Goal: Task Accomplishment & Management: Manage account settings

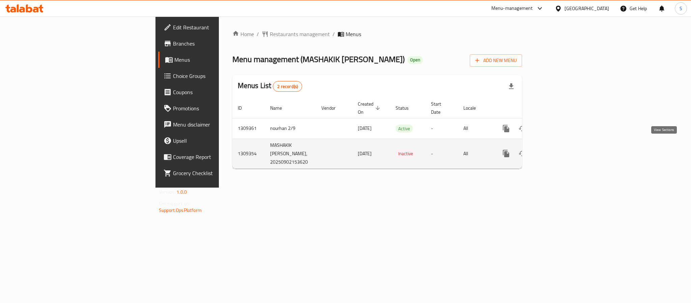
click at [563, 147] on link "enhanced table" at bounding box center [554, 153] width 16 height 16
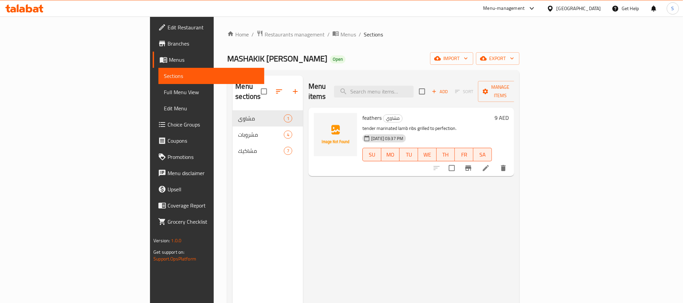
click at [164, 90] on span "Full Menu View" at bounding box center [211, 92] width 95 height 8
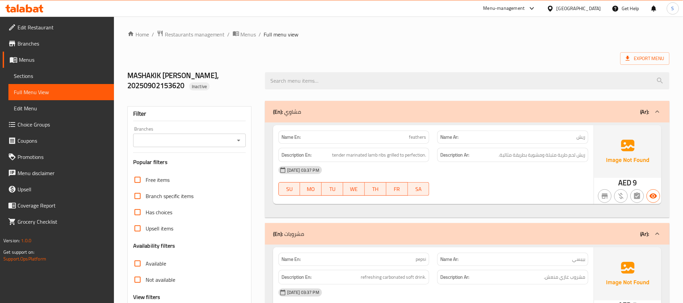
click at [39, 70] on link "Sections" at bounding box center [61, 76] width 106 height 16
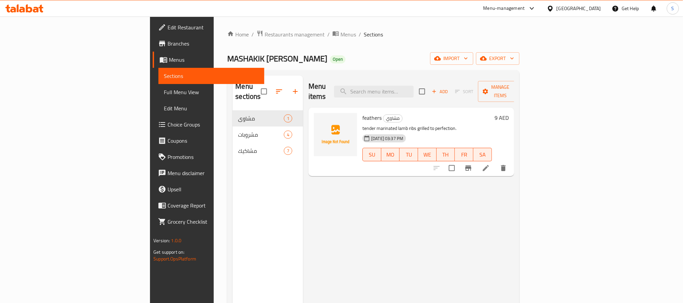
click at [164, 89] on span "Full Menu View" at bounding box center [211, 92] width 95 height 8
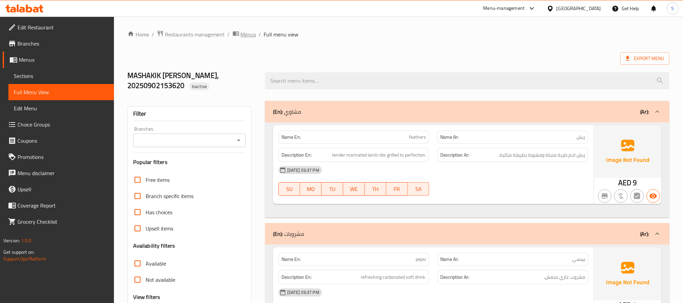
click at [248, 36] on span "Menus" at bounding box center [249, 34] width 16 height 8
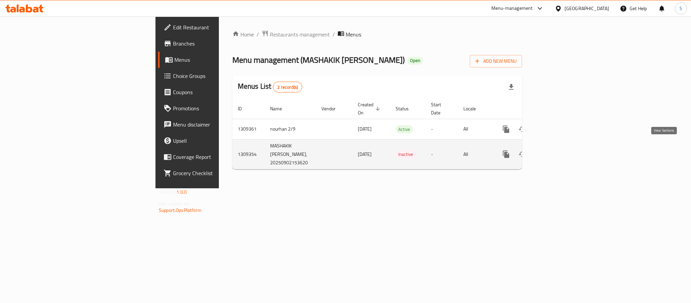
click at [559, 150] on icon "enhanced table" at bounding box center [554, 154] width 8 height 8
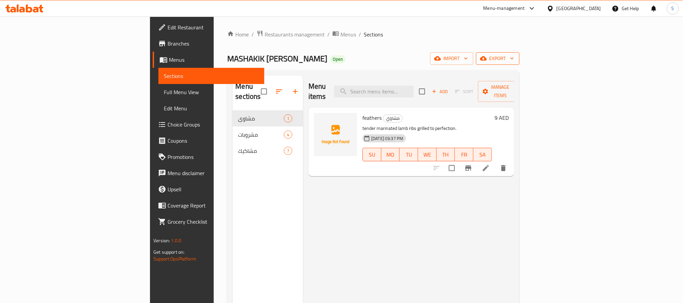
click at [514, 58] on span "export" at bounding box center [497, 58] width 33 height 8
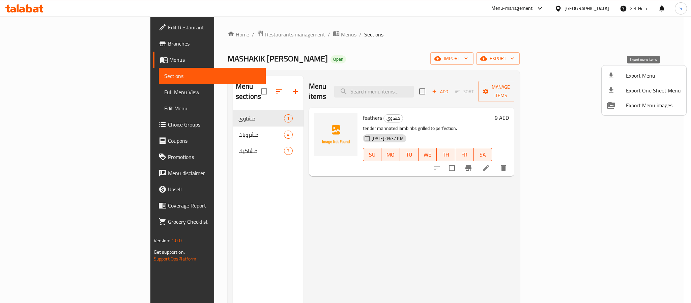
click at [644, 75] on span "Export Menu" at bounding box center [653, 75] width 55 height 8
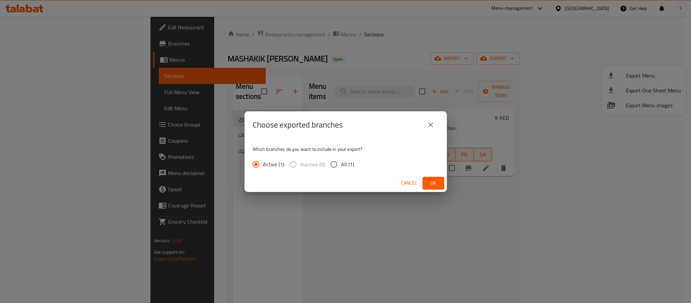
click at [342, 165] on span "All (1)" at bounding box center [347, 164] width 13 height 8
click at [341, 165] on input "All (1)" at bounding box center [334, 164] width 14 height 14
radio input "true"
click at [435, 182] on span "Ok" at bounding box center [433, 183] width 11 height 8
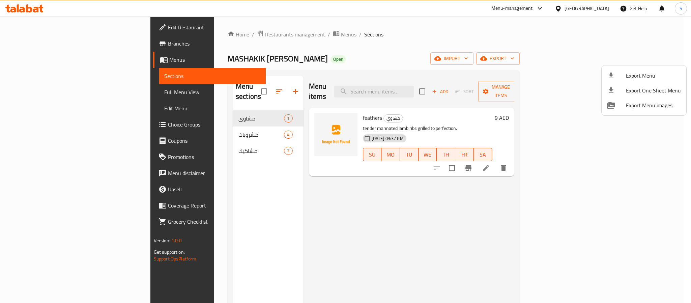
click at [26, 94] on div at bounding box center [345, 151] width 691 height 303
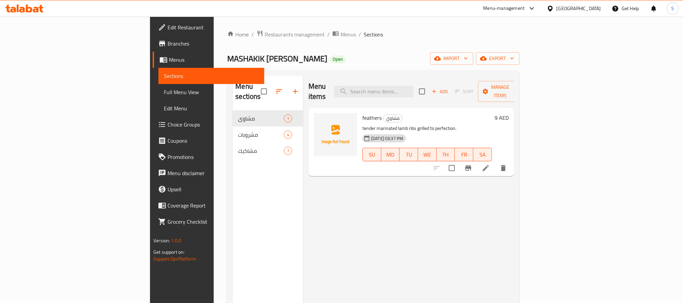
click at [164, 90] on span "Full Menu View" at bounding box center [211, 92] width 95 height 8
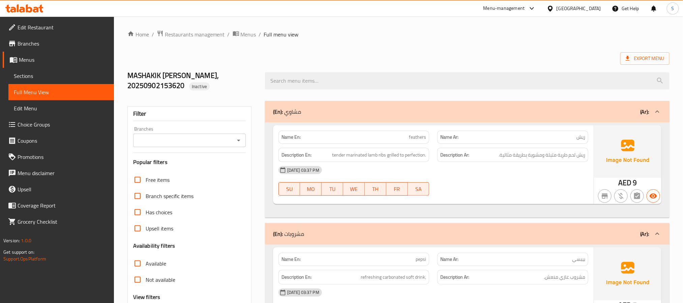
click at [301, 111] on div "(En): مشاوي (Ar):" at bounding box center [461, 112] width 376 height 8
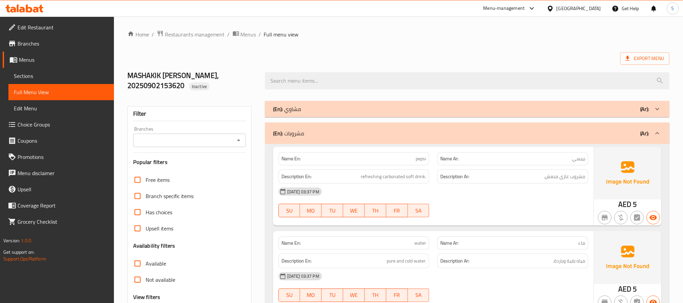
click at [287, 110] on p "(En): مشاوي" at bounding box center [287, 109] width 28 height 8
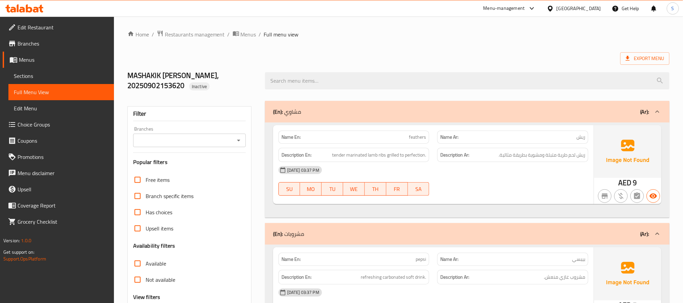
drag, startPoint x: 286, startPoint y: 117, endPoint x: 300, endPoint y: 117, distance: 14.2
click at [300, 117] on div "(En): مشاوي (Ar):" at bounding box center [467, 112] width 405 height 22
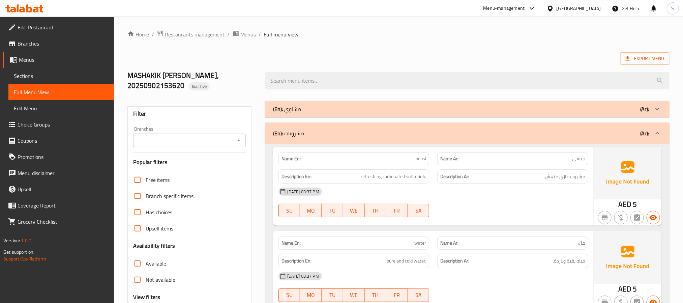
click at [345, 109] on div "(En): مشاوي (Ar):" at bounding box center [461, 109] width 376 height 8
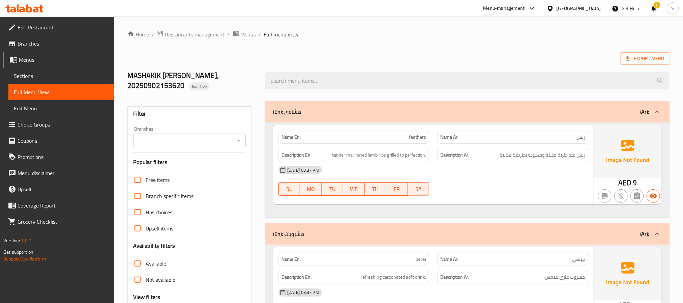
click at [418, 138] on span "feathers" at bounding box center [417, 136] width 17 height 7
copy span "feathers"
click at [584, 138] on span "ريش" at bounding box center [580, 136] width 9 height 7
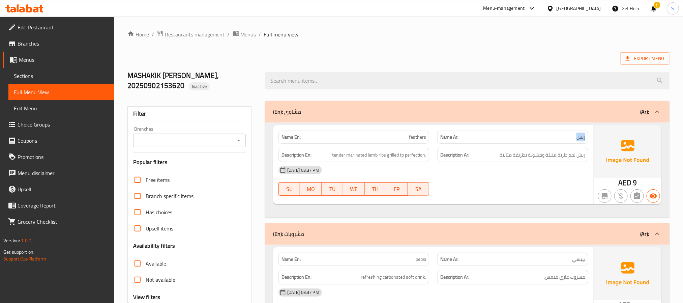
copy span "ريش"
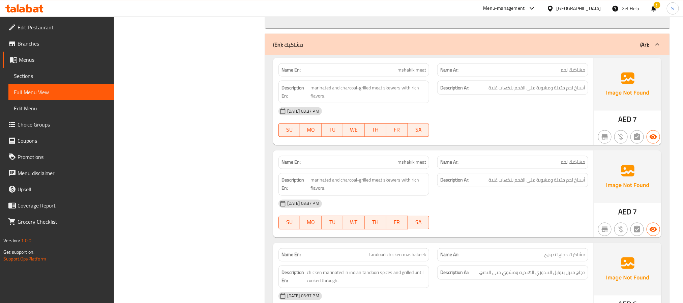
scroll to position [573, 0]
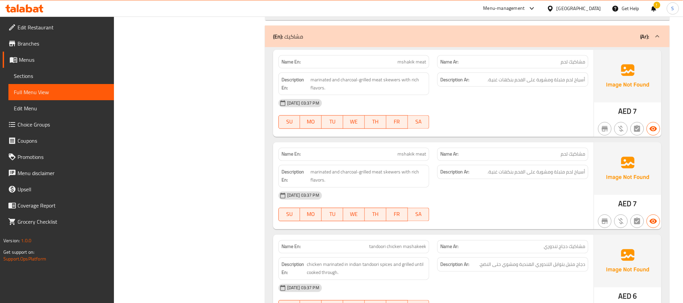
click at [575, 158] on span "مشاكيك لحم" at bounding box center [573, 154] width 25 height 7
copy span "مشاكيك لحم"
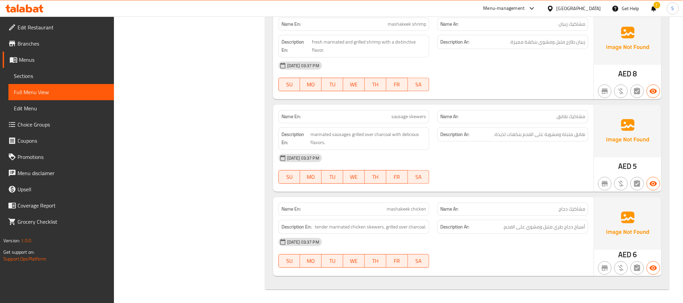
scroll to position [977, 0]
drag, startPoint x: 554, startPoint y: 115, endPoint x: 566, endPoint y: 115, distance: 12.2
click at [566, 115] on p "Name Ar: مشاكيك نقانق" at bounding box center [512, 116] width 145 height 7
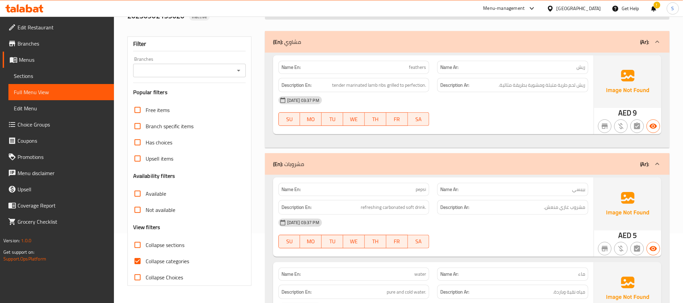
scroll to position [0, 0]
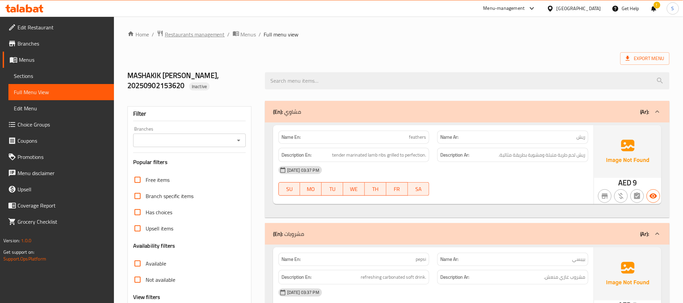
click at [193, 32] on span "Restaurants management" at bounding box center [195, 34] width 60 height 8
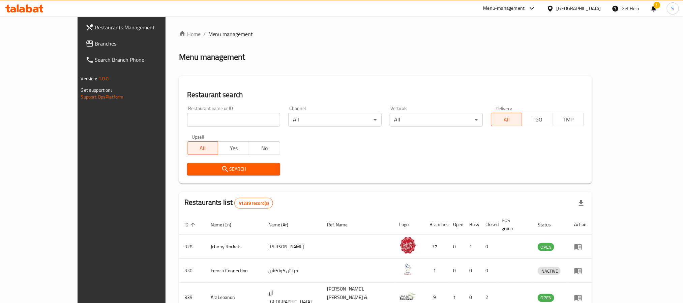
click at [95, 40] on span "Branches" at bounding box center [140, 43] width 91 height 8
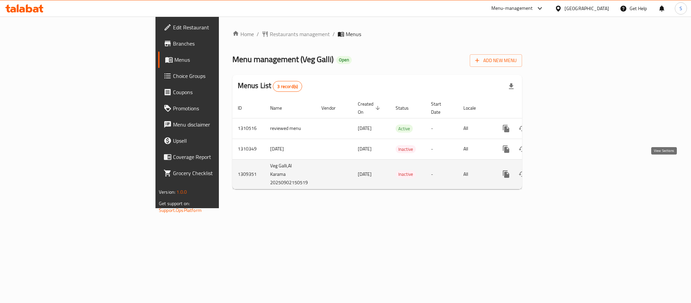
click at [559, 170] on icon "enhanced table" at bounding box center [554, 174] width 8 height 8
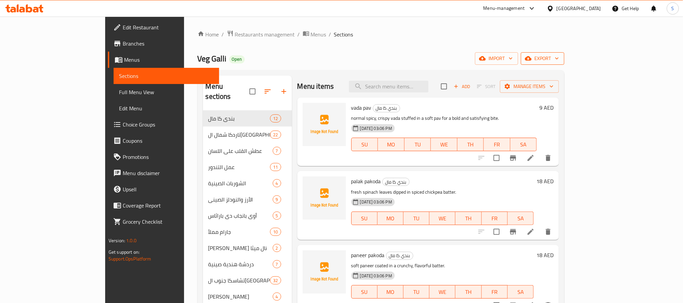
click at [559, 59] on span "export" at bounding box center [542, 58] width 33 height 8
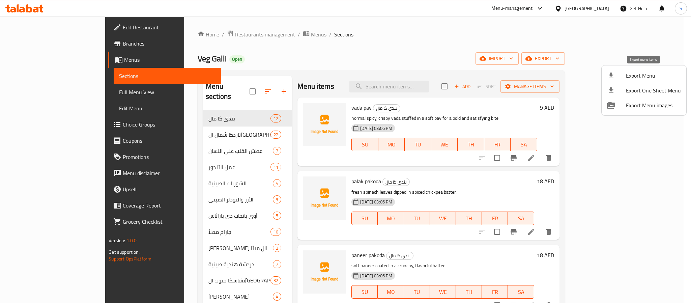
click at [645, 76] on span "Export Menu" at bounding box center [653, 75] width 55 height 8
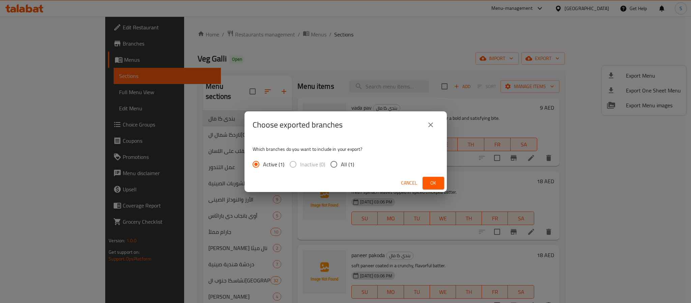
click at [344, 164] on span "All (1)" at bounding box center [347, 164] width 13 height 8
click at [341, 164] on input "All (1)" at bounding box center [334, 164] width 14 height 14
radio input "true"
click at [437, 183] on span "Ok" at bounding box center [433, 183] width 11 height 8
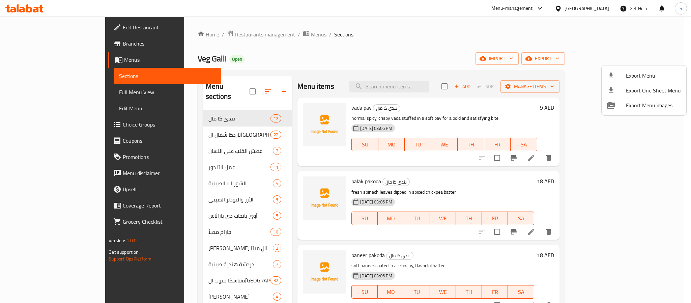
click at [44, 94] on div at bounding box center [345, 151] width 691 height 303
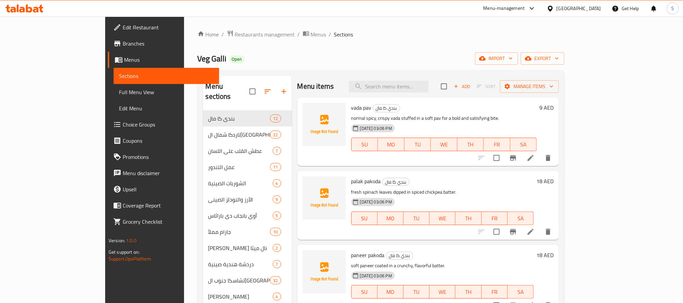
click at [119, 93] on span "Full Menu View" at bounding box center [166, 92] width 95 height 8
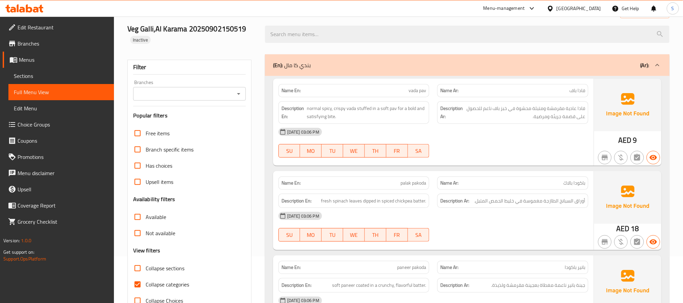
scroll to position [101, 0]
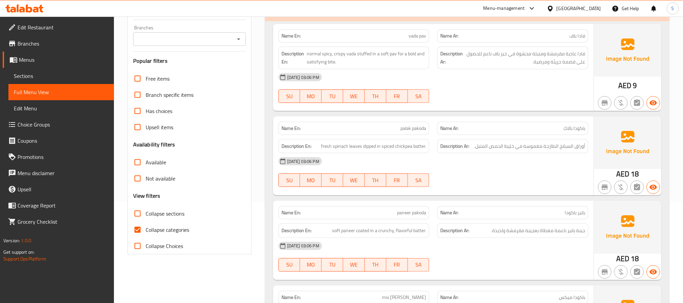
click at [138, 215] on input "Collapse sections" at bounding box center [137, 213] width 16 height 16
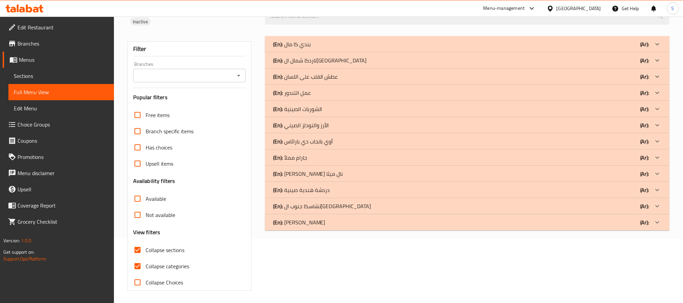
scroll to position [67, 0]
click at [136, 250] on input "Collapse sections" at bounding box center [137, 248] width 16 height 16
checkbox input "false"
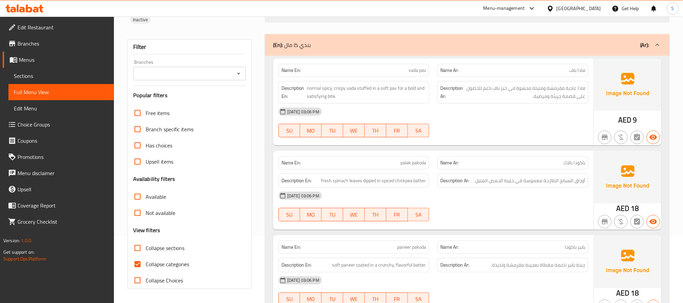
click at [138, 265] on input "Collapse categories" at bounding box center [137, 264] width 16 height 16
checkbox input "false"
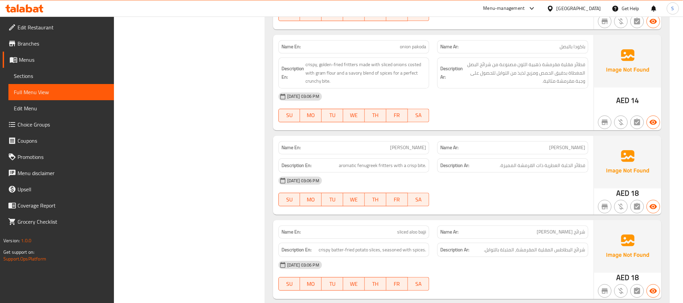
scroll to position [0, 0]
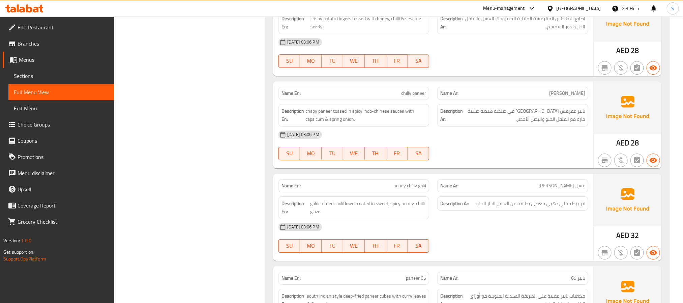
scroll to position [7907, 0]
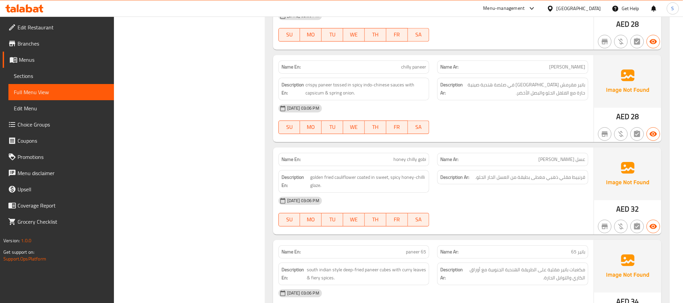
click at [403, 163] on span "honey chilly gobi" at bounding box center [409, 159] width 33 height 7
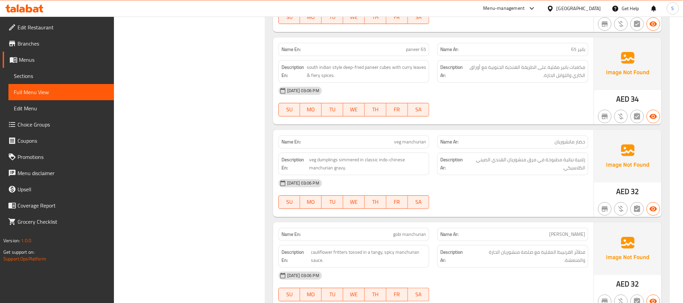
scroll to position [8159, 0]
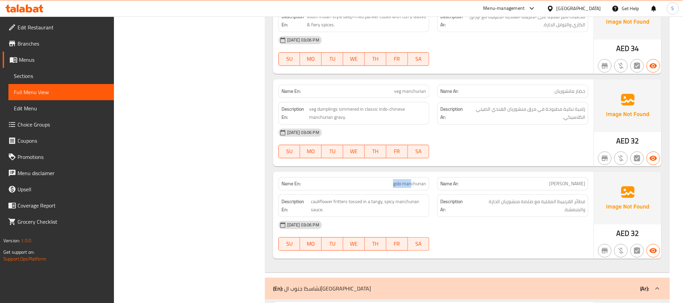
drag, startPoint x: 386, startPoint y: 221, endPoint x: 411, endPoint y: 220, distance: 25.3
click at [411, 187] on p "Name En: gobi manchurian" at bounding box center [353, 183] width 145 height 7
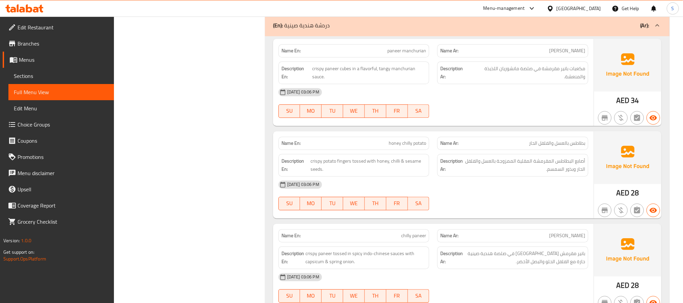
scroll to position [7755, 0]
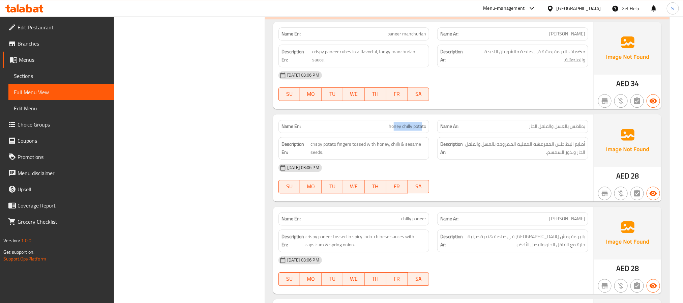
drag, startPoint x: 393, startPoint y: 160, endPoint x: 422, endPoint y: 159, distance: 29.0
click at [422, 130] on span "honey chilly potato" at bounding box center [407, 126] width 37 height 7
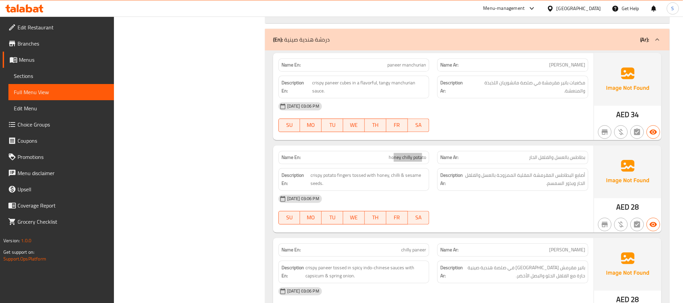
scroll to position [7603, 0]
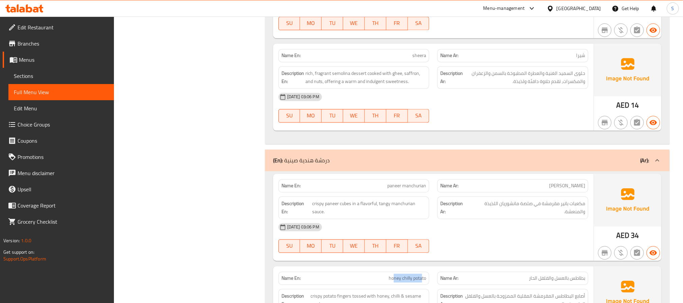
click at [354, 171] on div "(En): دردشة هندية صينية (Ar):" at bounding box center [467, 160] width 405 height 22
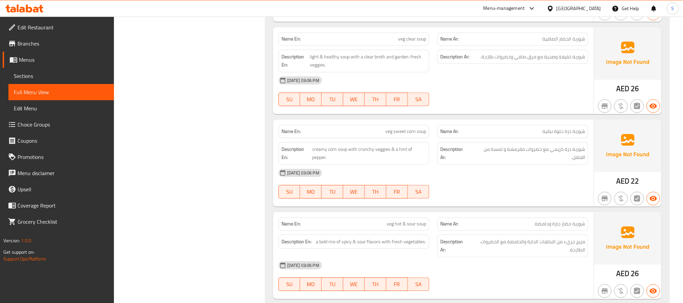
scroll to position [4923, 0]
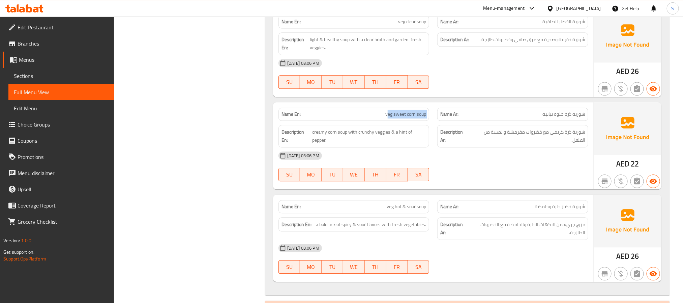
drag, startPoint x: 398, startPoint y: 140, endPoint x: 435, endPoint y: 140, distance: 37.1
click at [435, 125] on div "Name En: veg sweet corn soup Name Ar: شوربة ذرة حلوة نباتية" at bounding box center [433, 113] width 318 height 21
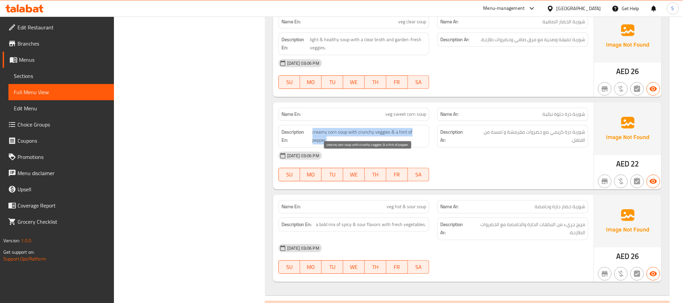
drag, startPoint x: 312, startPoint y: 156, endPoint x: 352, endPoint y: 166, distance: 41.3
click at [352, 144] on span "creamy corn soup with crunchy veggies & a hint of pepper." at bounding box center [369, 136] width 114 height 17
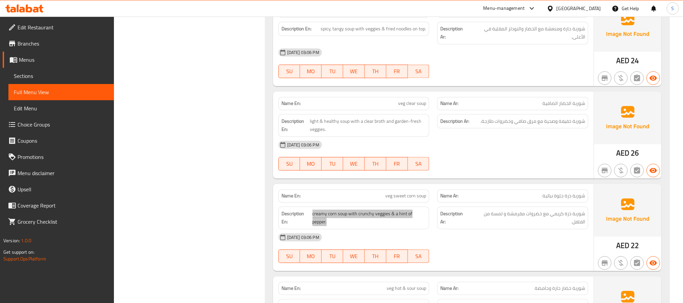
scroll to position [4822, 0]
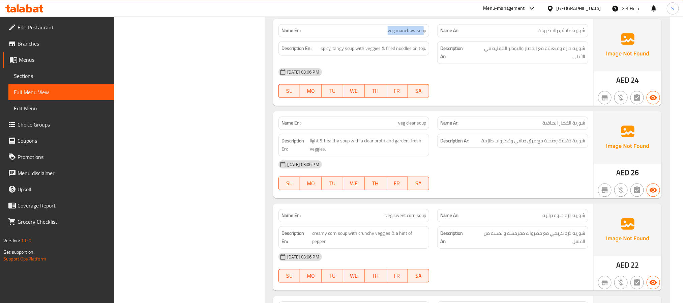
drag, startPoint x: 384, startPoint y: 53, endPoint x: 425, endPoint y: 58, distance: 40.8
click at [425, 34] on p "Name En: veg manchow soup" at bounding box center [353, 30] width 145 height 7
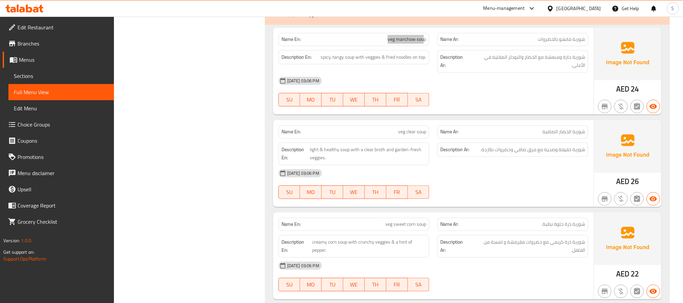
scroll to position [4620, 0]
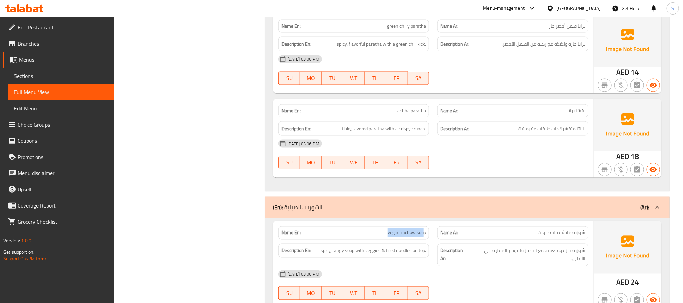
drag, startPoint x: 324, startPoint y: 233, endPoint x: 301, endPoint y: 233, distance: 23.3
click at [324, 211] on div "(En): الشوربات الصينية (Ar):" at bounding box center [461, 207] width 376 height 8
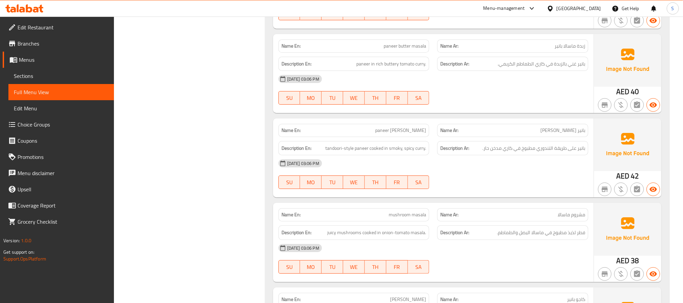
scroll to position [4839, 0]
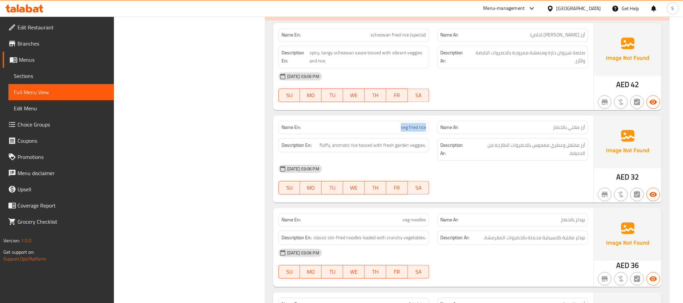
click at [412, 134] on div "Name En: veg fried rice" at bounding box center [353, 127] width 151 height 13
click at [413, 131] on span "veg fried rice" at bounding box center [413, 127] width 25 height 7
copy span "veg fried rice"
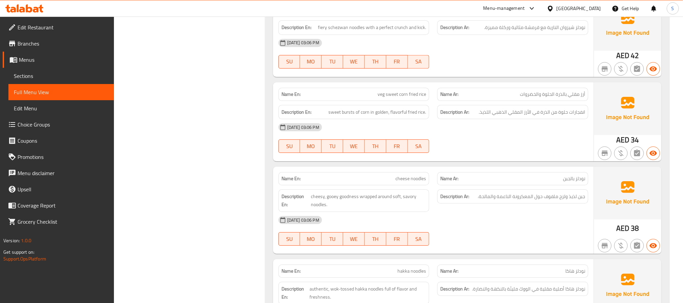
scroll to position [5244, 0]
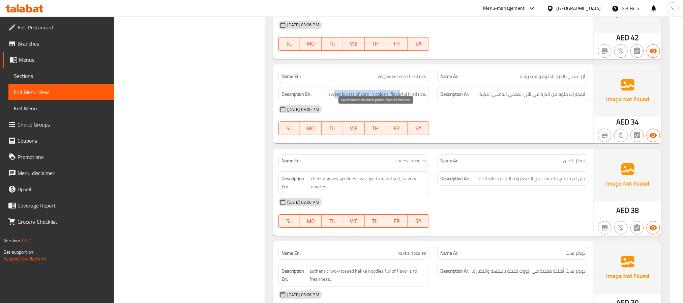
drag, startPoint x: 334, startPoint y: 112, endPoint x: 399, endPoint y: 112, distance: 64.7
click at [399, 98] on span "sweet bursts of corn in golden, flavorful fried rice." at bounding box center [377, 94] width 98 height 8
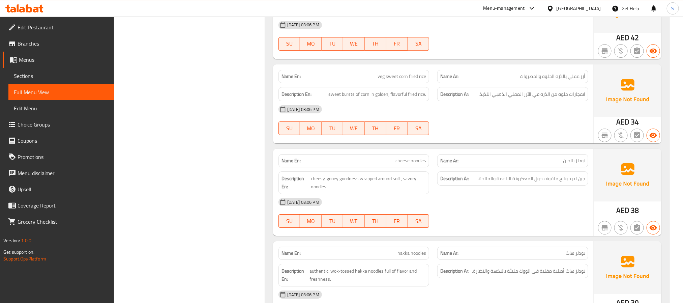
click at [403, 80] on span "veg sweet corn fried rice" at bounding box center [402, 76] width 49 height 7
copy span "veg sweet corn fried rice"
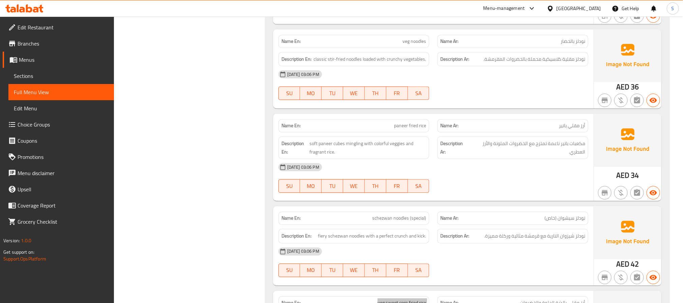
scroll to position [5041, 0]
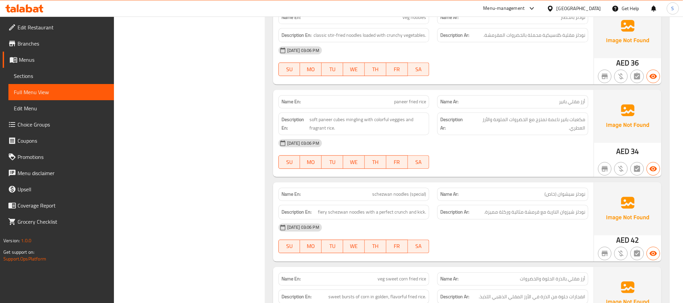
click at [413, 105] on span "paneer fried rice" at bounding box center [410, 101] width 32 height 7
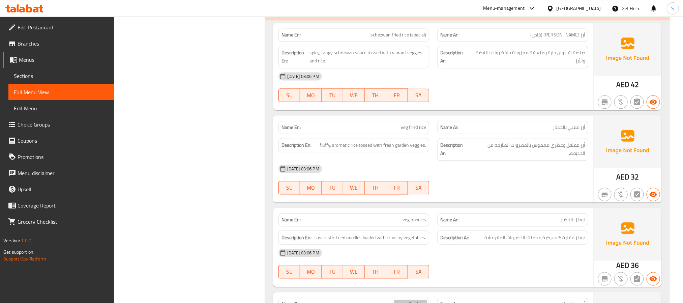
scroll to position [4890, 0]
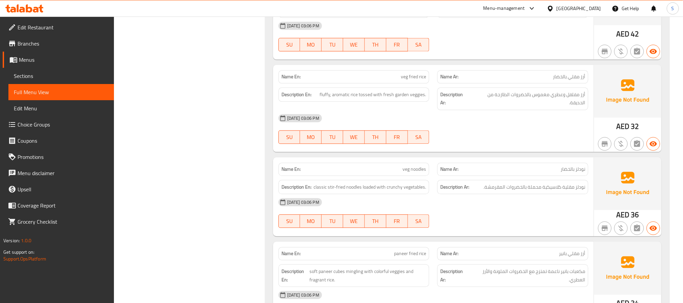
click at [412, 173] on span "veg noodles" at bounding box center [415, 169] width 24 height 7
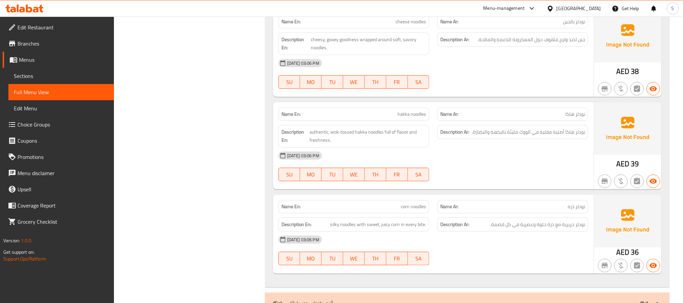
scroll to position [5395, 0]
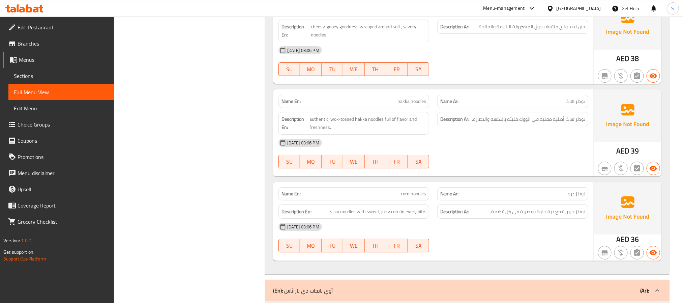
click at [415, 200] on div "Name En: corn noodles" at bounding box center [353, 193] width 151 height 13
click at [531, 216] on span "نودلز حريرية مع ذرة حلوة وعصرية في كل قضمة." at bounding box center [537, 211] width 95 height 8
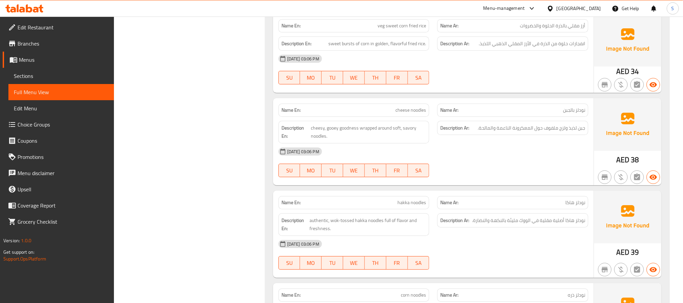
scroll to position [5193, 0]
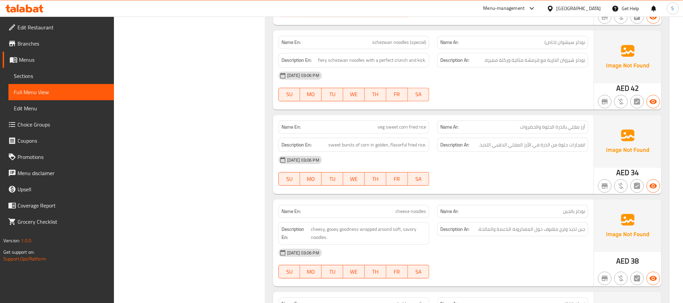
click at [413, 215] on span "cheese noodles" at bounding box center [410, 211] width 31 height 7
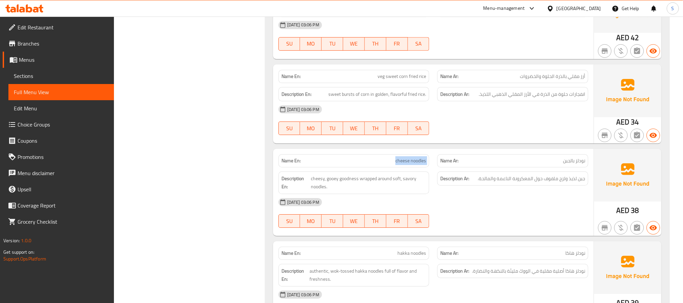
click at [404, 164] on span "cheese noodles" at bounding box center [410, 160] width 31 height 7
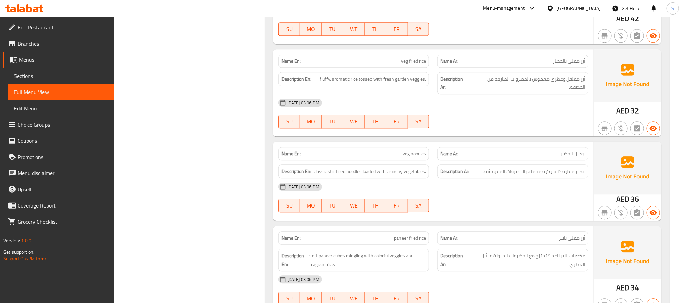
scroll to position [4839, 0]
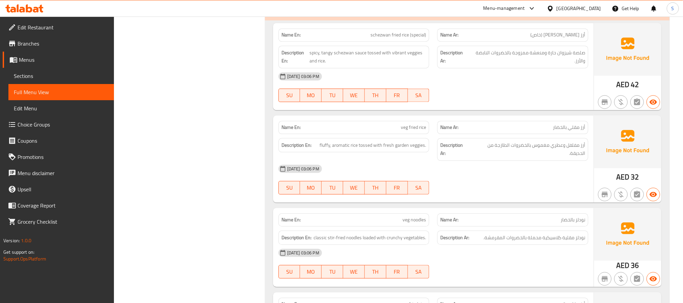
click at [395, 38] on span "schezwan fried rice (special)" at bounding box center [398, 34] width 56 height 7
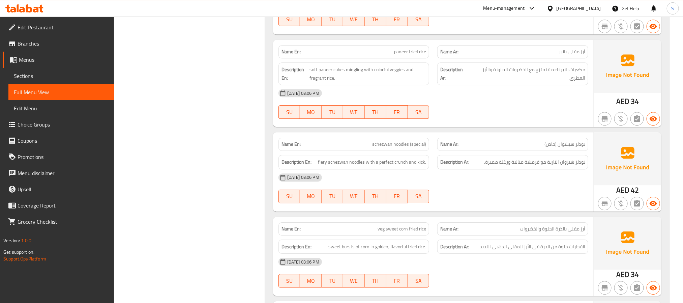
scroll to position [5092, 0]
click at [532, 166] on span "نودلز شيزوان النارية مع قرمشة مثالية وركلة مميزة." at bounding box center [534, 161] width 101 height 8
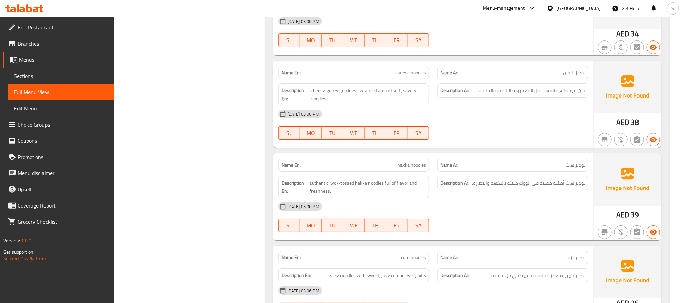
scroll to position [5345, 0]
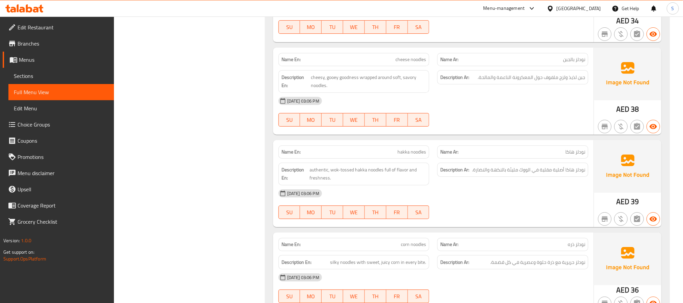
click at [416, 155] on span "hakka noodles" at bounding box center [411, 151] width 29 height 7
drag, startPoint x: 341, startPoint y: 192, endPoint x: 350, endPoint y: 192, distance: 8.8
click at [350, 182] on span "authentic, wok-tossed hakka noodles full of flavor and freshness." at bounding box center [368, 174] width 117 height 17
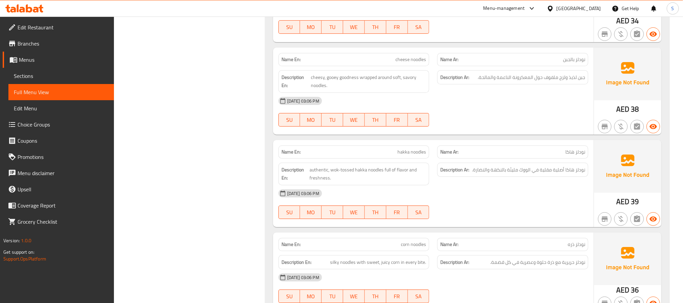
click at [461, 177] on div "Description Ar: نودلز هاكا أصلية مقلية في الووك مليئة بالنكهة والنضارة." at bounding box center [512, 169] width 151 height 14
click at [411, 155] on span "hakka noodles" at bounding box center [411, 151] width 29 height 7
copy span "hakka noodles"
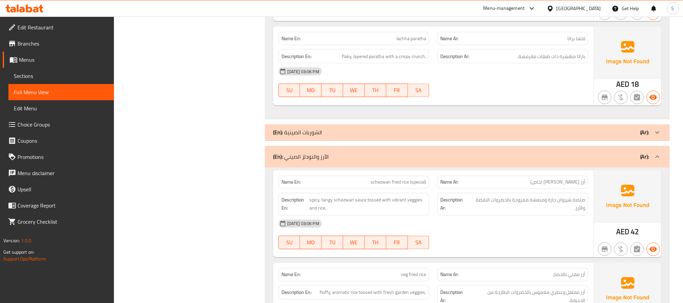
scroll to position [4687, 0]
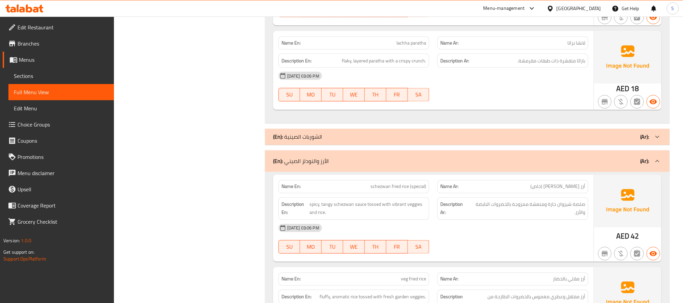
click at [335, 165] on div "(En): الأرز والنودلز الصيني (Ar):" at bounding box center [461, 161] width 376 height 8
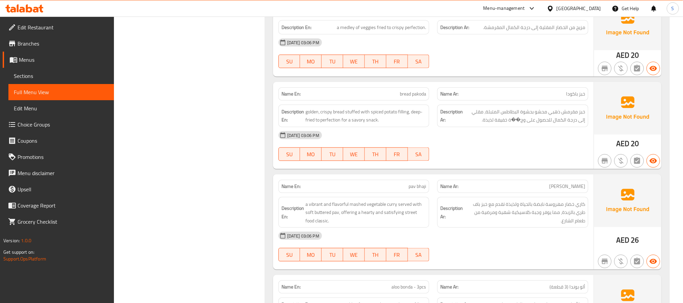
scroll to position [455, 0]
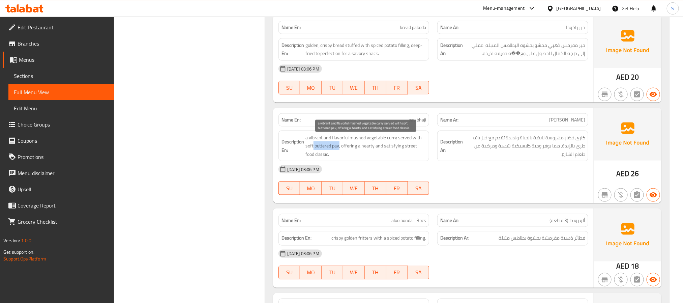
drag, startPoint x: 314, startPoint y: 148, endPoint x: 339, endPoint y: 147, distance: 25.3
click at [339, 147] on span "a vibrant and flavorful mashed vegetable curry served with soft buttered pav, o…" at bounding box center [365, 145] width 121 height 25
copy span "buttered pav"
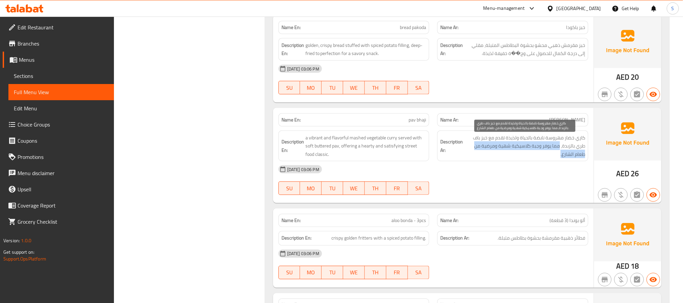
drag, startPoint x: 559, startPoint y: 151, endPoint x: 553, endPoint y: 155, distance: 7.7
click at [553, 155] on span "كاري خضار مهروسة نابضة بالحياة ولذيذة تقدم مع خبز باف طري بالزبدة، مما يوفر وجب…" at bounding box center [524, 145] width 121 height 25
click at [532, 158] on span "كاري خضار مهروسة نابضة بالحياة ولذيذة تقدم مع خبز باف طري بالزبدة، مما يوفر وجب…" at bounding box center [524, 145] width 121 height 25
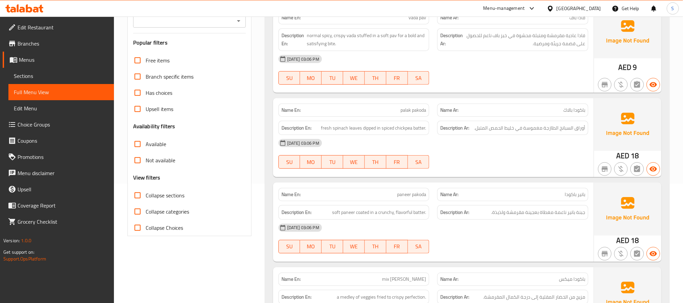
scroll to position [0, 0]
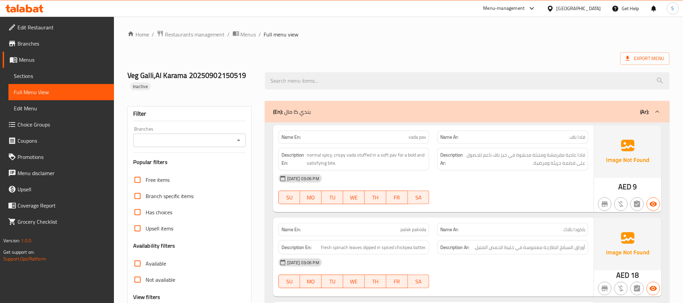
click at [416, 141] on span "vada pav" at bounding box center [418, 136] width 18 height 7
click at [405, 135] on p "Name En: vada pav" at bounding box center [353, 136] width 145 height 7
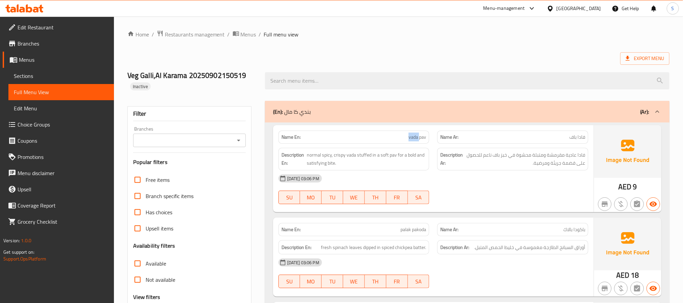
click at [413, 136] on span "vada pav" at bounding box center [418, 136] width 18 height 7
click at [416, 139] on span "vada pav" at bounding box center [418, 136] width 18 height 7
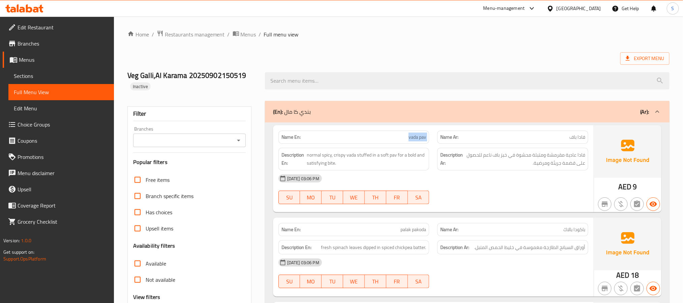
click at [416, 139] on span "vada pav" at bounding box center [418, 136] width 18 height 7
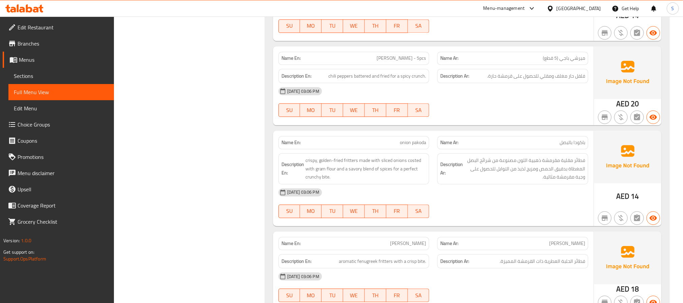
scroll to position [809, 0]
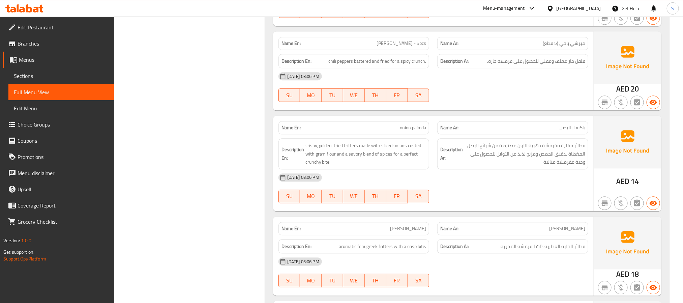
click at [418, 131] on span "onion pakoda" at bounding box center [413, 127] width 26 height 7
click at [396, 156] on span "crispy, golden-fried fritters made with sliced onions costed with gram flour an…" at bounding box center [365, 153] width 121 height 25
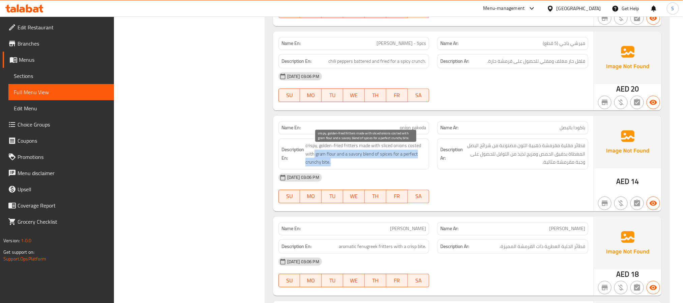
drag, startPoint x: 314, startPoint y: 158, endPoint x: 338, endPoint y: 163, distance: 24.4
click at [338, 163] on span "crispy, golden-fried fritters made with sliced onions costed with gram flour an…" at bounding box center [365, 153] width 121 height 25
copy span "gram flour and a savory blend of spices for a perfect crunchy bite."
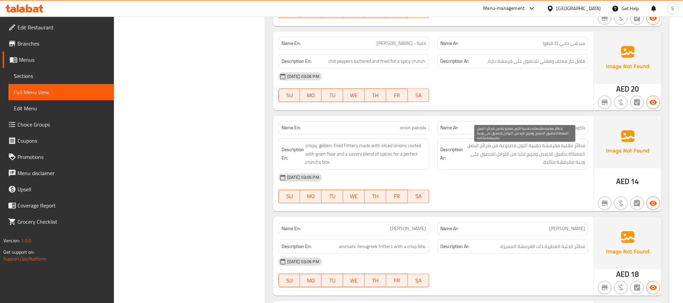
click at [515, 161] on span "فطائر مقلية مقرمشة ذهبية اللون مصنوعة من شرائح البصل المغطاة بدقيق الحمص ومزيج …" at bounding box center [524, 153] width 121 height 25
drag, startPoint x: 518, startPoint y: 161, endPoint x: 484, endPoint y: 157, distance: 33.9
click at [484, 157] on span "فطائر مقلية مقرمشة ذهبية اللون مصنوعة من شرائح البصل المغطاة بدقيق الحمص ومزيج …" at bounding box center [524, 153] width 121 height 25
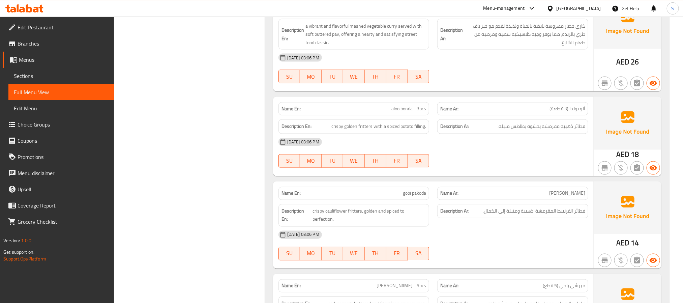
scroll to position [556, 0]
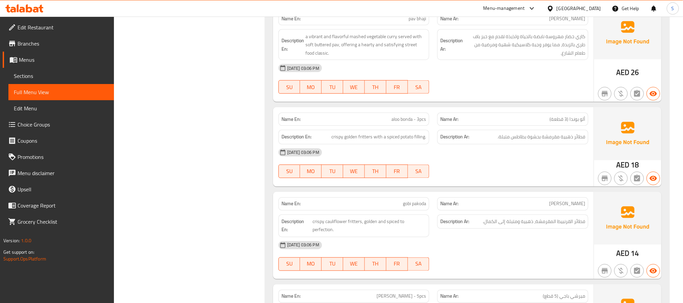
click at [423, 207] on span "gobi pakoda" at bounding box center [414, 203] width 23 height 7
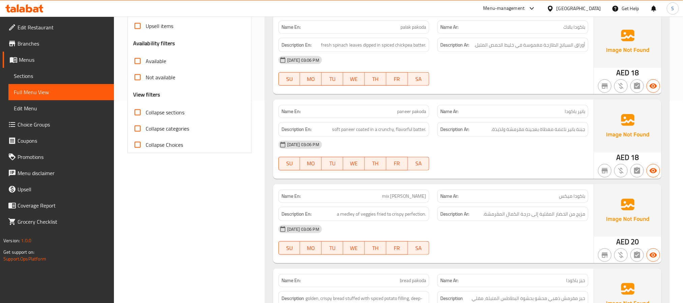
scroll to position [152, 0]
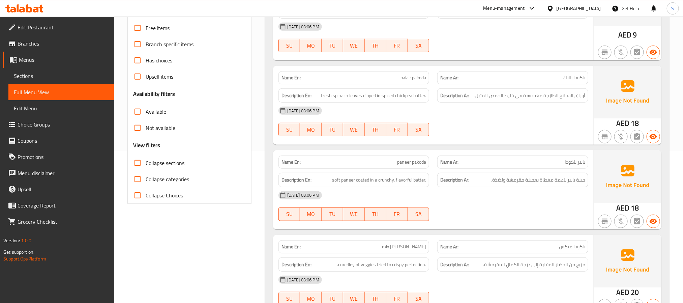
click at [410, 164] on span "paneer pakoda" at bounding box center [411, 161] width 29 height 7
drag, startPoint x: 563, startPoint y: 180, endPoint x: 508, endPoint y: 183, distance: 55.0
click at [508, 183] on span "جبنة بانير ناعمة مغطاة بعجينة مقرمشة ولذيذة." at bounding box center [538, 180] width 94 height 8
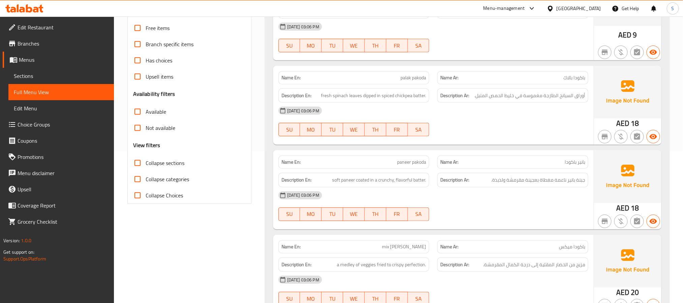
click at [500, 187] on div "Description Ar: جبنة بانير ناعمة مغطاة بعجينة مقرمشة ولذيذة." at bounding box center [512, 180] width 151 height 14
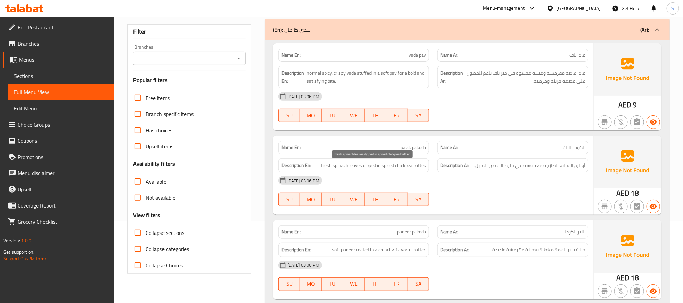
scroll to position [51, 0]
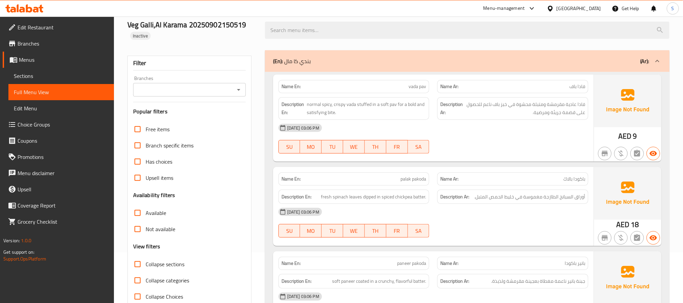
click at [413, 182] on span "palak pakoda" at bounding box center [413, 178] width 26 height 7
click at [407, 200] on span "fresh spinach leaves dipped in spiced chickpea batter." at bounding box center [373, 196] width 105 height 8
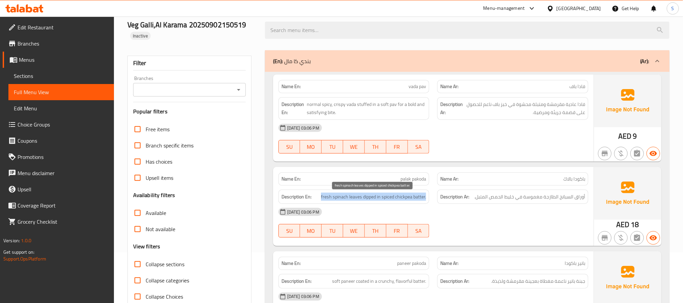
click at [407, 200] on span "fresh spinach leaves dipped in spiced chickpea batter." at bounding box center [373, 196] width 105 height 8
copy span "fresh spinach leaves dipped in spiced chickpea batter."
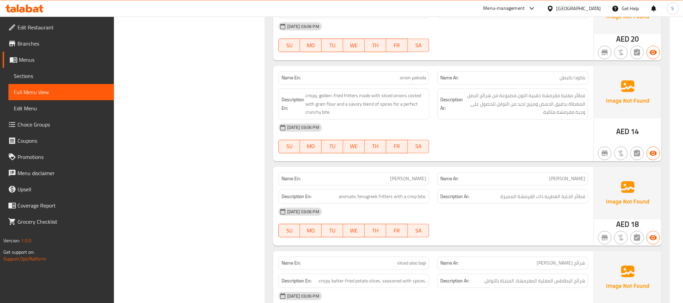
scroll to position [860, 0]
click at [412, 181] on span "methi pakoda" at bounding box center [408, 177] width 36 height 7
click at [405, 181] on span "methi pakoda" at bounding box center [408, 177] width 36 height 7
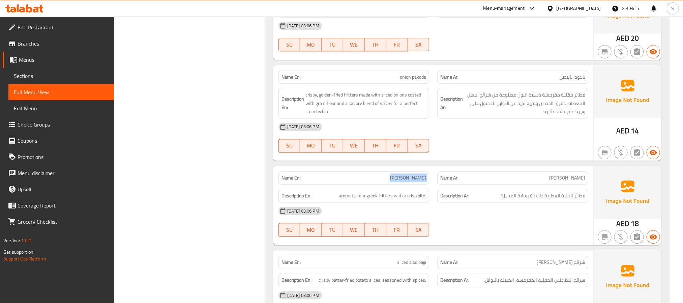
click at [405, 181] on span "methi pakoda" at bounding box center [408, 177] width 36 height 7
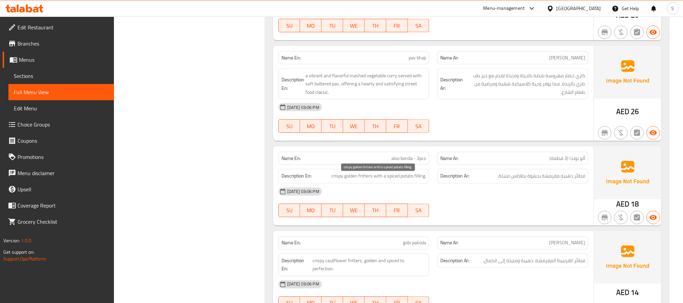
scroll to position [405, 0]
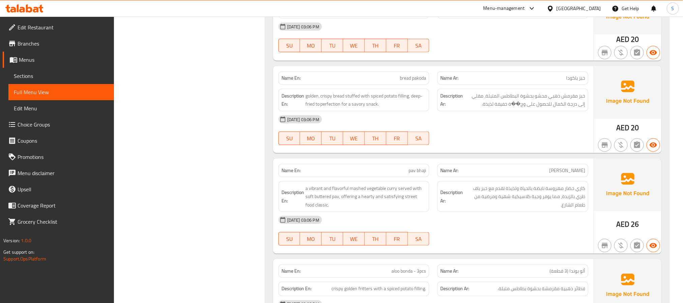
click at [416, 79] on span "bread pakoda" at bounding box center [413, 78] width 26 height 7
click at [353, 98] on span "golden, crispy bread stuffed with spiced potato filling, deep-fried to perfecti…" at bounding box center [365, 100] width 121 height 17
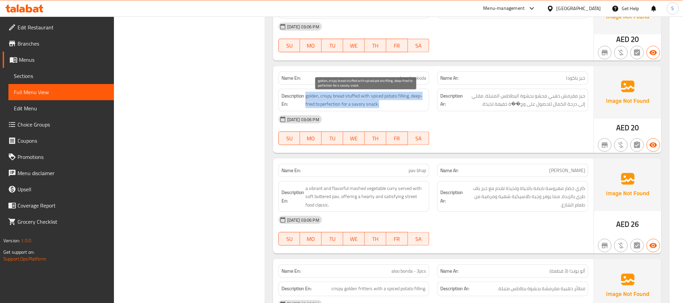
click at [353, 98] on span "golden, crispy bread stuffed with spiced potato filling, deep-fried to perfecti…" at bounding box center [365, 100] width 121 height 17
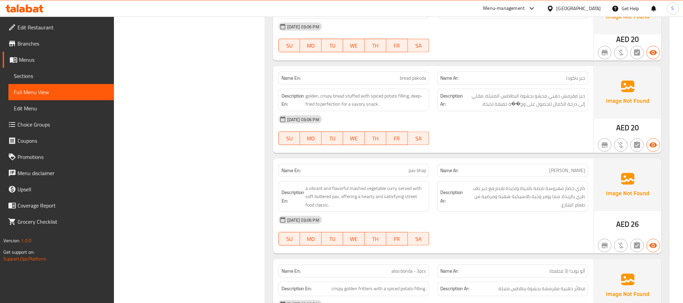
click at [423, 82] on span "bread pakoda" at bounding box center [413, 78] width 26 height 7
copy span "bread pakoda"
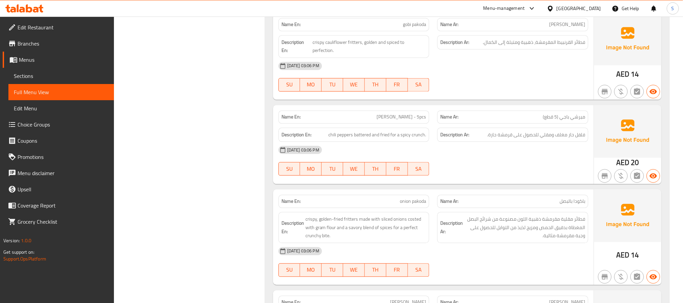
scroll to position [758, 0]
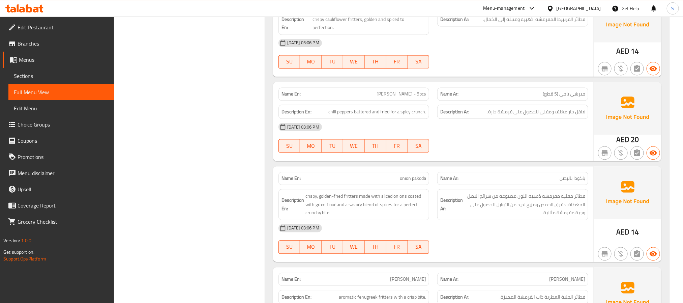
click at [405, 97] on span "mirchi bajji - 5pcs" at bounding box center [402, 93] width 50 height 7
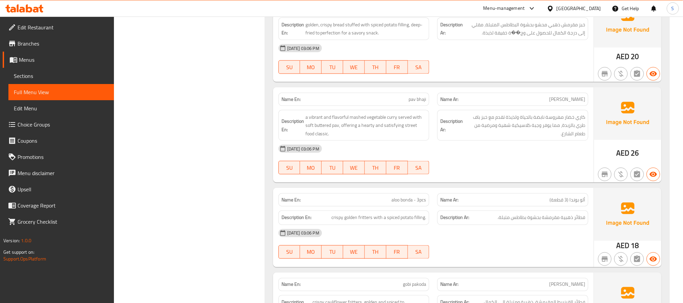
scroll to position [506, 0]
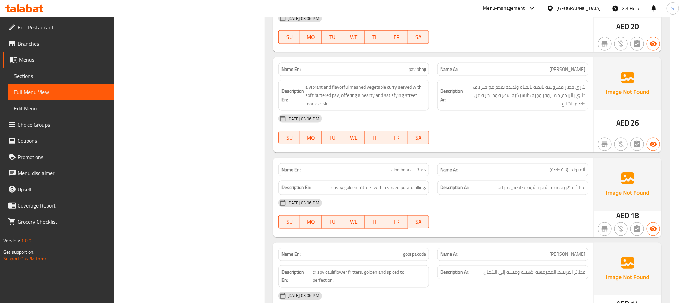
click at [407, 173] on span "aloo bonda - 3pcs" at bounding box center [408, 169] width 35 height 7
click at [412, 173] on span "aloo bonda - 3pcs" at bounding box center [408, 169] width 35 height 7
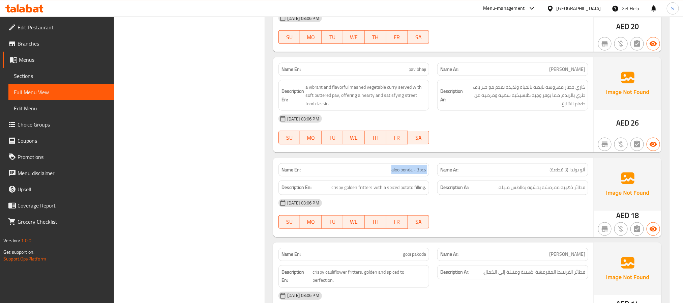
click at [412, 173] on span "aloo bonda - 3pcs" at bounding box center [408, 169] width 35 height 7
click at [538, 192] on span "فطائر ذهبية مقرمشة بحشوة بطاطس متبلة." at bounding box center [542, 187] width 88 height 8
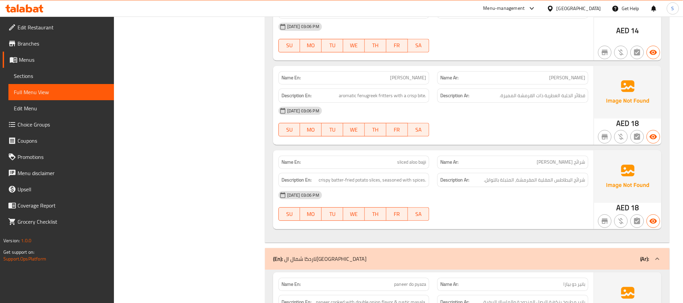
scroll to position [961, 0]
click at [412, 165] on span "sliced aloo bajji" at bounding box center [411, 160] width 29 height 7
click at [347, 183] on span "crispy batter-fried potato slices, seasoned with spices." at bounding box center [373, 179] width 108 height 8
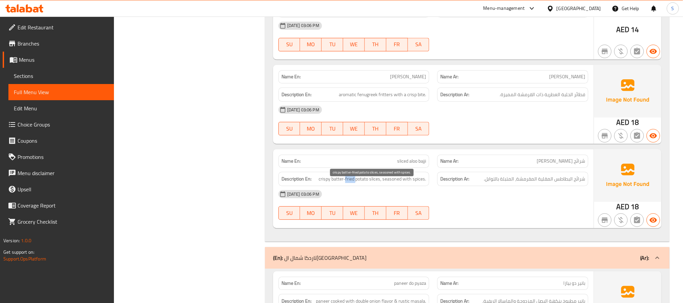
click at [347, 183] on span "crispy batter-fried potato slices, seasoned with spices." at bounding box center [373, 179] width 108 height 8
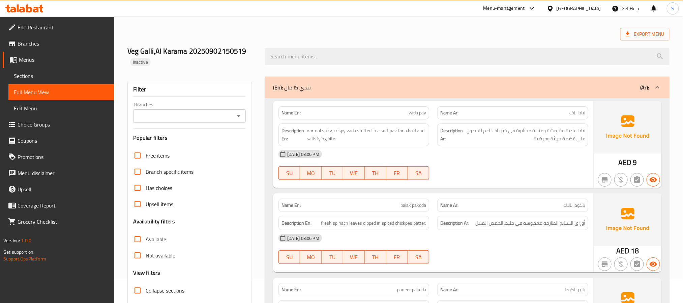
scroll to position [0, 0]
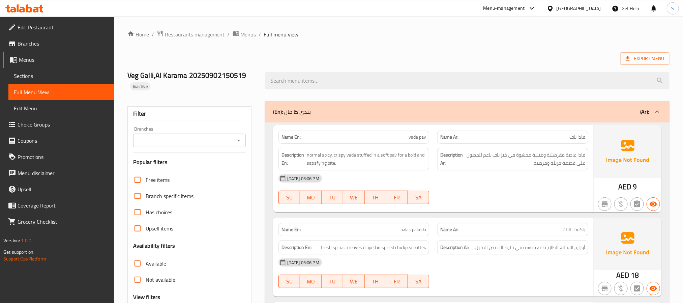
click at [400, 109] on div "(En): بندي كا مال (Ar):" at bounding box center [461, 112] width 376 height 8
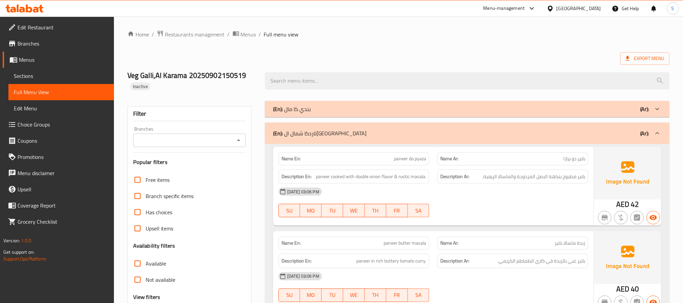
click at [422, 54] on div "Export Menu" at bounding box center [398, 58] width 542 height 12
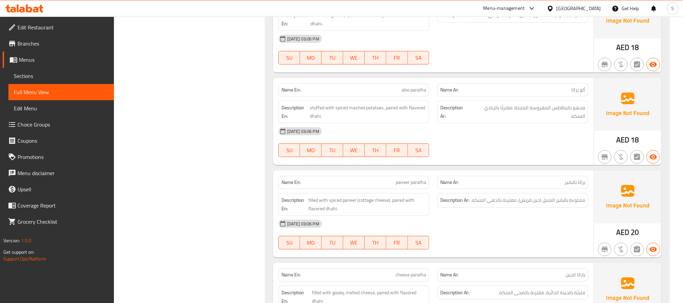
scroll to position [3807, 0]
drag, startPoint x: 387, startPoint y: 221, endPoint x: 395, endPoint y: 234, distance: 15.8
click at [395, 216] on div "Description En: stuffed with spiced mashed potatoes, paired with flavored dhahi." at bounding box center [353, 204] width 151 height 23
copy span "aired with flavored dhahi."
click at [480, 213] on span "محشو بالبطاطس المهروسة المتبلة، مقترنًا بالزبادي المنكه." at bounding box center [527, 204] width 115 height 17
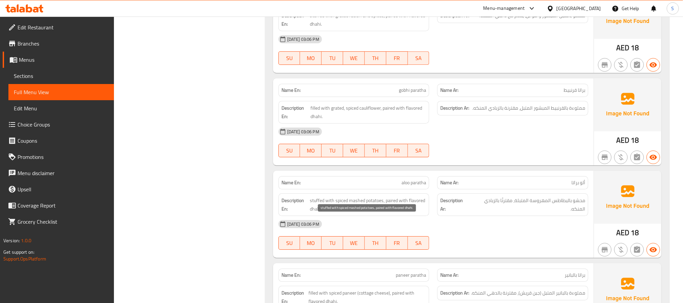
drag, startPoint x: 416, startPoint y: 220, endPoint x: 472, endPoint y: 226, distance: 56.6
click at [419, 213] on span "stuffed with spiced mashed potatoes, paired with flavored dhahi." at bounding box center [368, 204] width 116 height 17
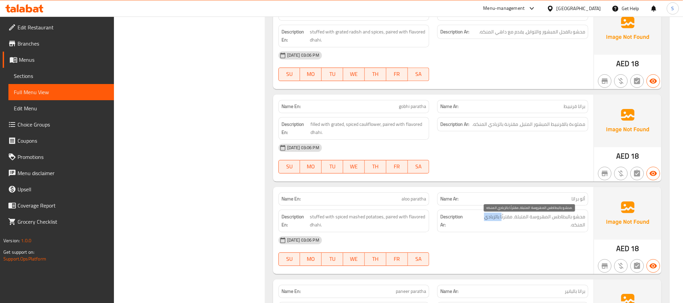
drag, startPoint x: 478, startPoint y: 224, endPoint x: 502, endPoint y: 224, distance: 23.9
click at [502, 213] on span "محشو بالبطاطس المهروسة المتبلة، مقترنًا بالزبادي المنكه." at bounding box center [527, 204] width 115 height 17
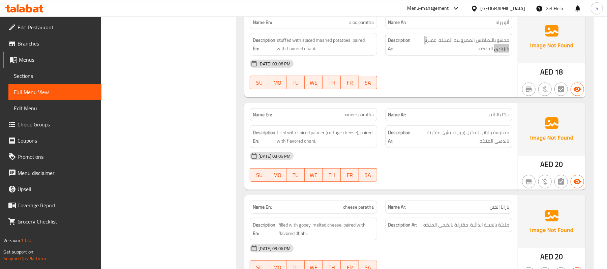
scroll to position [4105, 0]
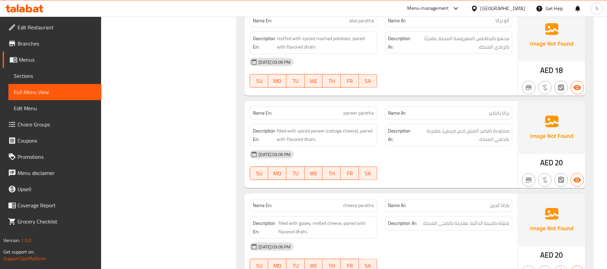
click at [362, 84] on span "paneer paratha" at bounding box center [359, 80] width 30 height 7
click at [353, 177] on span "cheese paratha" at bounding box center [359, 173] width 31 height 7
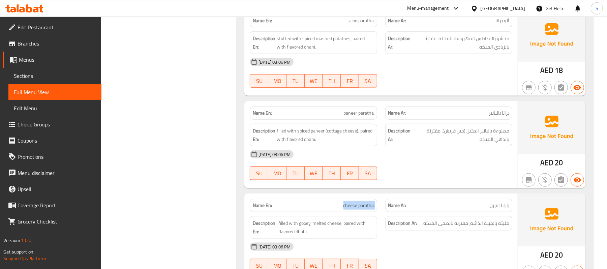
click at [353, 177] on span "cheese paratha" at bounding box center [359, 173] width 31 height 7
copy span "cheese paratha"
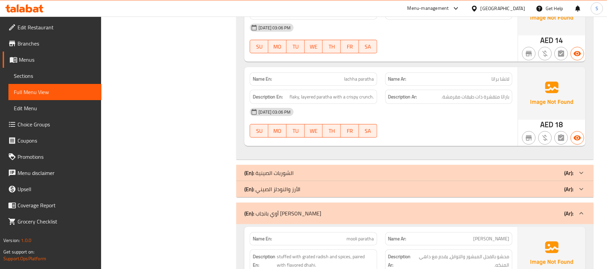
scroll to position [3656, 0]
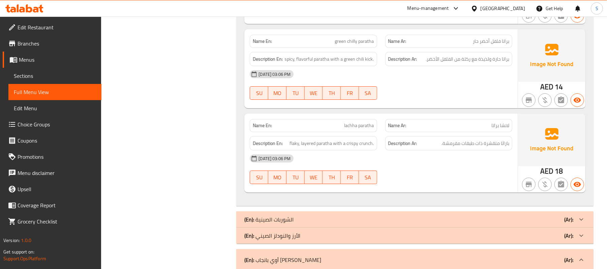
click at [295, 232] on p "(En): أوي بانجاب دي باراثاس" at bounding box center [274, 228] width 60 height 8
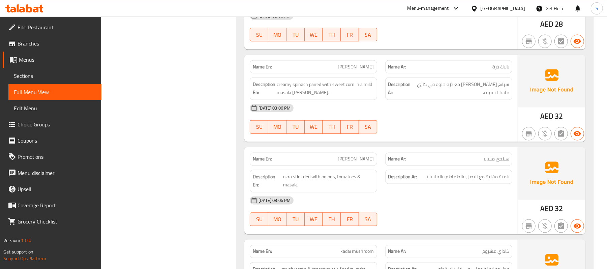
scroll to position [816, 0]
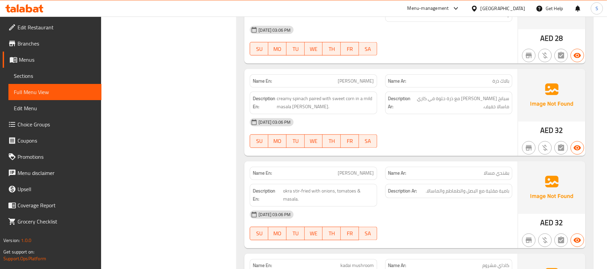
click at [361, 69] on span "palak corn" at bounding box center [364, 65] width 20 height 7
click at [444, 90] on span "سبانخ كريمي مع ذرة حلوة في كاري ماسالا خفيف." at bounding box center [461, 87] width 96 height 17
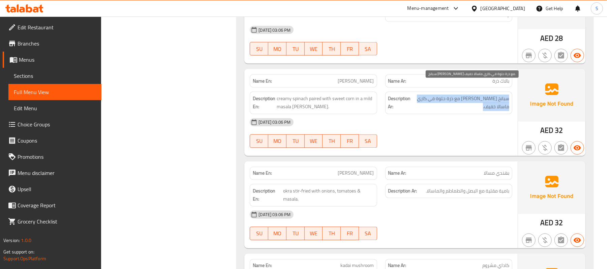
click at [444, 90] on span "سبانخ كريمي مع ذرة حلوة في كاري ماسالا خفيف." at bounding box center [461, 87] width 96 height 17
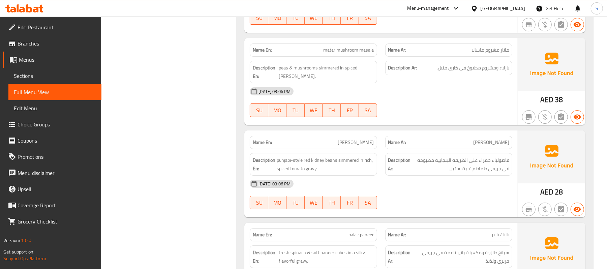
scroll to position [1760, 0]
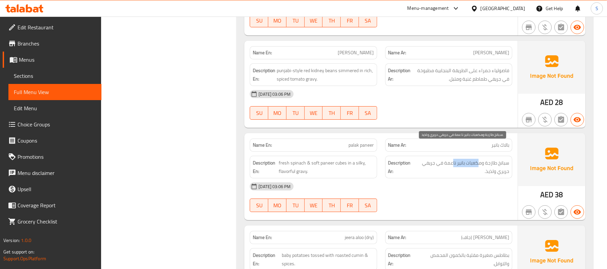
drag, startPoint x: 479, startPoint y: 148, endPoint x: 452, endPoint y: 147, distance: 27.0
click at [452, 147] on span "سبانخ طازجة ومكعبات بانير ناعمة في جريفي حريري ولذيذ." at bounding box center [461, 151] width 95 height 17
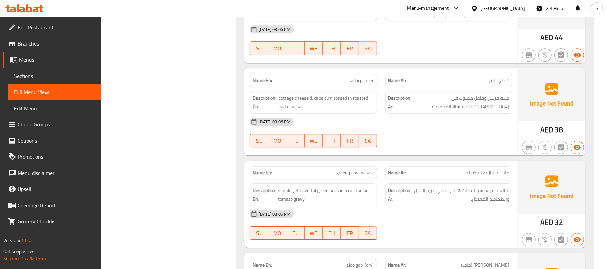
scroll to position [1311, 0]
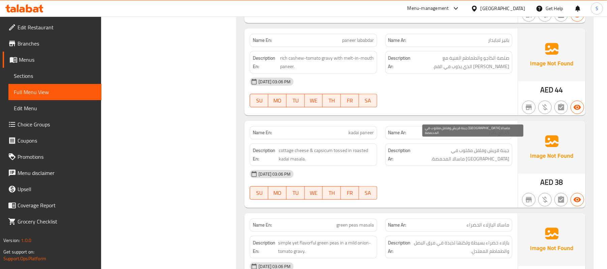
click at [459, 142] on span "جبنة قريش وفلفل مقلوب في كاداي ماسالا المحمصة." at bounding box center [460, 138] width 97 height 17
click at [452, 147] on span "جبنة قريش وفلفل مقلوب في كاداي ماسالا المحمصة." at bounding box center [460, 138] width 97 height 17
click at [465, 143] on span "جبنة قريش وفلفل مقلوب في كاداي ماسالا المحمصة." at bounding box center [460, 138] width 97 height 17
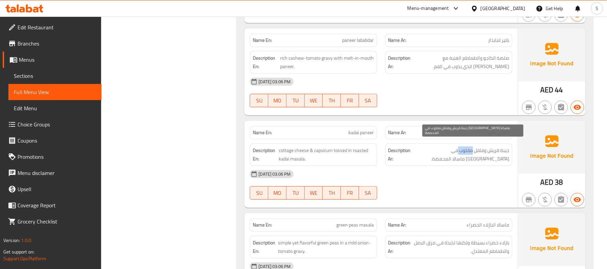
click at [465, 143] on span "جبنة قريش وفلفل مقلوب في كاداي ماسالا المحمصة." at bounding box center [460, 138] width 97 height 17
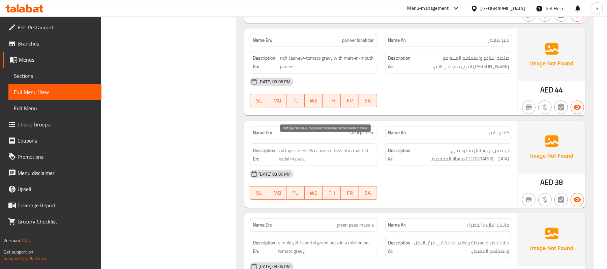
click at [297, 147] on span "cottage cheese & capsicum tossed in roasted kadai masala." at bounding box center [326, 138] width 95 height 17
copy span "cottage cheese & capsicum tossed in roasted kadai masala."
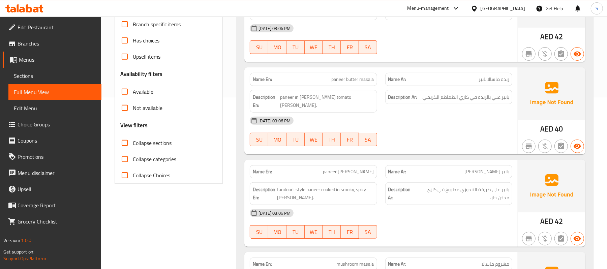
scroll to position [187, 0]
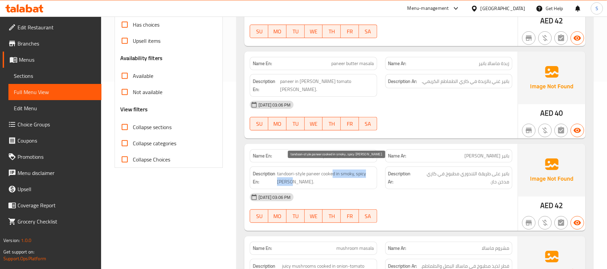
drag, startPoint x: 337, startPoint y: 169, endPoint x: 348, endPoint y: 178, distance: 14.4
click at [348, 178] on span "tandoori-style paneer cooked in smoky, spicy curry." at bounding box center [328, 169] width 92 height 17
click at [339, 178] on span "tandoori-style paneer cooked in smoky, spicy curry." at bounding box center [328, 169] width 92 height 17
click at [342, 173] on span "tandoori-style paneer cooked in smoky, spicy curry." at bounding box center [328, 169] width 92 height 17
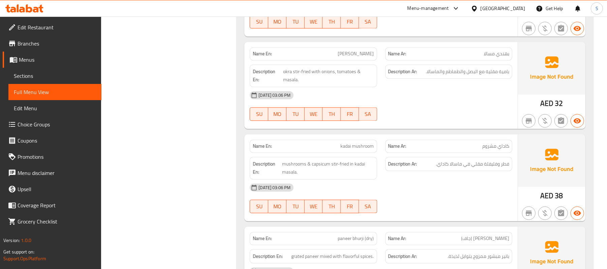
scroll to position [944, 0]
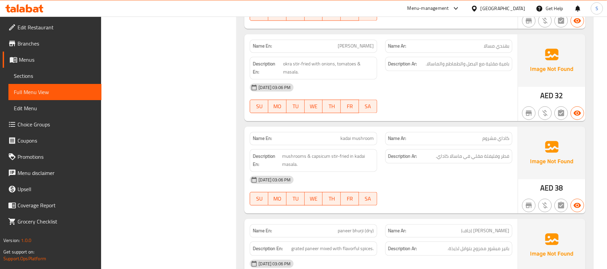
click at [361, 221] on div "Name En: paneer bhurji (dry)" at bounding box center [313, 214] width 127 height 13
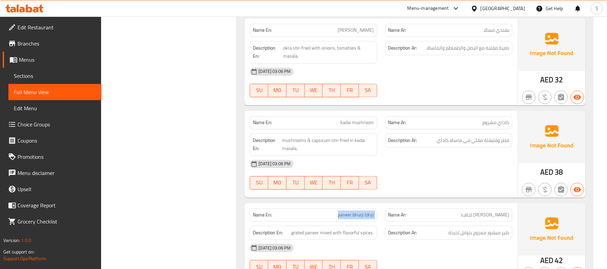
click at [361, 221] on div "Name En: paneer bhurji (dry)" at bounding box center [313, 214] width 127 height 13
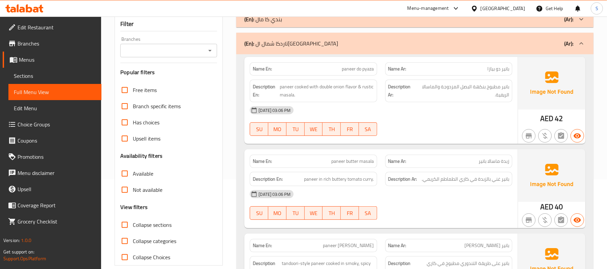
scroll to position [45, 0]
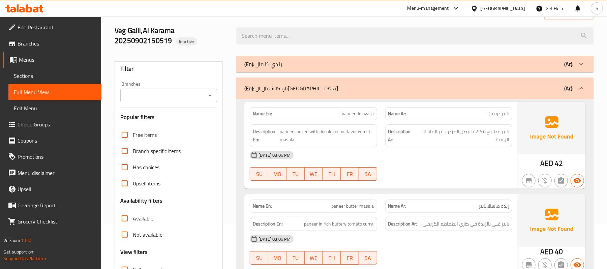
click at [360, 122] on div "Description En: paneer cooked with double onion flavor & rustic masala." at bounding box center [313, 135] width 135 height 31
click at [340, 138] on span "paneer cooked with double onion flavor & rustic masala." at bounding box center [327, 135] width 94 height 17
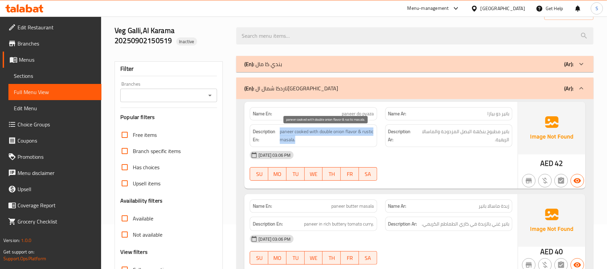
click at [340, 138] on span "paneer cooked with double onion flavor & rustic masala." at bounding box center [327, 135] width 94 height 17
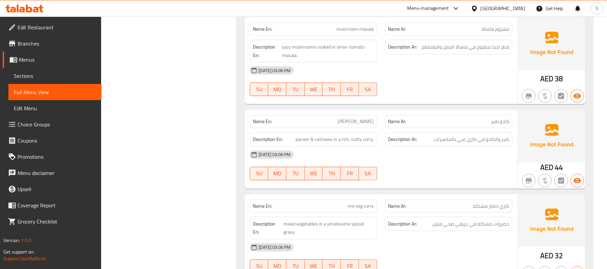
scroll to position [449, 0]
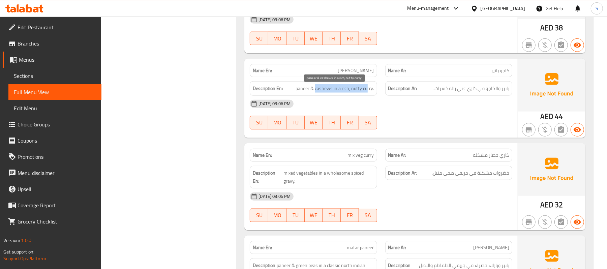
drag, startPoint x: 316, startPoint y: 92, endPoint x: 368, endPoint y: 90, distance: 52.0
click at [368, 90] on span "paneer & cashews in a rich, nutty curry." at bounding box center [335, 88] width 78 height 8
drag, startPoint x: 504, startPoint y: 94, endPoint x: 461, endPoint y: 92, distance: 42.8
click at [461, 92] on span "بانير والكاجو في كاري غني بالمكسرات." at bounding box center [472, 88] width 76 height 8
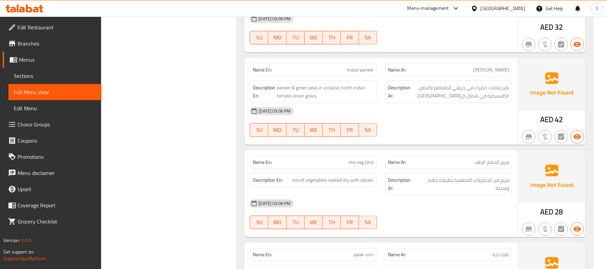
scroll to position [629, 0]
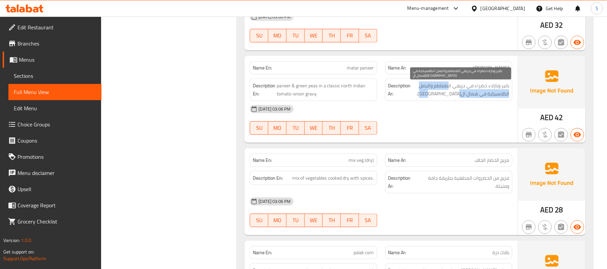
drag, startPoint x: 448, startPoint y: 89, endPoint x: 424, endPoint y: 95, distance: 24.9
click at [424, 95] on span "بانير وبازلاء خضراء في جريفي الطماطم والبصل الكلاسيكية في شمال الهند." at bounding box center [460, 90] width 97 height 17
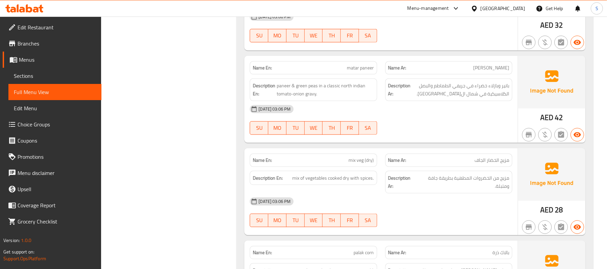
click at [347, 91] on span "paneer & green peas in a classic north indian tomato-onion gravy." at bounding box center [325, 90] width 97 height 17
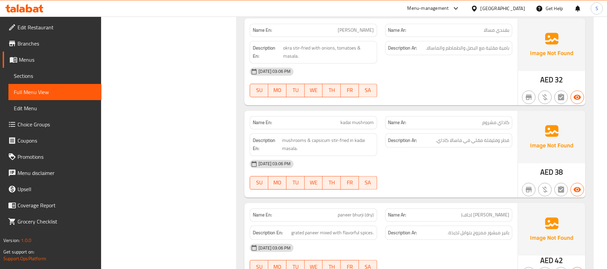
scroll to position [989, 0]
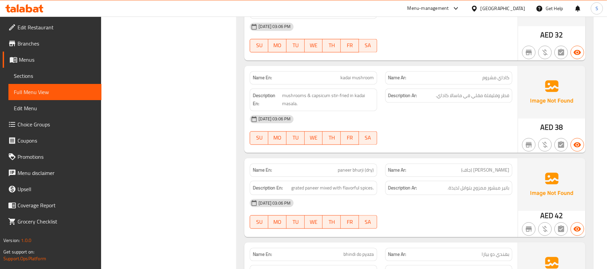
click at [360, 84] on div "Name En: kadai mushroom" at bounding box center [313, 77] width 127 height 13
click at [477, 100] on span "فطر وفليفلة مقلي في ماسالا كاداي." at bounding box center [472, 95] width 73 height 8
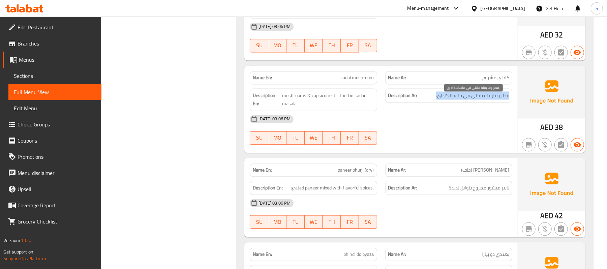
click at [477, 100] on span "فطر وفليفلة مقلي في ماسالا كاداي." at bounding box center [472, 95] width 73 height 8
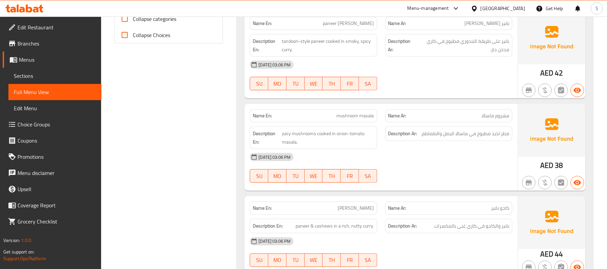
scroll to position [315, 0]
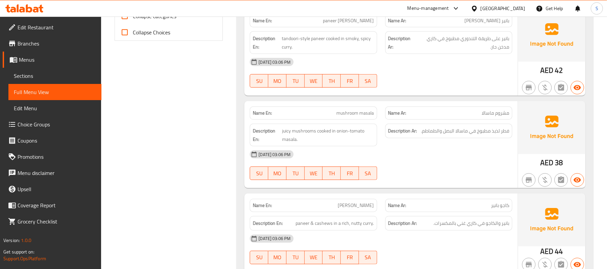
click at [339, 115] on span "mushroom masala" at bounding box center [355, 113] width 37 height 7
click at [457, 138] on div "Description Ar: فطر لذيذ مطبوخ في ماسالا البصل والطماطم." at bounding box center [448, 131] width 127 height 14
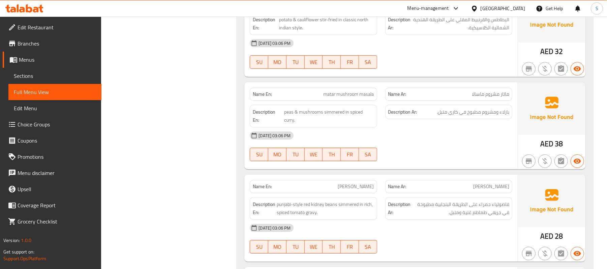
scroll to position [1618, 0]
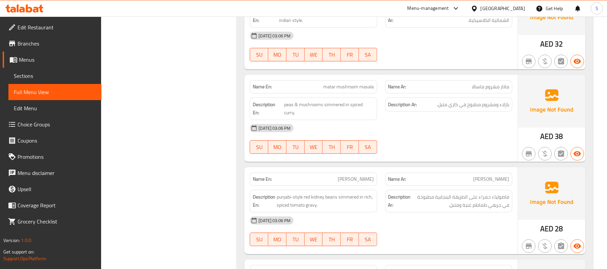
click at [355, 90] on span "matar mushroom masala" at bounding box center [349, 86] width 51 height 7
drag, startPoint x: 508, startPoint y: 114, endPoint x: 482, endPoint y: 115, distance: 26.7
click at [482, 109] on span "بازلاء ومشروم مطبوخ في كاري متبل." at bounding box center [473, 104] width 72 height 8
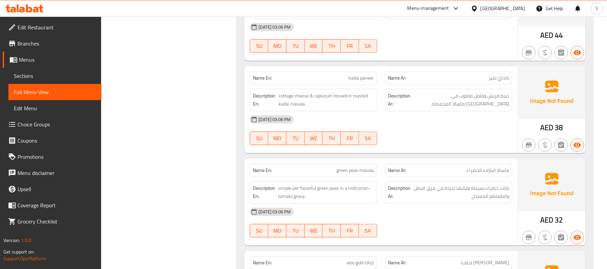
scroll to position [1393, 0]
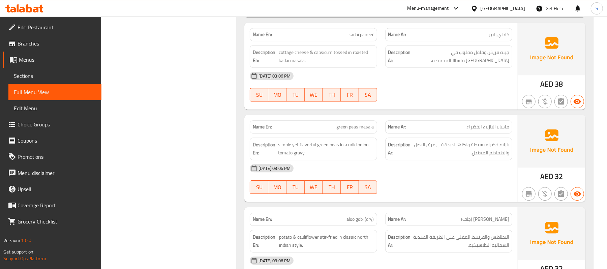
click at [348, 140] on div "Description En: simple yet flavorful green peas in a mild onion-tomato gravy." at bounding box center [313, 148] width 135 height 31
click at [351, 130] on span "green peas masala" at bounding box center [355, 126] width 37 height 7
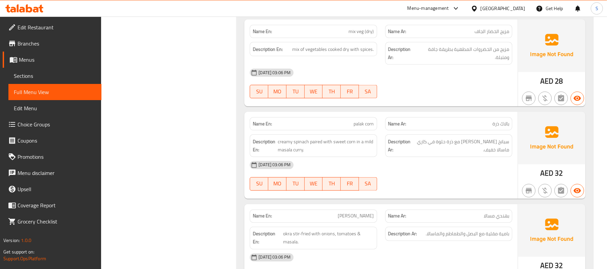
scroll to position [764, 0]
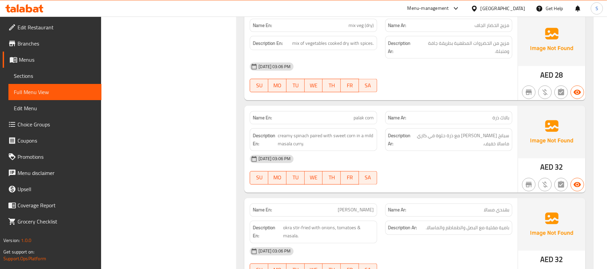
click at [350, 26] on span "mix veg (dry)" at bounding box center [361, 25] width 25 height 7
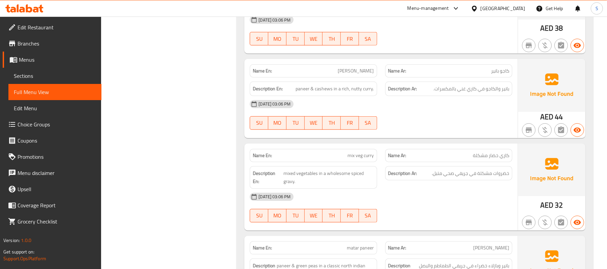
scroll to position [449, 0]
click at [365, 159] on span "mix veg curry" at bounding box center [361, 155] width 26 height 7
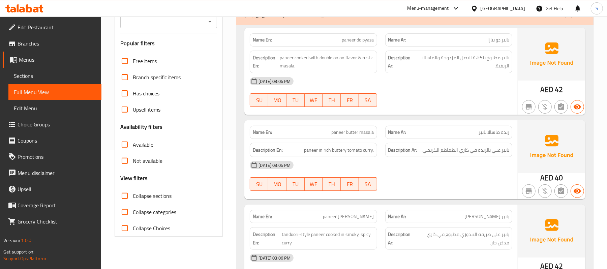
scroll to position [49, 0]
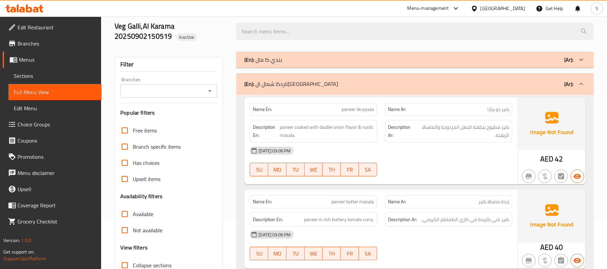
drag, startPoint x: 281, startPoint y: 87, endPoint x: 186, endPoint y: 84, distance: 95.1
click at [281, 87] on p "(En): تاردكا شمال الهند" at bounding box center [291, 84] width 94 height 8
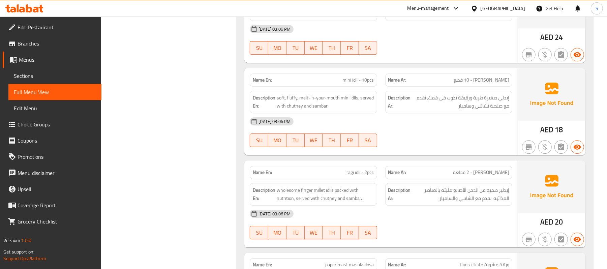
scroll to position [5041, 0]
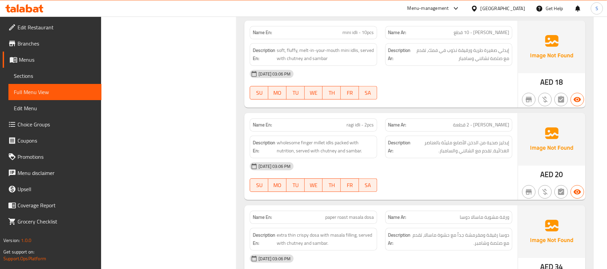
click at [354, 155] on span "wholesome finger millet idlis packed with nutrition, served with chutney and sa…" at bounding box center [325, 147] width 97 height 17
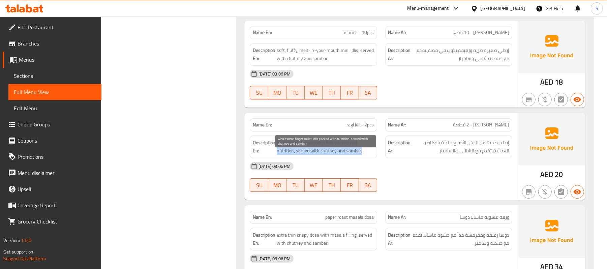
click at [354, 155] on span "wholesome finger millet idlis packed with nutrition, served with chutney and sa…" at bounding box center [325, 147] width 97 height 17
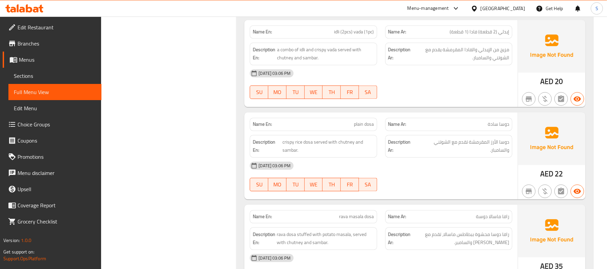
scroll to position [5322, 0]
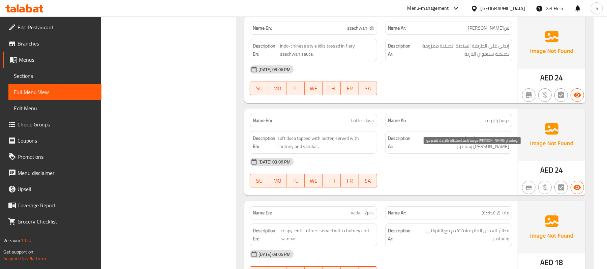
click at [498, 151] on span "دوسة ناعمة مغطاة بالزبدة، تقدم مع شاتني وسامبار." at bounding box center [460, 142] width 97 height 17
click at [491, 151] on span "دوسة ناعمة مغطاة بالزبدة، تقدم مع شاتني وسامبار." at bounding box center [460, 142] width 97 height 17
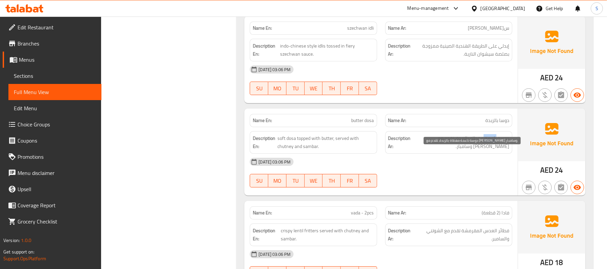
click at [491, 151] on span "دوسة ناعمة مغطاة بالزبدة، تقدم مع شاتني وسامبار." at bounding box center [460, 142] width 97 height 17
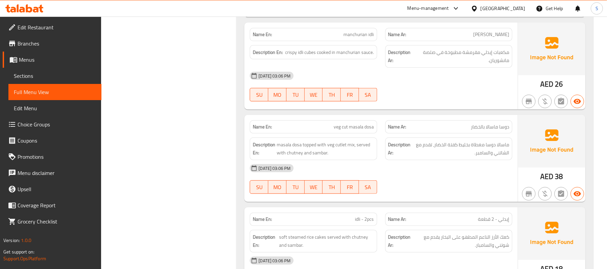
scroll to position [4208, 0]
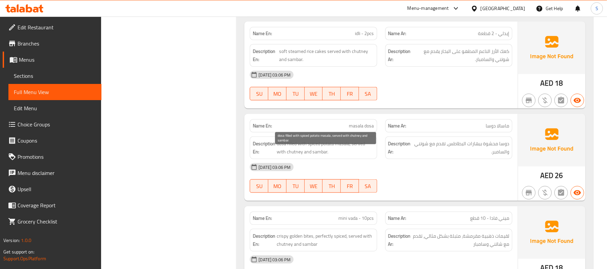
click at [345, 155] on span "dosa filled with spiced potato masala, served with chutney and sambar." at bounding box center [325, 148] width 97 height 17
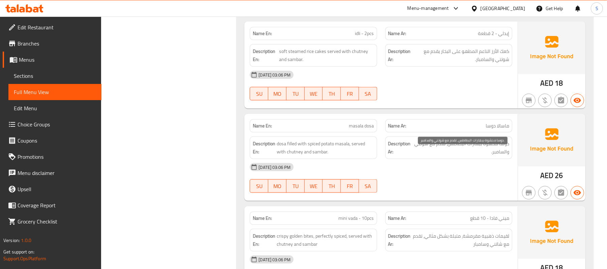
click at [465, 151] on span "دوسا محشوة ببهارات البطاطس، تقدم مع شوتني والسامبر." at bounding box center [461, 148] width 95 height 17
drag, startPoint x: 451, startPoint y: 153, endPoint x: 469, endPoint y: 154, distance: 18.6
click at [469, 154] on span "دوسا محشوة ببهارات البطاطس، تقدم مع شوتني والسامبر." at bounding box center [461, 148] width 95 height 17
click at [465, 156] on span "دوسا محشوة ببهارات البطاطس، تقدم مع شوتني والسامبر." at bounding box center [461, 148] width 95 height 17
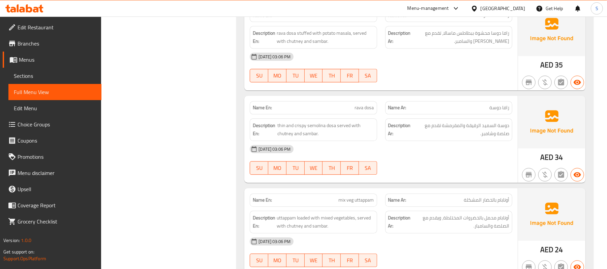
scroll to position [5600, 0]
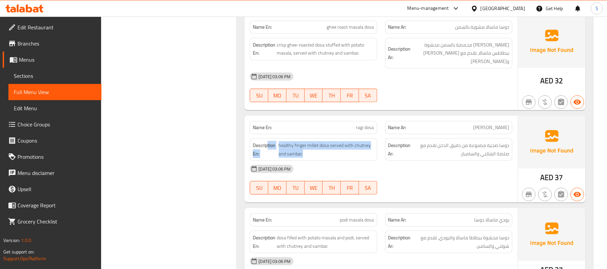
drag, startPoint x: 313, startPoint y: 159, endPoint x: 267, endPoint y: 148, distance: 46.9
click at [267, 148] on div "Description En: healthy finger millet dosa served with chutney and sambar." at bounding box center [313, 149] width 127 height 23
click at [290, 155] on span "healthy finger millet dosa served with chutney and sambar." at bounding box center [326, 149] width 95 height 17
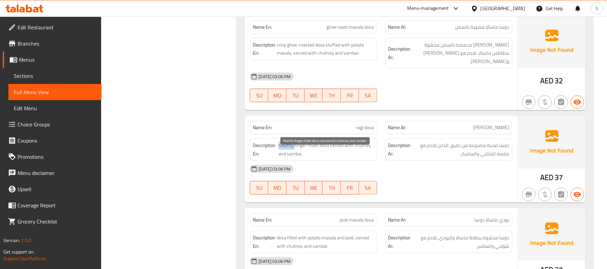
click at [290, 155] on span "healthy finger millet dosa served with chutney and sambar." at bounding box center [326, 149] width 95 height 17
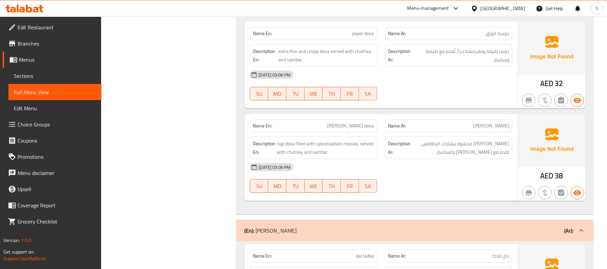
click at [351, 129] on span "ragi masala dosa" at bounding box center [351, 125] width 47 height 7
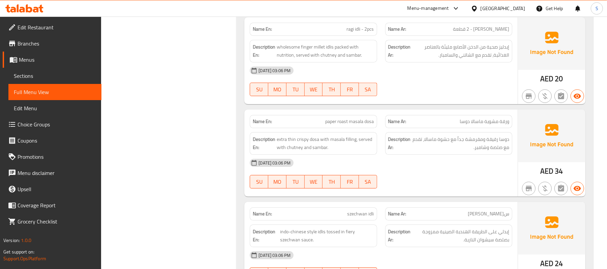
click at [352, 125] on span "paper roast masala dosa" at bounding box center [350, 121] width 49 height 7
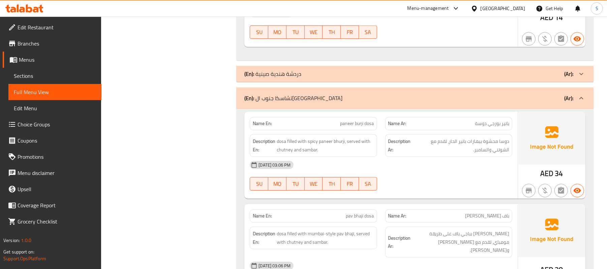
scroll to position [4023, 0]
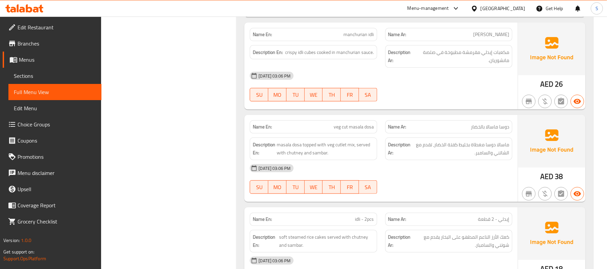
click at [346, 130] on span "veg cut masala dosa" at bounding box center [354, 126] width 40 height 7
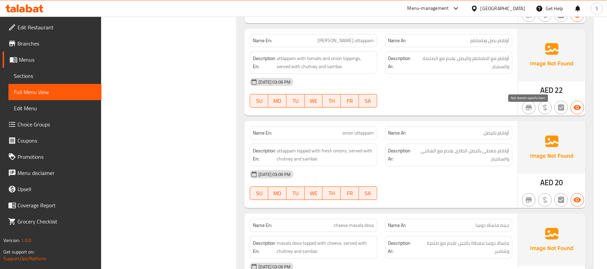
scroll to position [3556, 0]
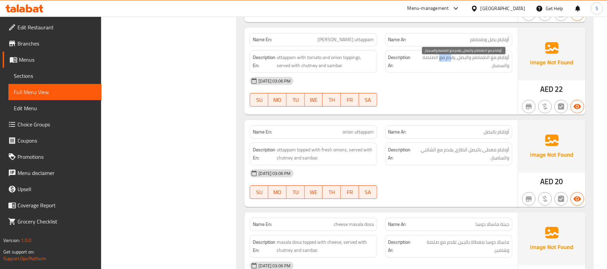
drag, startPoint x: 452, startPoint y: 64, endPoint x: 433, endPoint y: 66, distance: 19.0
click at [439, 65] on span "أوتابام مع الطماطم والبصل، يقدم مع الصلصة والسمبار." at bounding box center [462, 61] width 94 height 17
click at [430, 67] on span "أوتابام مع الطماطم والبصل، يقدم مع الصلصة والسمبار." at bounding box center [462, 61] width 94 height 17
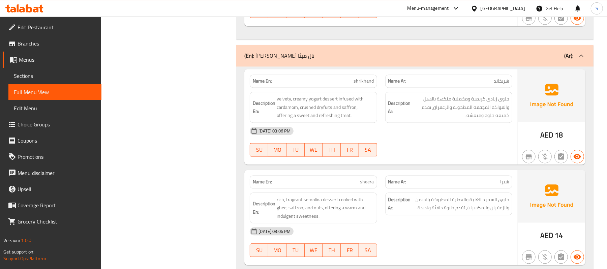
scroll to position [2925, 0]
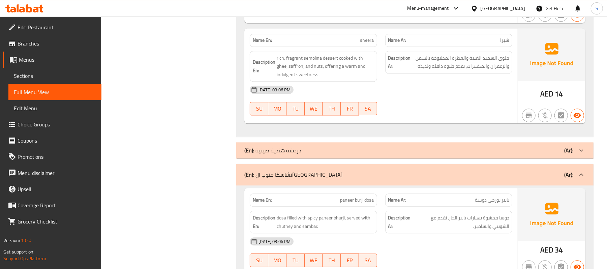
drag, startPoint x: 305, startPoint y: 188, endPoint x: 258, endPoint y: 199, distance: 48.0
click at [305, 179] on div "(En): تشاسكا جنوب الهند (Ar):" at bounding box center [408, 175] width 329 height 8
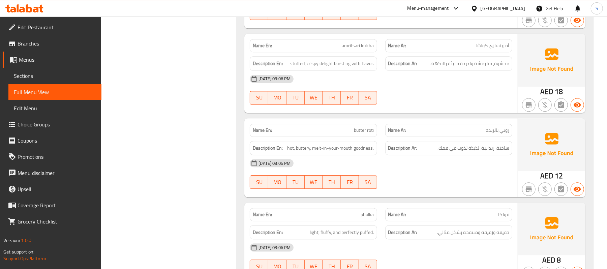
scroll to position [1505, 0]
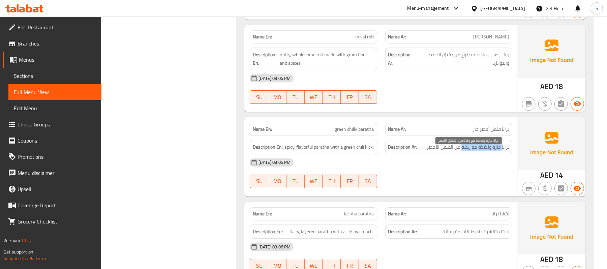
drag, startPoint x: 502, startPoint y: 153, endPoint x: 463, endPoint y: 155, distance: 38.9
click at [463, 151] on span "براتا حارة ولذيذة مع ركلة من الفلفل الأخضر." at bounding box center [468, 147] width 84 height 8
click at [447, 151] on span "براتا حارة ولذيذة مع ركلة من الفلفل الأخضر." at bounding box center [468, 147] width 84 height 8
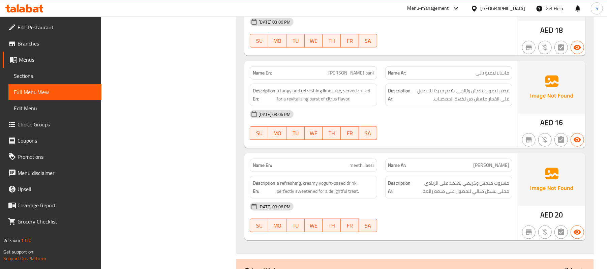
scroll to position [698, 0]
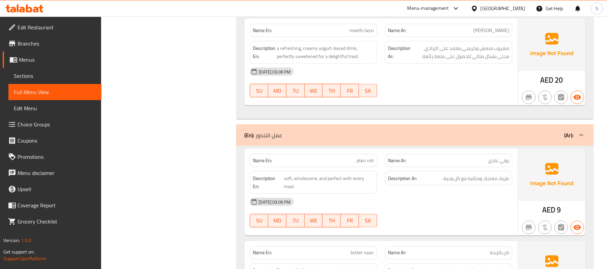
click at [369, 139] on div "(En): عمل التندور (Ar):" at bounding box center [408, 135] width 329 height 8
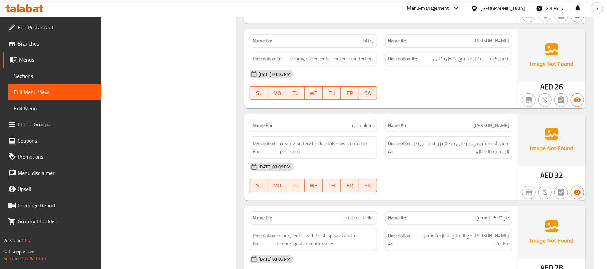
scroll to position [2050, 0]
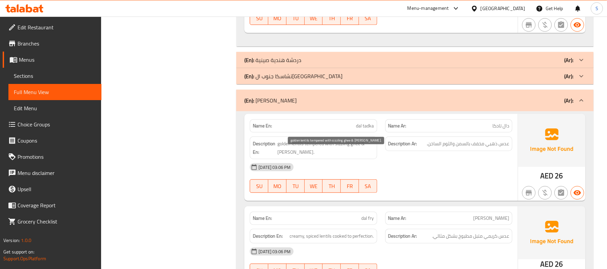
click at [310, 156] on span "golden lentils tempered with sizzling ghee & garlic." at bounding box center [325, 148] width 97 height 17
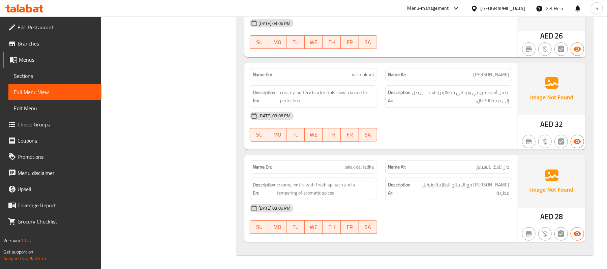
scroll to position [2143, 0]
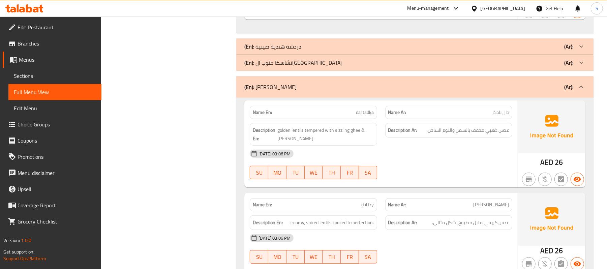
click at [345, 91] on div "(En): بيو دي ديسي دال (Ar):" at bounding box center [408, 87] width 329 height 8
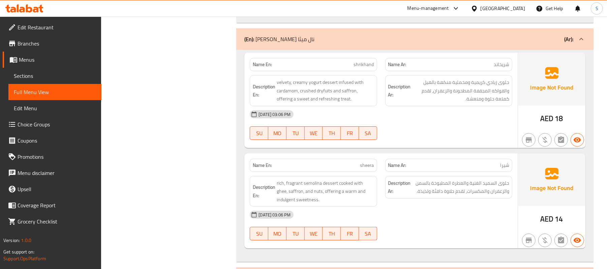
scroll to position [1858, 0]
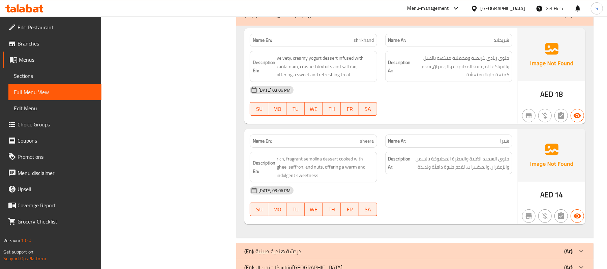
drag, startPoint x: 294, startPoint y: 24, endPoint x: 229, endPoint y: 47, distance: 69.0
click at [294, 19] on div "(En): يارا نال ميثا (Ar):" at bounding box center [408, 15] width 329 height 8
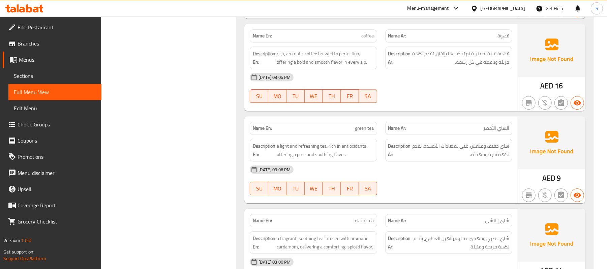
scroll to position [891, 0]
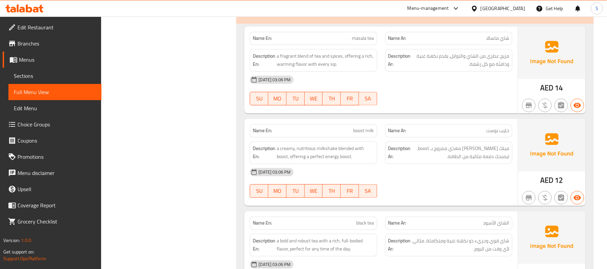
click at [365, 135] on span "boost milk" at bounding box center [364, 130] width 21 height 7
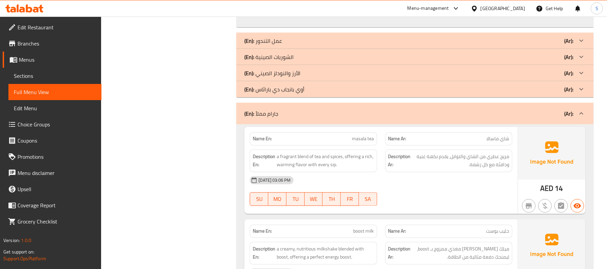
scroll to position [787, 0]
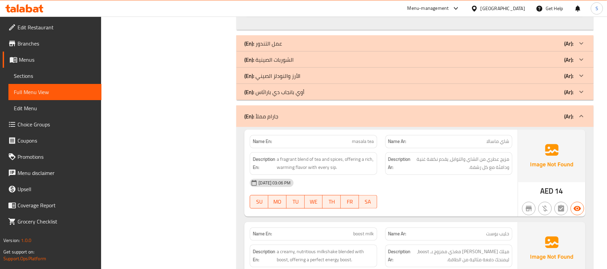
click at [333, 119] on div "(En): جارام مملأ (Ar):" at bounding box center [408, 116] width 329 height 8
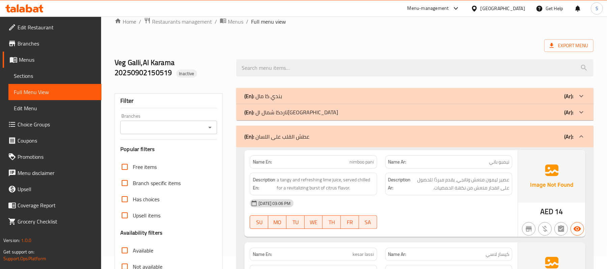
scroll to position [0, 0]
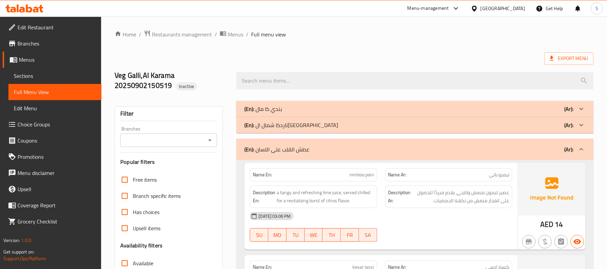
click at [498, 7] on div "United Arab Emirates" at bounding box center [503, 8] width 44 height 7
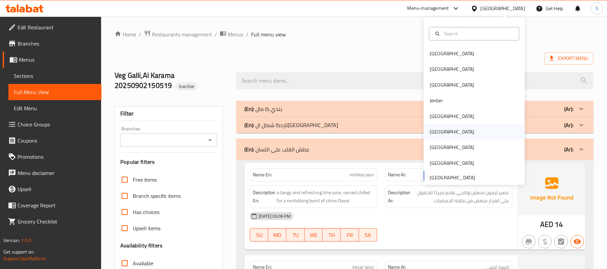
click at [444, 131] on div "Oman" at bounding box center [474, 132] width 101 height 16
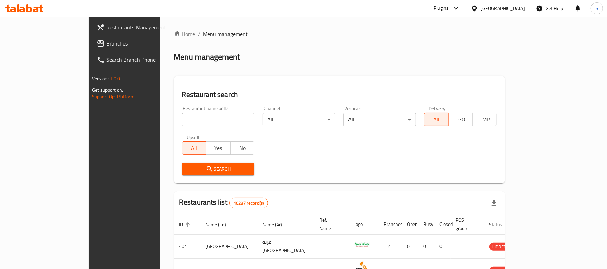
click at [106, 45] on span "Branches" at bounding box center [145, 43] width 79 height 8
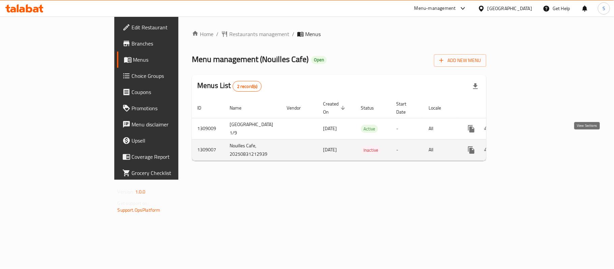
click at [524, 146] on icon "enhanced table" at bounding box center [520, 150] width 8 height 8
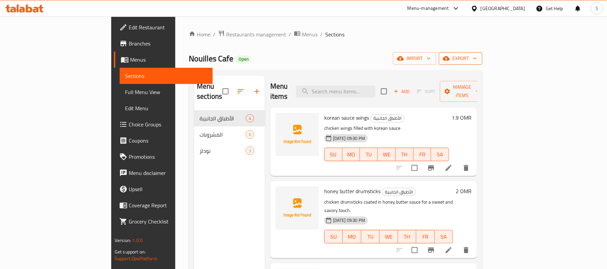
click at [477, 59] on span "export" at bounding box center [460, 58] width 33 height 8
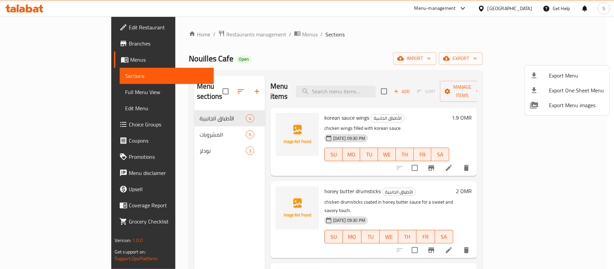
click at [562, 72] on span "Export Menu" at bounding box center [576, 75] width 55 height 8
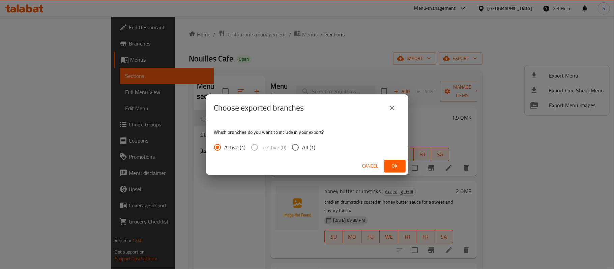
click at [312, 147] on span "All (1)" at bounding box center [308, 147] width 13 height 8
click at [302, 147] on input "All (1)" at bounding box center [295, 147] width 14 height 14
radio input "true"
click at [398, 165] on span "Ok" at bounding box center [394, 166] width 11 height 8
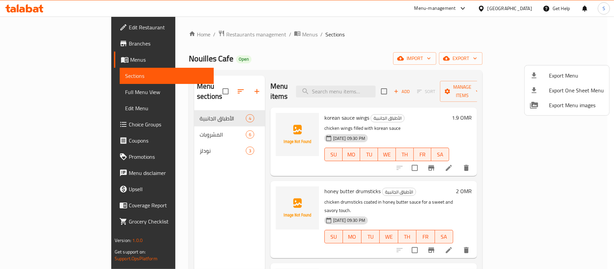
click at [38, 92] on div at bounding box center [307, 134] width 614 height 269
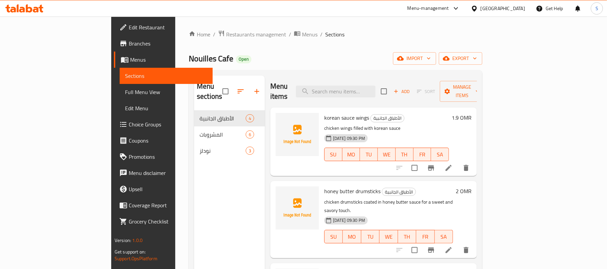
click at [125, 92] on span "Full Menu View" at bounding box center [166, 92] width 82 height 8
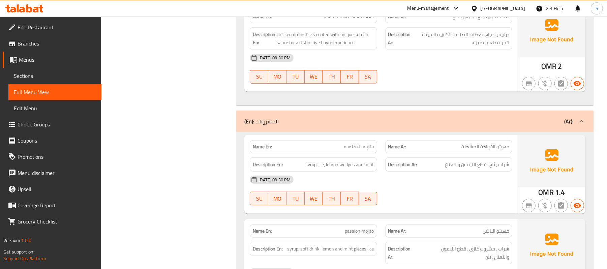
scroll to position [405, 0]
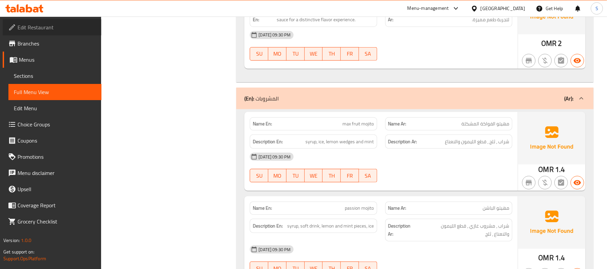
click at [41, 27] on span "Edit Restaurant" at bounding box center [57, 27] width 79 height 8
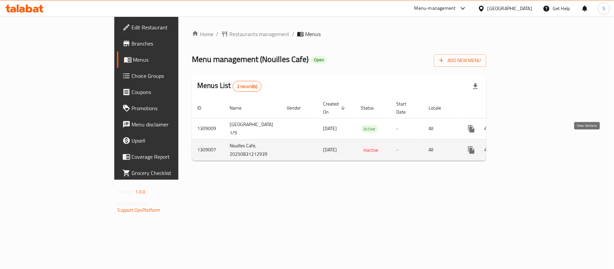
click at [524, 146] on icon "enhanced table" at bounding box center [520, 150] width 8 height 8
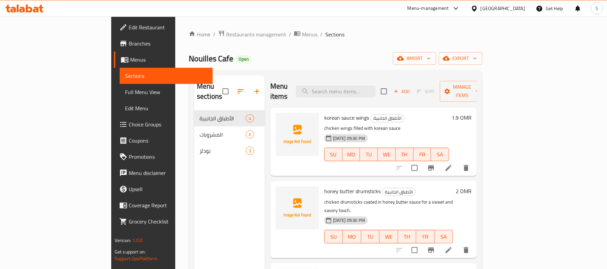
click at [125, 92] on span "Full Menu View" at bounding box center [166, 92] width 82 height 8
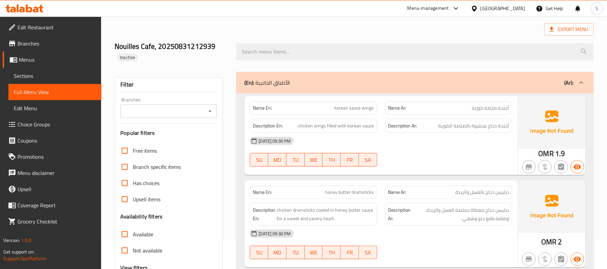
scroll to position [45, 0]
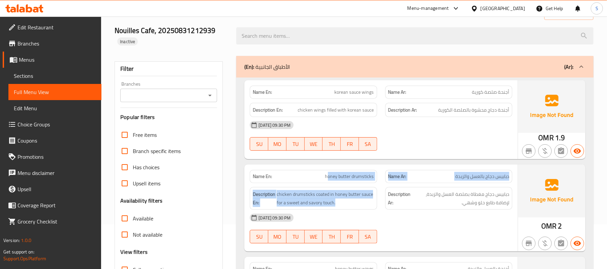
drag, startPoint x: 329, startPoint y: 177, endPoint x: 385, endPoint y: 189, distance: 57.1
click at [385, 189] on div "Name En: honey butter drumsticks Name Ar: دبابيس دجاج بالعسل والزبدة Descriptio…" at bounding box center [380, 208] width 273 height 87
click at [369, 184] on div "Description En: chicken drumsticks coated in honey butter sauce for a sweet and…" at bounding box center [313, 198] width 135 height 31
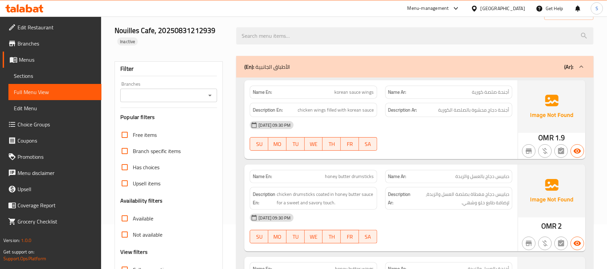
scroll to position [90, 0]
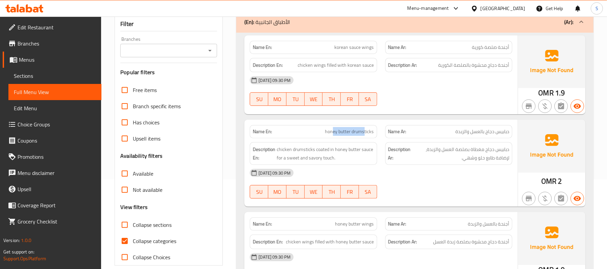
drag, startPoint x: 333, startPoint y: 131, endPoint x: 365, endPoint y: 136, distance: 31.9
click at [365, 135] on span "honey butter drumsticks" at bounding box center [349, 131] width 49 height 7
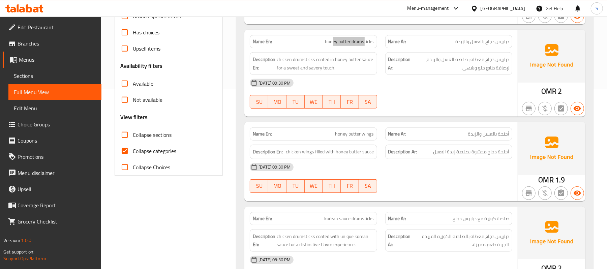
scroll to position [0, 0]
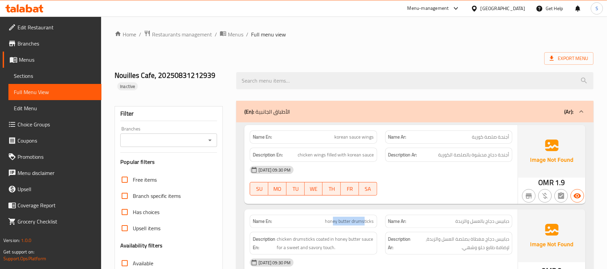
click at [396, 114] on div "(En): الأطباق الجانبية (Ar):" at bounding box center [408, 112] width 329 height 8
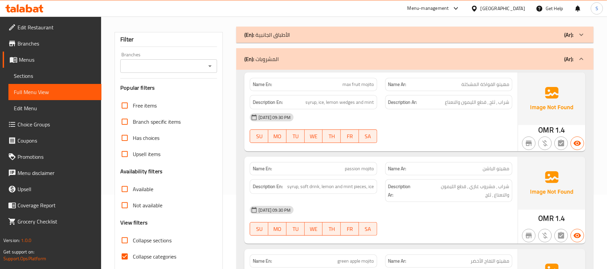
scroll to position [90, 0]
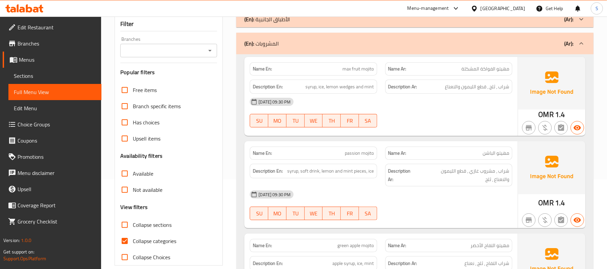
click at [363, 155] on span "passion mojito" at bounding box center [359, 153] width 29 height 7
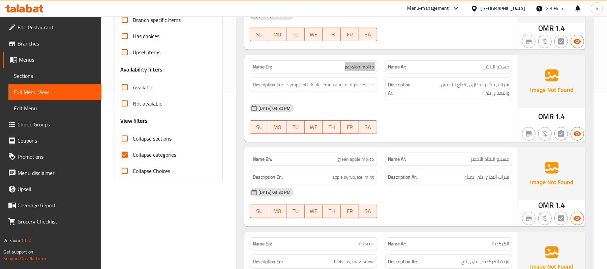
scroll to position [180, 0]
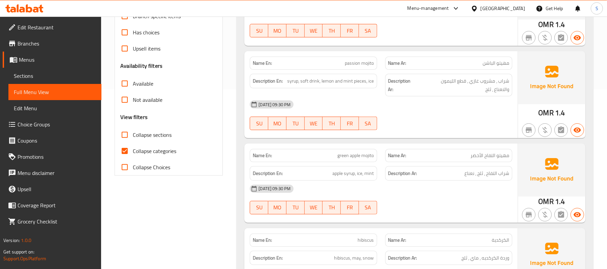
click at [346, 156] on span "green apple mojito" at bounding box center [356, 155] width 36 height 7
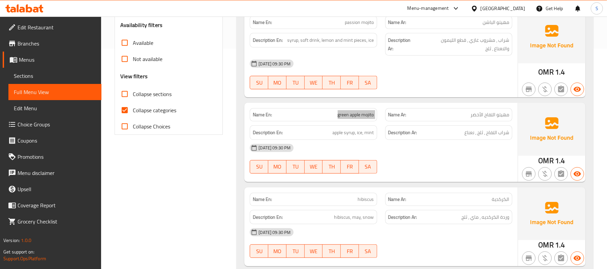
scroll to position [270, 0]
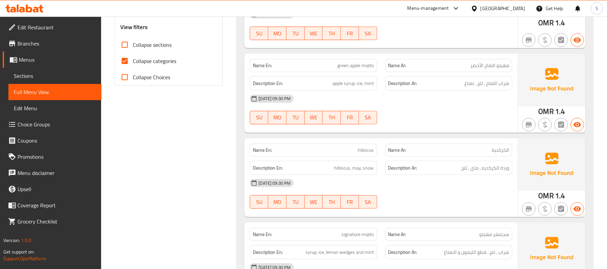
click at [372, 150] on span "hibiscus" at bounding box center [366, 150] width 16 height 7
copy span "hibiscus"
click at [357, 171] on span "hibiscus, may, snow" at bounding box center [354, 168] width 40 height 8
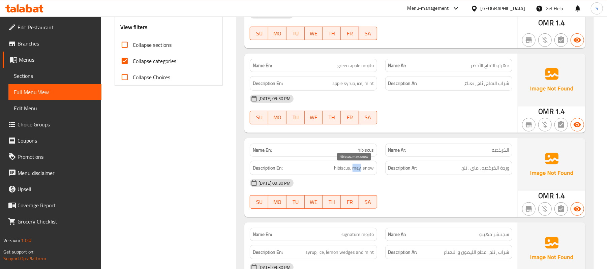
click at [357, 171] on span "hibiscus, may, snow" at bounding box center [354, 168] width 40 height 8
click at [359, 148] on span "hibiscus" at bounding box center [366, 150] width 16 height 7
copy span "hibiscus"
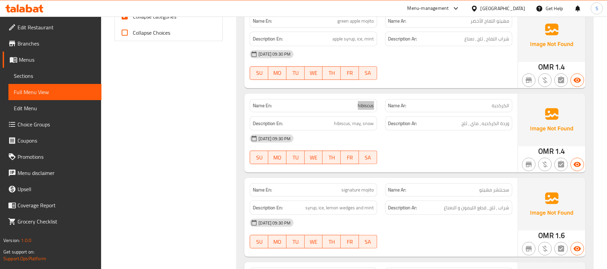
scroll to position [315, 0]
click at [356, 189] on span "signature mojito" at bounding box center [358, 189] width 32 height 7
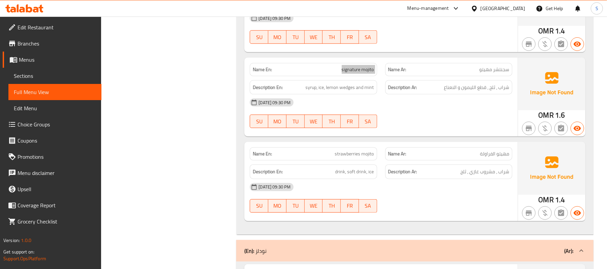
scroll to position [449, 0]
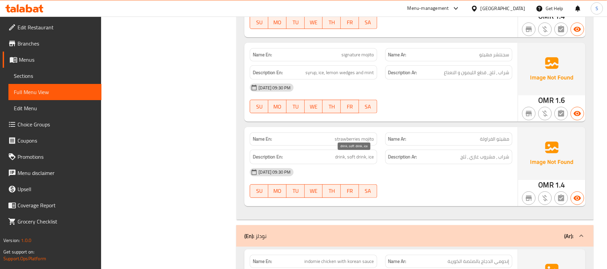
click at [360, 161] on span "drink, soft drink, ice" at bounding box center [354, 157] width 39 height 8
click at [489, 160] on span "شراب ، مشروب غازي ، ثلج" at bounding box center [484, 157] width 49 height 8
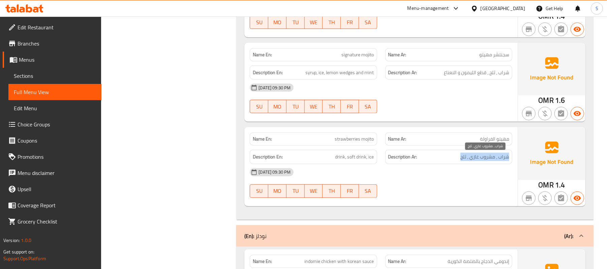
click at [489, 160] on span "شراب ، مشروب غازي ، ثلج" at bounding box center [484, 157] width 49 height 8
click at [351, 142] on span "strawberries mojito" at bounding box center [354, 139] width 39 height 7
copy span "strawberries mojito"
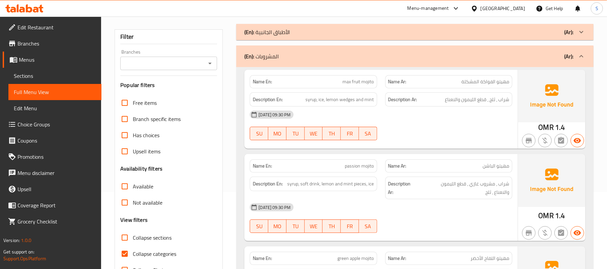
scroll to position [0, 0]
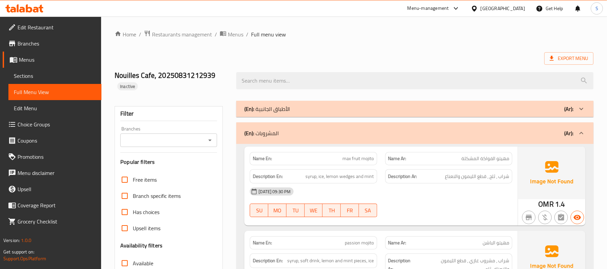
click at [337, 128] on div "(En): المشروبات (Ar):" at bounding box center [414, 133] width 357 height 22
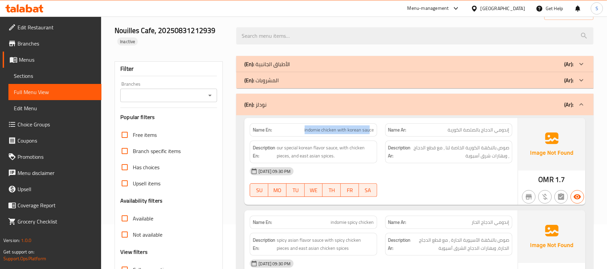
scroll to position [14, 0]
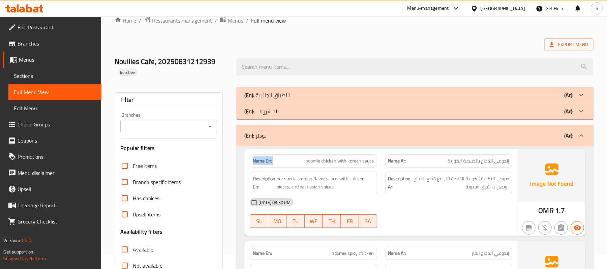
drag, startPoint x: 302, startPoint y: 135, endPoint x: 370, endPoint y: 131, distance: 68.2
click at [370, 131] on div "(En): الأطباق الجانبية (Ar): Name En: korean sauce wings Name Ar: أجنحة صلصة كو…" at bounding box center [414, 260] width 357 height 347
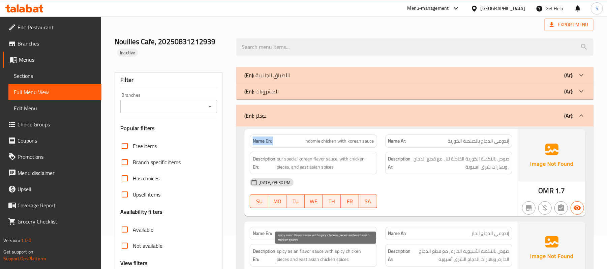
scroll to position [90, 0]
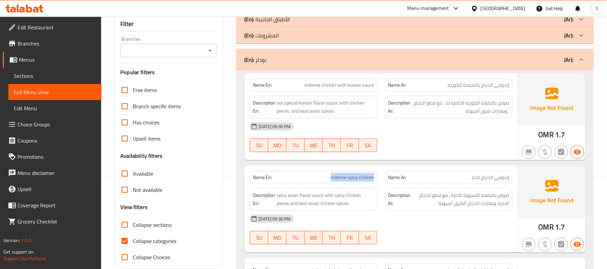
drag, startPoint x: 327, startPoint y: 178, endPoint x: 378, endPoint y: 179, distance: 50.6
click at [378, 179] on div "Name En: indomie spicy chicken" at bounding box center [313, 177] width 135 height 21
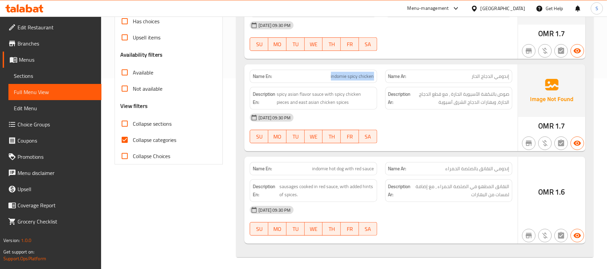
scroll to position [194, 0]
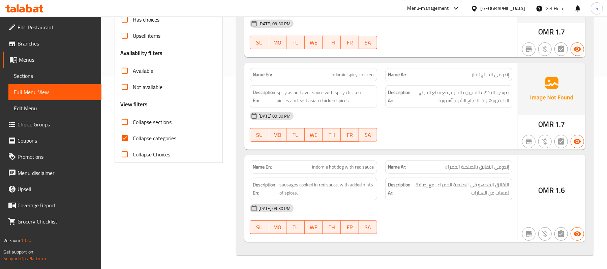
click at [353, 164] on span "indomie hot dog with red sauce" at bounding box center [343, 166] width 62 height 7
copy span "indomie hot dog with red sauce"
click at [481, 8] on div at bounding box center [476, 8] width 10 height 7
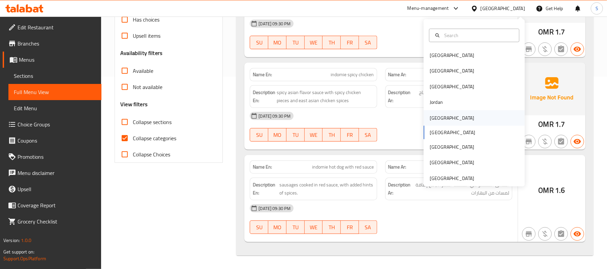
click at [439, 116] on div "[GEOGRAPHIC_DATA]" at bounding box center [451, 118] width 55 height 16
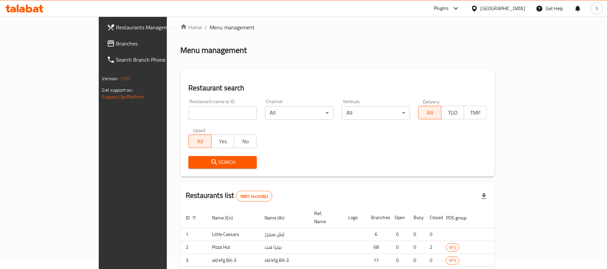
scroll to position [194, 0]
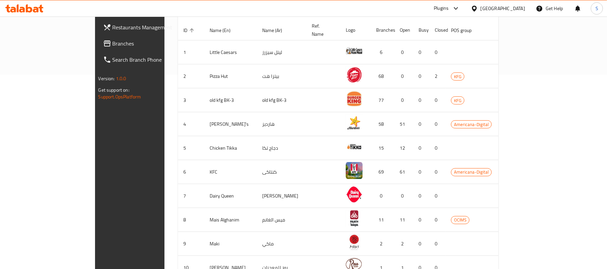
drag, startPoint x: 45, startPoint y: 41, endPoint x: 63, endPoint y: 45, distance: 18.3
click at [113, 41] on span "Branches" at bounding box center [152, 43] width 79 height 8
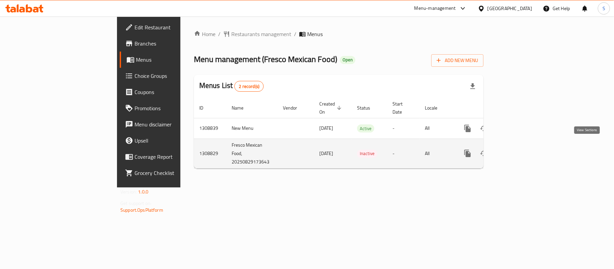
click at [520, 149] on icon "enhanced table" at bounding box center [516, 153] width 8 height 8
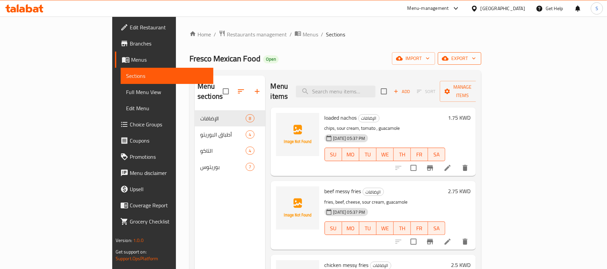
click at [476, 60] on span "export" at bounding box center [459, 58] width 33 height 8
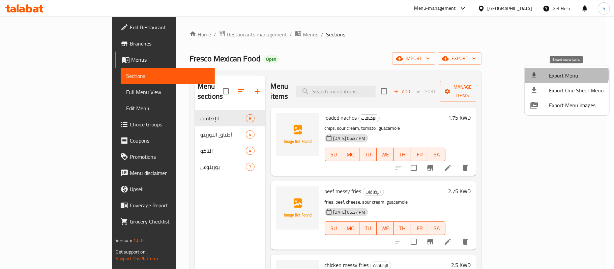
click at [560, 75] on span "Export Menu" at bounding box center [576, 75] width 55 height 8
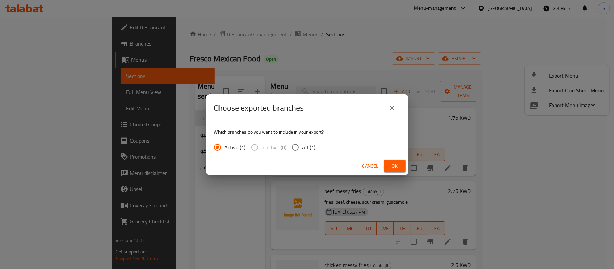
click at [313, 145] on span "All (1)" at bounding box center [308, 147] width 13 height 8
click at [302, 145] on input "All (1)" at bounding box center [295, 147] width 14 height 14
radio input "true"
click at [397, 162] on span "Ok" at bounding box center [394, 166] width 11 height 8
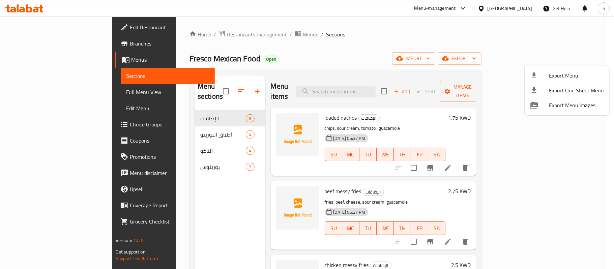
click at [35, 28] on div at bounding box center [307, 134] width 614 height 269
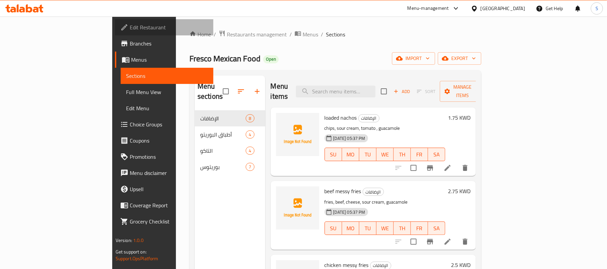
click at [130, 28] on span "Edit Restaurant" at bounding box center [169, 27] width 79 height 8
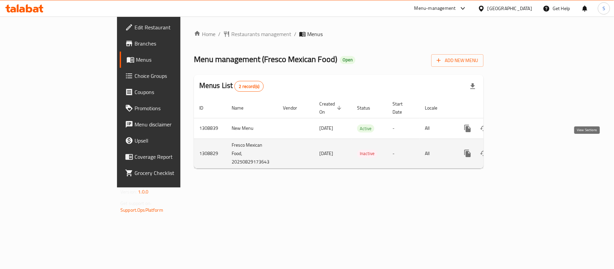
click at [519, 150] on icon "enhanced table" at bounding box center [516, 153] width 6 height 6
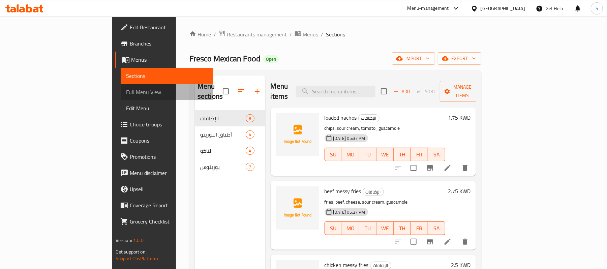
click at [126, 88] on span "Full Menu View" at bounding box center [167, 92] width 82 height 8
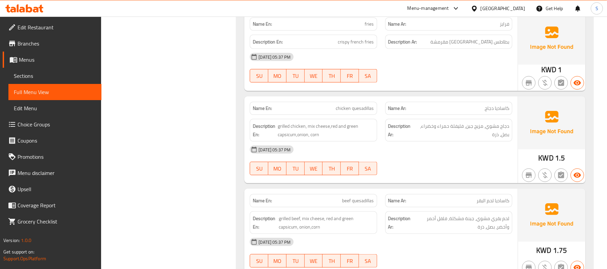
scroll to position [629, 0]
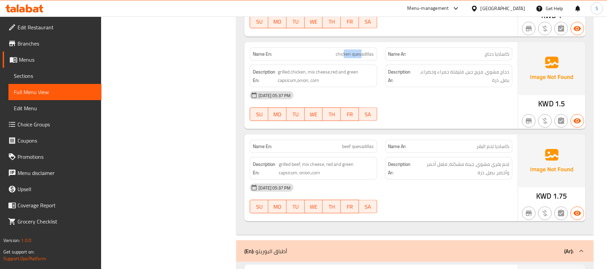
drag, startPoint x: 344, startPoint y: 48, endPoint x: 362, endPoint y: 44, distance: 18.2
click at [362, 51] on span "chicken quesadillas" at bounding box center [355, 54] width 38 height 7
click at [365, 143] on span "beef quesadillas" at bounding box center [359, 146] width 32 height 7
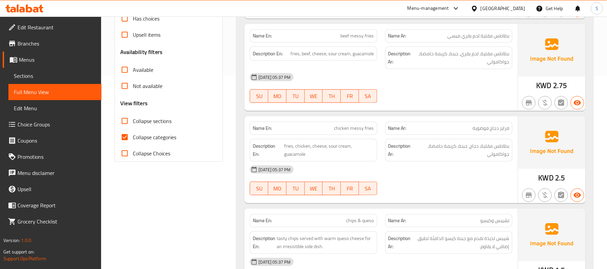
scroll to position [180, 0]
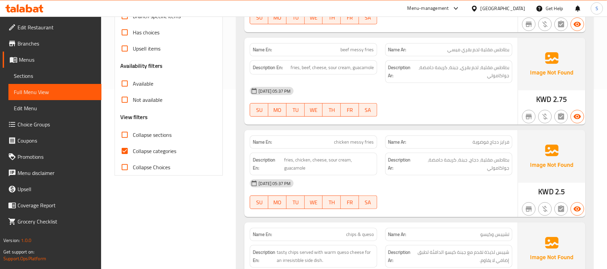
click at [357, 142] on span "chicken messy fries" at bounding box center [354, 142] width 40 height 7
click at [350, 145] on span "chicken messy fries" at bounding box center [354, 142] width 40 height 7
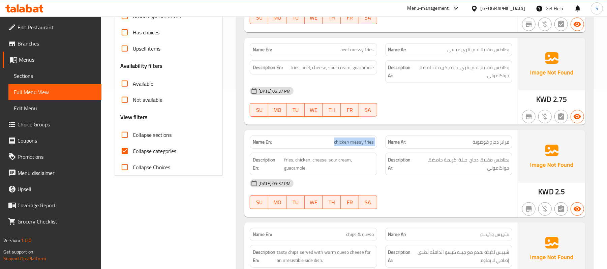
copy span "chicken messy fries"
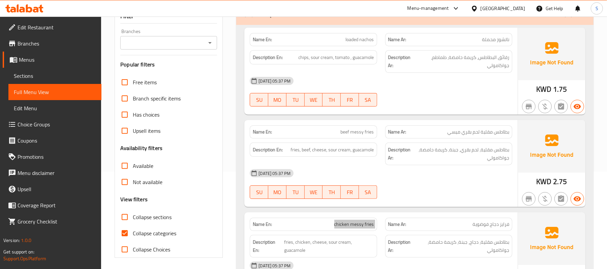
scroll to position [90, 0]
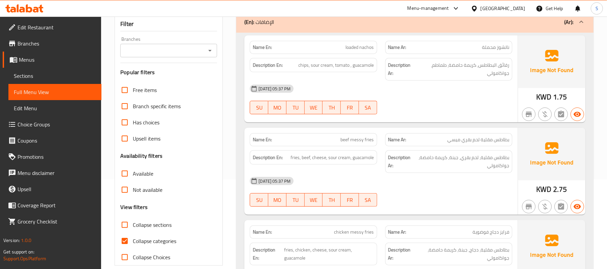
click at [362, 139] on span "beef messy fries" at bounding box center [357, 139] width 33 height 7
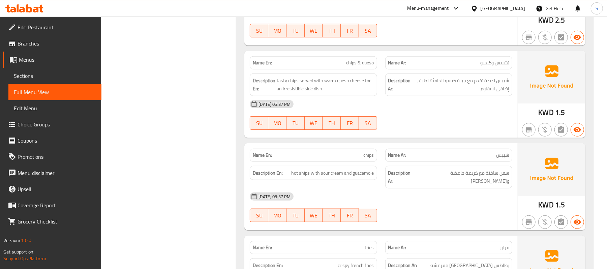
scroll to position [359, 0]
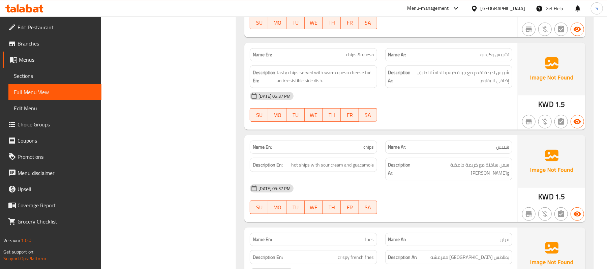
click at [356, 151] on p "Name En: chips" at bounding box center [313, 147] width 121 height 7
click at [333, 166] on span "hot ships with sour cream and guacamole" at bounding box center [333, 165] width 83 height 8
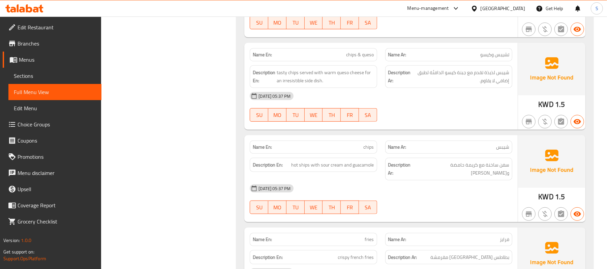
click at [364, 147] on span "chips" at bounding box center [369, 147] width 10 height 7
copy span "chips"
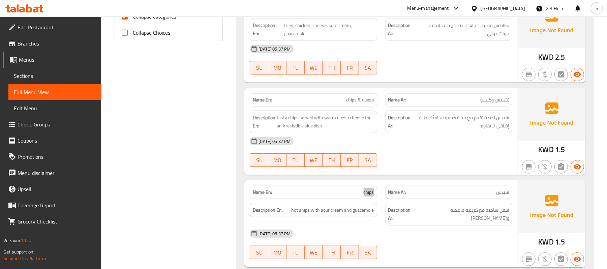
scroll to position [315, 0]
click at [363, 103] on span "chips & queso" at bounding box center [361, 99] width 28 height 7
copy span "chips & queso"
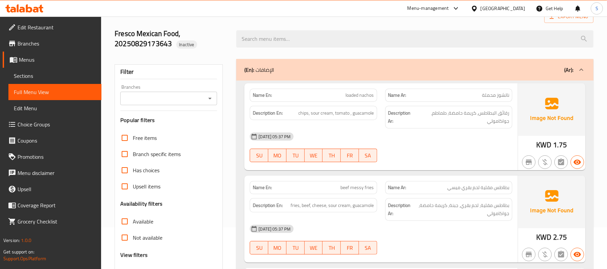
scroll to position [0, 0]
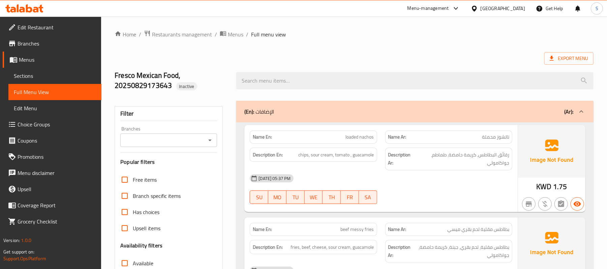
drag, startPoint x: 405, startPoint y: 112, endPoint x: 378, endPoint y: 118, distance: 27.6
click at [405, 112] on div "(En): الإضافات (Ar):" at bounding box center [408, 112] width 329 height 8
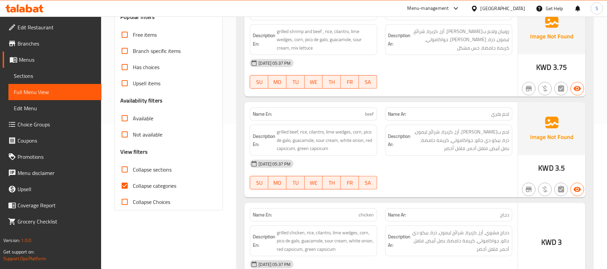
scroll to position [135, 0]
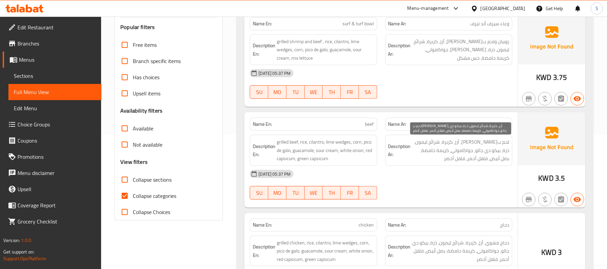
click at [460, 153] on span "لحم بقري مشوي، أرز، كزبرة، شرائح ليمون، ذرة، بيكو دي جالو، جواكامولي، كريمة حام…" at bounding box center [460, 150] width 97 height 25
click at [460, 146] on span "لحم بقري مشوي، أرز، كزبرة، شرائح ليمون، ذرة، بيكو دي جالو، جواكامولي، كريمة حام…" at bounding box center [460, 150] width 97 height 25
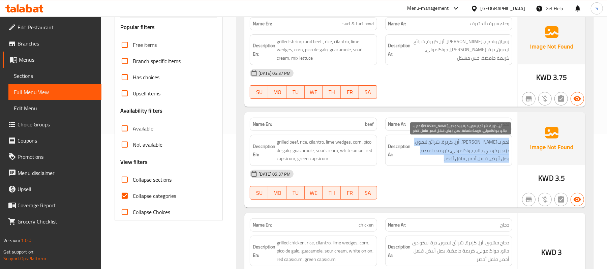
click at [460, 146] on span "لحم بقري مشوي، أرز، كزبرة، شرائح ليمون، ذرة، بيكو دي جالو، جواكامولي، كريمة حام…" at bounding box center [460, 150] width 97 height 25
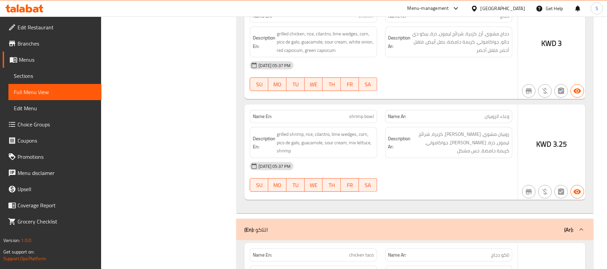
scroll to position [359, 0]
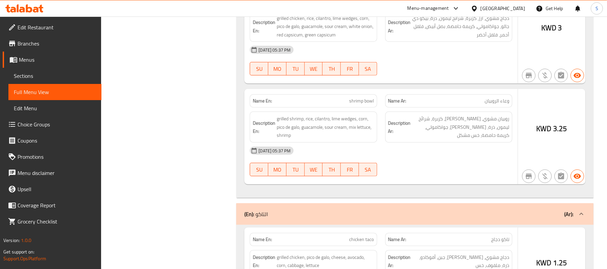
click at [363, 101] on span "shrimp bowl" at bounding box center [362, 100] width 25 height 7
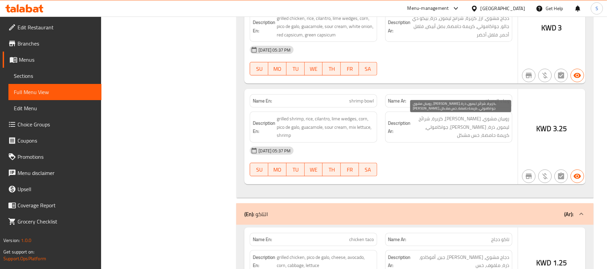
click at [436, 129] on span "روبيان مشوي، أرز، كزبرة، شرائح ليمون، ذرة، بيكو دي جالو، جواكامولي، كريمة حامضة…" at bounding box center [460, 127] width 97 height 25
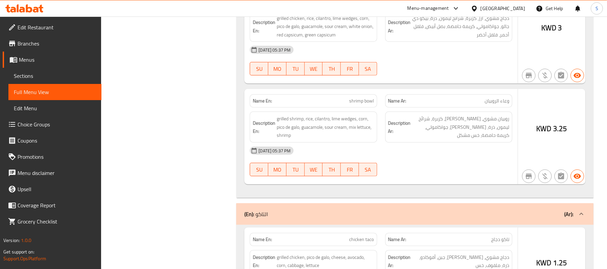
click at [427, 157] on div "29-08-2025 05:37 PM" at bounding box center [381, 151] width 271 height 16
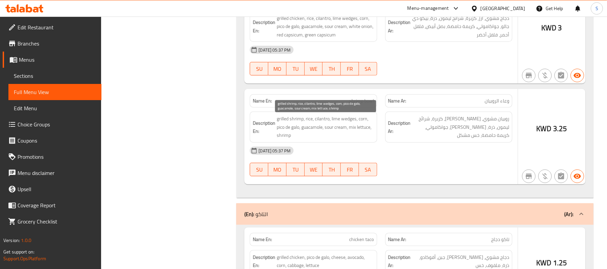
click at [288, 133] on span "grilled shrimp, rice, cilantro, lime wedges, corn, pico de galo, guacamole, sou…" at bounding box center [325, 127] width 97 height 25
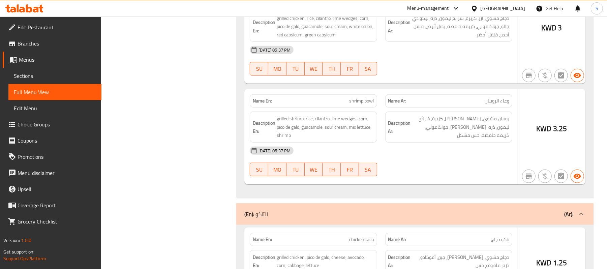
click at [394, 119] on strong "Description Ar:" at bounding box center [399, 127] width 23 height 17
click at [363, 108] on div "Name En: shrimp bowl" at bounding box center [313, 100] width 127 height 13
click at [363, 102] on span "shrimp bowl" at bounding box center [362, 100] width 25 height 7
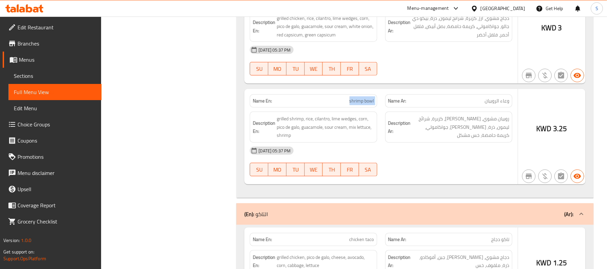
copy span "shrimp bowl"
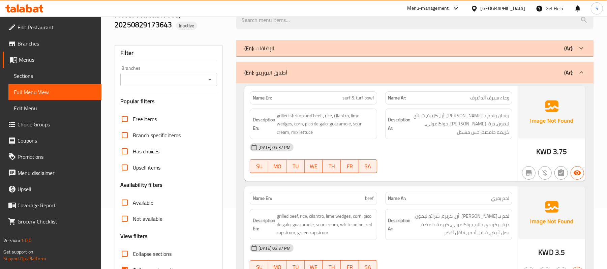
scroll to position [45, 0]
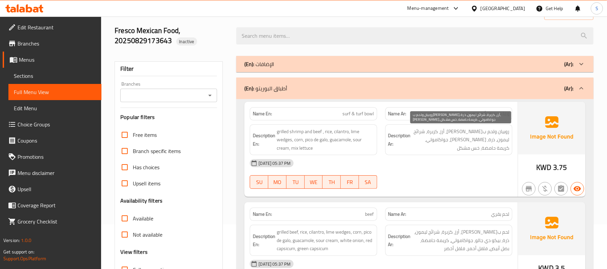
click at [449, 138] on span "روبيان ولحم بقري مشوي، أرز، كزبرة، شرائح ليمون، ذرة، بيكو دي جالو، جواكامولي، ك…" at bounding box center [460, 139] width 97 height 25
drag, startPoint x: 490, startPoint y: 135, endPoint x: 448, endPoint y: 138, distance: 41.6
click at [448, 138] on span "روبيان ولحم بقري مشوي، أرز، كزبرة، شرائح ليمون، ذرة، بيكو دي جالو، جواكامولي، ك…" at bounding box center [460, 139] width 97 height 25
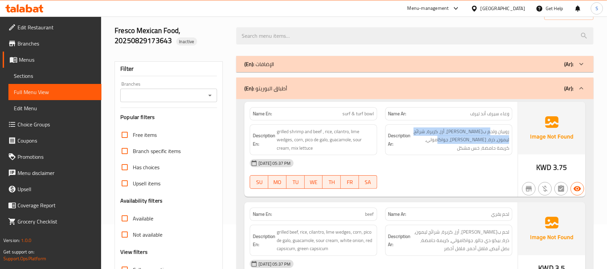
click at [326, 88] on div "(En): أطباق البوريتو (Ar):" at bounding box center [408, 88] width 329 height 8
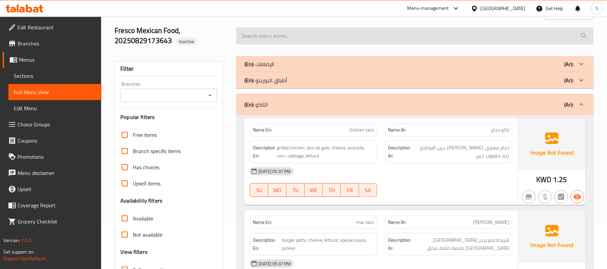
click at [446, 36] on input "search" at bounding box center [414, 35] width 357 height 17
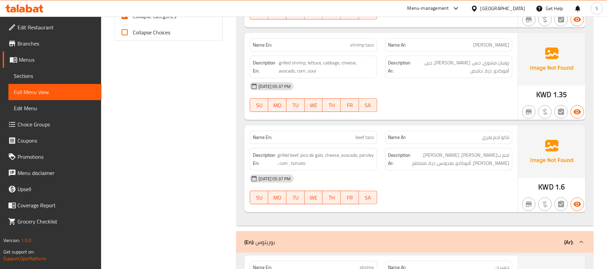
scroll to position [316, 0]
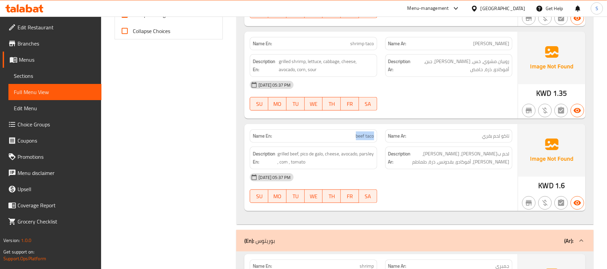
drag, startPoint x: 346, startPoint y: 142, endPoint x: 376, endPoint y: 138, distance: 30.7
click at [376, 138] on div "Name En: beef taco" at bounding box center [313, 135] width 127 height 13
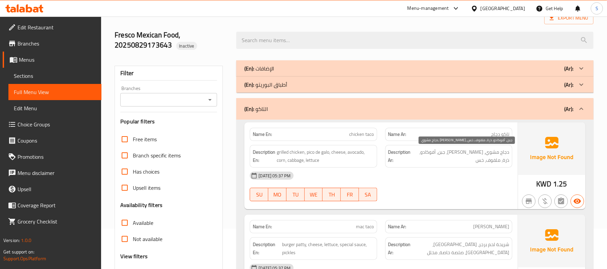
click at [454, 157] on span "دجاج مشوي، بيكو دي جالو، جبن، أفوكادو، ذرة، ملفوف، خس" at bounding box center [460, 156] width 97 height 17
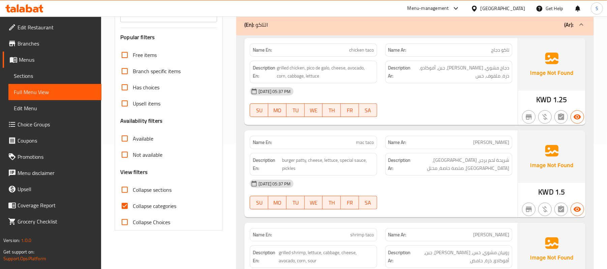
scroll to position [130, 0]
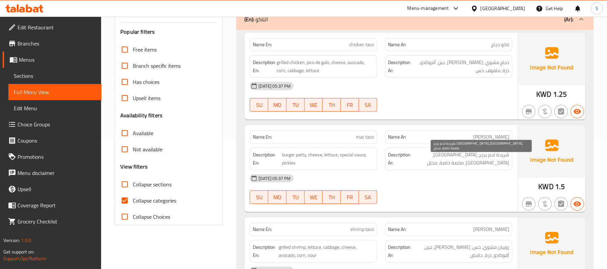
click at [488, 157] on span "شريحة لحم برجر، جبن، خس، صلصة خاصة، مخلل" at bounding box center [460, 159] width 97 height 17
click at [485, 158] on span "شريحة لحم برجر، جبن، خس، صلصة خاصة، مخلل" at bounding box center [460, 159] width 97 height 17
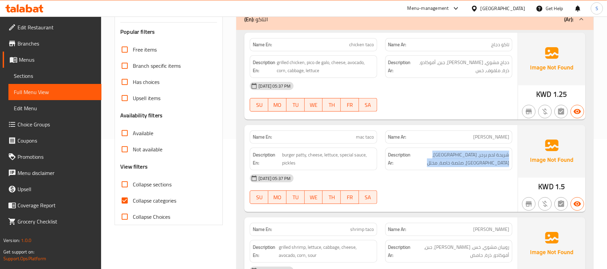
click at [437, 160] on div "Description Ar: شريحة لحم برجر، جبن، خس، صلصة خاصة، مخلل" at bounding box center [448, 159] width 127 height 23
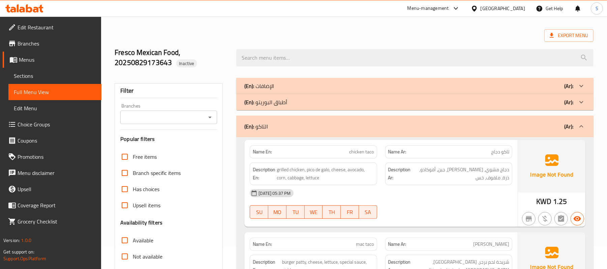
scroll to position [0, 0]
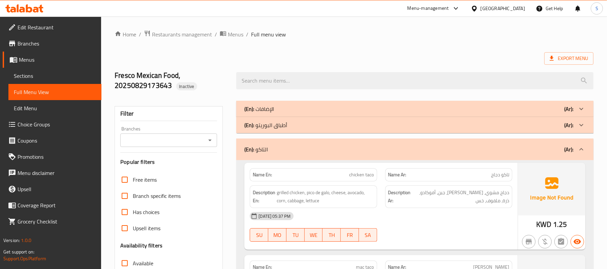
click at [383, 146] on div "(En): التاكو (Ar):" at bounding box center [408, 149] width 329 height 8
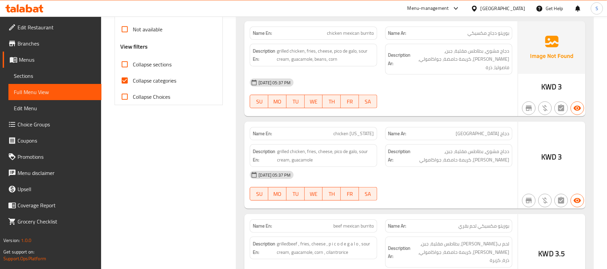
scroll to position [270, 0]
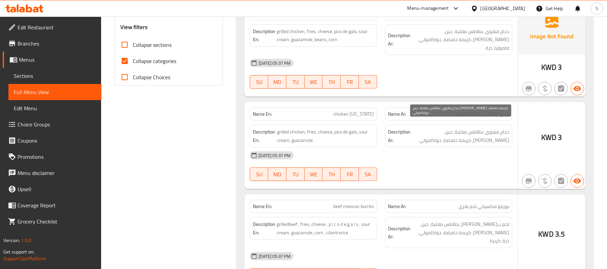
click at [480, 128] on span "دجاج مشوي، بطاطس مقلية، جبن، بيكو دي جالو، كريمة حامضة، جواكامولي" at bounding box center [460, 136] width 97 height 17
drag, startPoint x: 449, startPoint y: 128, endPoint x: 442, endPoint y: 130, distance: 7.2
click at [442, 130] on span "دجاج مشوي، بطاطس مقلية، جبن، بيكو دي جالو، كريمة حامضة، جواكامولي" at bounding box center [460, 136] width 97 height 17
click at [429, 137] on span "دجاج مشوي، بطاطس مقلية، جبن، بيكو دي جالو، كريمة حامضة، جواكامولي" at bounding box center [460, 136] width 97 height 17
drag, startPoint x: 499, startPoint y: 134, endPoint x: 468, endPoint y: 133, distance: 31.0
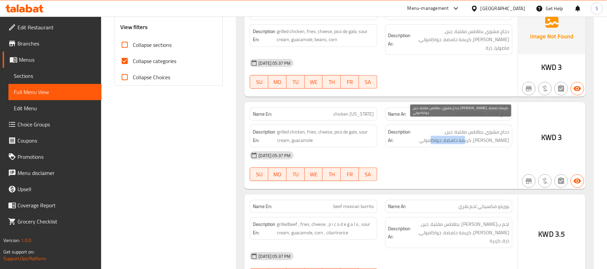
click at [468, 133] on span "دجاج مشوي، بطاطس مقلية، جبن، بيكو دي جالو، كريمة حامضة، جواكامولي" at bounding box center [460, 136] width 97 height 17
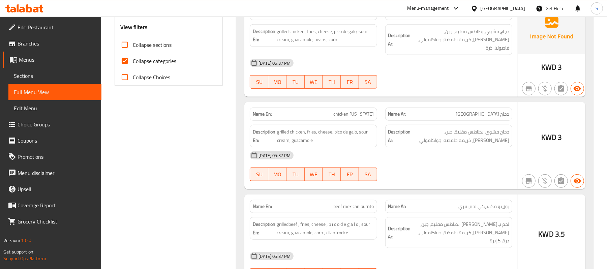
click at [454, 138] on div "Description Ar: دجاج مشوي، بطاطس مقلية، جبن، بيكو دي جالو، كريمة حامضة، جواكامو…" at bounding box center [448, 136] width 127 height 23
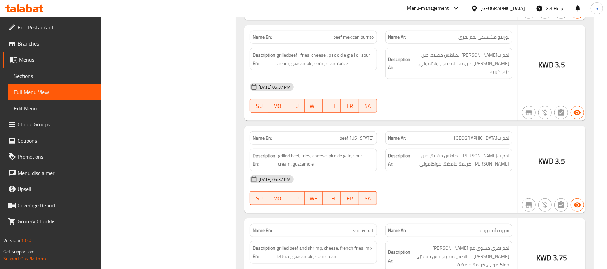
scroll to position [449, 0]
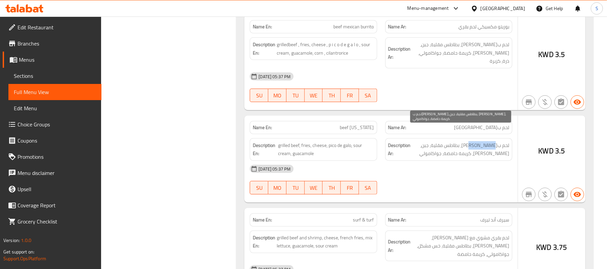
drag, startPoint x: 491, startPoint y: 134, endPoint x: 471, endPoint y: 133, distance: 20.2
click at [471, 141] on span "لحم بقري مشوي، بطاطس مقلية، جبن، بيكو دي جالو، كريمة حامضة، جواكامولي" at bounding box center [460, 149] width 97 height 17
click at [450, 141] on span "لحم بقري مشوي، بطاطس مقلية، جبن، بيكو دي جالو، كريمة حامضة، جواكامولي" at bounding box center [460, 149] width 97 height 17
drag, startPoint x: 487, startPoint y: 142, endPoint x: 454, endPoint y: 143, distance: 33.4
click at [454, 143] on span "لحم بقري مشوي، بطاطس مقلية، جبن، بيكو دي جالو، كريمة حامضة، جواكامولي" at bounding box center [460, 149] width 97 height 17
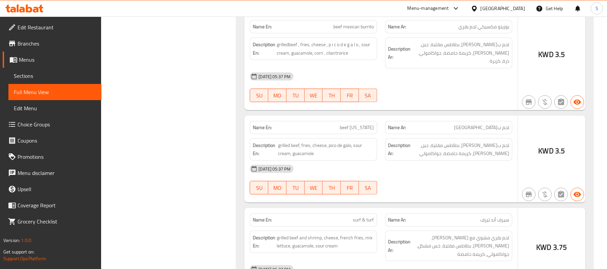
click at [446, 161] on div "29-08-2025 05:37 PM" at bounding box center [381, 169] width 271 height 16
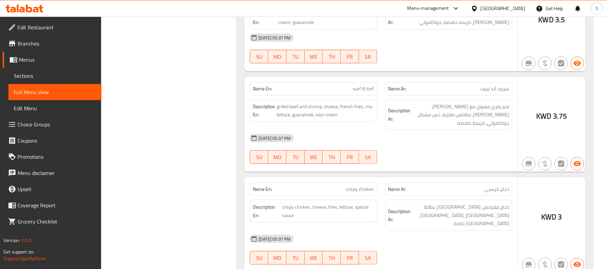
scroll to position [582, 0]
click at [359, 185] on span "crispy chicken" at bounding box center [360, 188] width 28 height 7
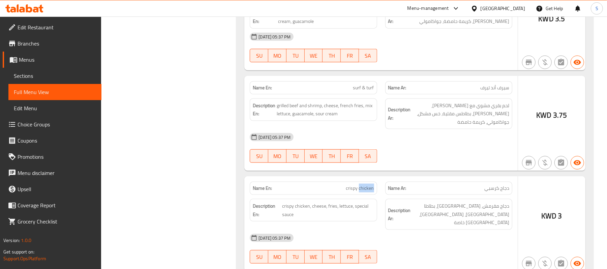
click at [359, 185] on span "crispy chicken" at bounding box center [360, 188] width 28 height 7
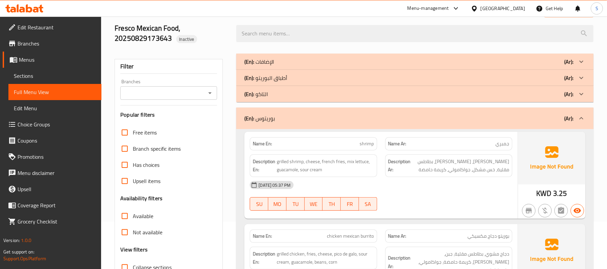
scroll to position [42, 0]
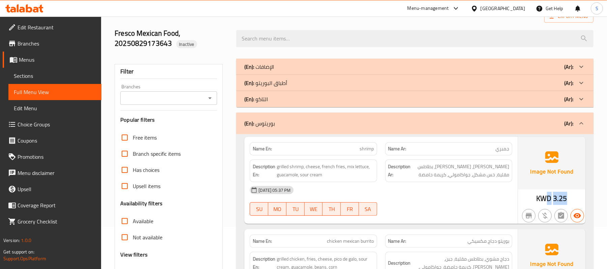
drag, startPoint x: 549, startPoint y: 198, endPoint x: 582, endPoint y: 200, distance: 32.7
click at [582, 200] on div "KWD 3.25" at bounding box center [551, 180] width 67 height 87
click at [431, 169] on span "روبيان مشوي، جبن، بطاطس مقلية، خس مشكل، جواكامولي، كريمة حامضة" at bounding box center [460, 170] width 97 height 17
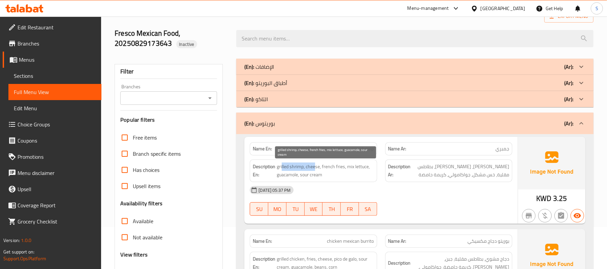
drag, startPoint x: 282, startPoint y: 171, endPoint x: 316, endPoint y: 170, distance: 34.0
click at [316, 170] on span "grilled shrimp, cheese, french fries, mix lettuce, guacamole, sour cream" at bounding box center [325, 170] width 97 height 17
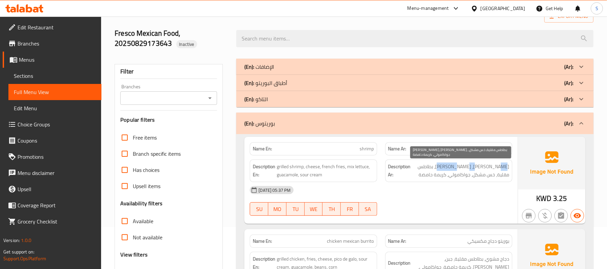
drag, startPoint x: 486, startPoint y: 169, endPoint x: 458, endPoint y: 167, distance: 27.7
click at [458, 167] on span "روبيان مشوي، جبن، بطاطس مقلية، خس مشكل، جواكامولي، كريمة حامضة" at bounding box center [460, 170] width 97 height 17
click at [454, 171] on span "روبيان مشوي، جبن، بطاطس مقلية، خس مشكل، جواكامولي، كريمة حامضة" at bounding box center [460, 170] width 97 height 17
drag, startPoint x: 460, startPoint y: 167, endPoint x: 435, endPoint y: 167, distance: 26.0
click at [435, 167] on span "روبيان مشوي، جبن، بطاطس مقلية، خس مشكل، جواكامولي، كريمة حامضة" at bounding box center [460, 170] width 97 height 17
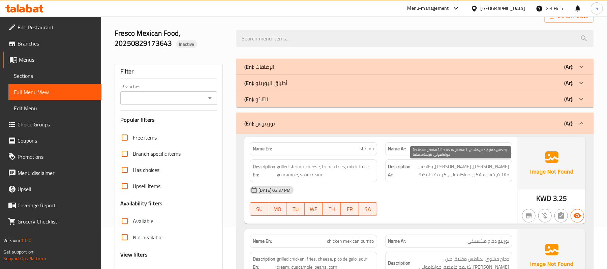
click at [429, 173] on span "روبيان مشوي، جبن، بطاطس مقلية، خس مشكل، جواكامولي، كريمة حامضة" at bounding box center [460, 170] width 97 height 17
drag, startPoint x: 451, startPoint y: 165, endPoint x: 428, endPoint y: 165, distance: 23.3
click at [428, 165] on span "روبيان مشوي، جبن، بطاطس مقلية، خس مشكل، جواكامولي، كريمة حامضة" at bounding box center [460, 170] width 97 height 17
click at [424, 170] on span "روبيان مشوي، جبن، بطاطس مقلية، خس مشكل، جواكامولي، كريمة حامضة" at bounding box center [460, 170] width 97 height 17
drag, startPoint x: 436, startPoint y: 161, endPoint x: 421, endPoint y: 167, distance: 15.8
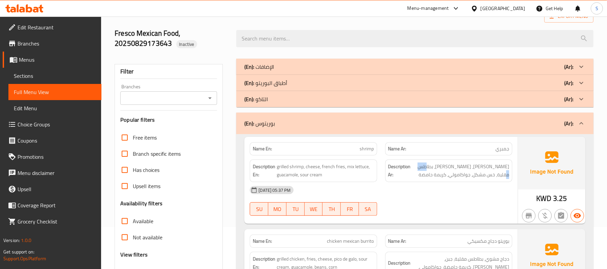
click at [421, 167] on div "Description Ar: روبيان مشوي، جبن، بطاطس مقلية، خس مشكل، جواكامولي، كريمة حامضة" at bounding box center [448, 170] width 127 height 23
click at [423, 180] on div "Description Ar: روبيان مشوي، جبن، بطاطس مقلية، خس مشكل، جواكامولي، كريمة حامضة" at bounding box center [448, 170] width 127 height 23
click at [414, 166] on span "روبيان مشوي، جبن، بطاطس مقلية، خس مشكل، جواكامولي، كريمة حامضة" at bounding box center [460, 170] width 97 height 17
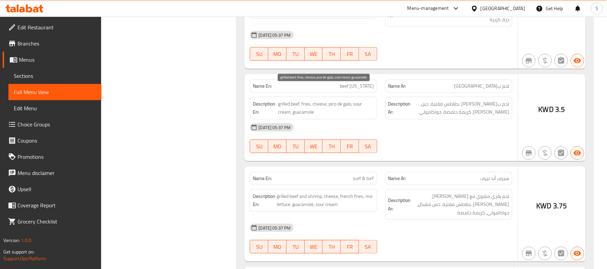
scroll to position [492, 0]
click at [359, 174] on span "surf & turf" at bounding box center [363, 177] width 21 height 7
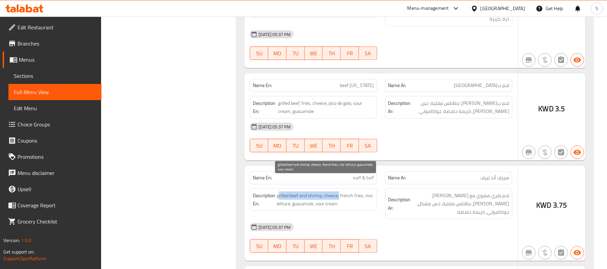
drag, startPoint x: 280, startPoint y: 183, endPoint x: 339, endPoint y: 182, distance: 59.0
click at [339, 191] on span "grilled beef and shrimp, cheese, french fries, mix lettuce, guacamole, sour cre…" at bounding box center [325, 199] width 97 height 17
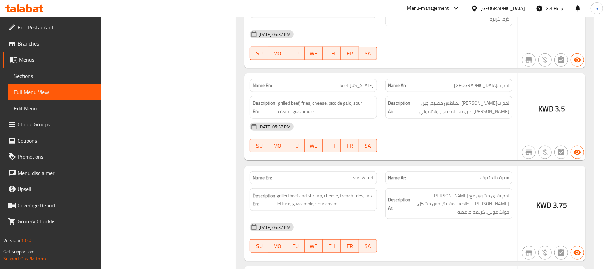
click at [451, 195] on div "Description Ar: لحم بقري مشوي مع روبيان، جبن، بطاطس مقلية، خس مشكل، جواكامولي، …" at bounding box center [448, 203] width 127 height 31
click at [427, 191] on span "لحم بقري مشوي مع روبيان، جبن، بطاطس مقلية، خس مشكل، جواكامولي، كريمة حامضة" at bounding box center [460, 203] width 97 height 25
click at [426, 193] on span "لحم بقري مشوي مع روبيان، جبن، بطاطس مقلية، خس مشكل، جواكامولي، كريمة حامضة" at bounding box center [460, 203] width 97 height 25
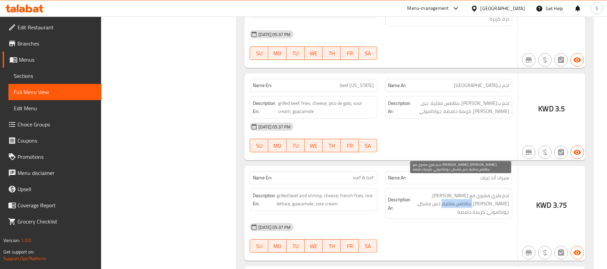
drag, startPoint x: 499, startPoint y: 192, endPoint x: 469, endPoint y: 189, distance: 29.8
click at [469, 191] on span "لحم بقري مشوي مع روبيان، جبن، بطاطس مقلية، خس مشكل، جواكامولي، كريمة حامضة" at bounding box center [460, 203] width 97 height 25
drag, startPoint x: 461, startPoint y: 191, endPoint x: 423, endPoint y: 186, distance: 38.8
click at [423, 191] on span "لحم بقري مشوي مع روبيان، جبن، بطاطس مقلية، خس مشكل، جواكامولي، كريمة حامضة" at bounding box center [460, 203] width 97 height 25
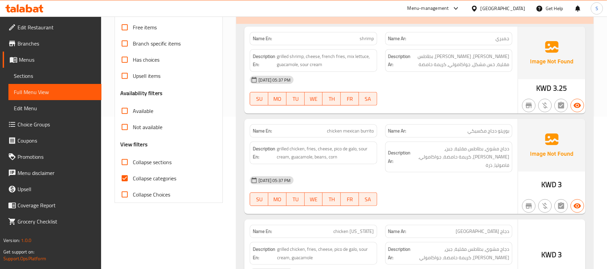
scroll to position [132, 0]
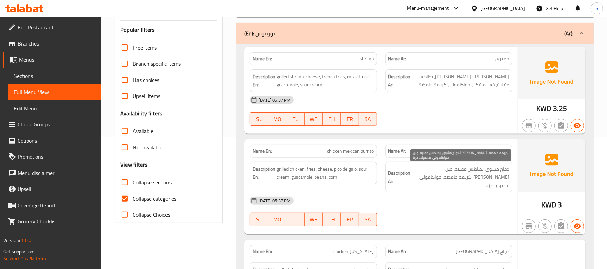
click at [461, 174] on span "دجاج مشوي، بطاطس مقلية، جبن، بيكو دي جالو، كريمة حامضة، جواكامولي، فاصوليا، ذرة" at bounding box center [460, 177] width 97 height 25
click at [458, 192] on div "29-08-2025 05:37 PM" at bounding box center [381, 200] width 271 height 16
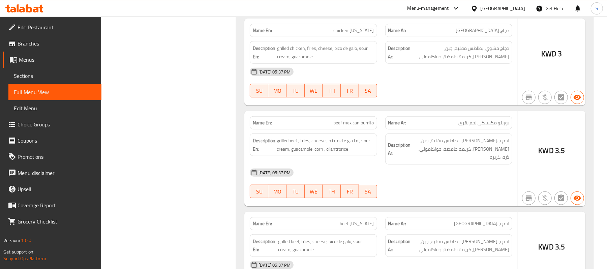
scroll to position [357, 0]
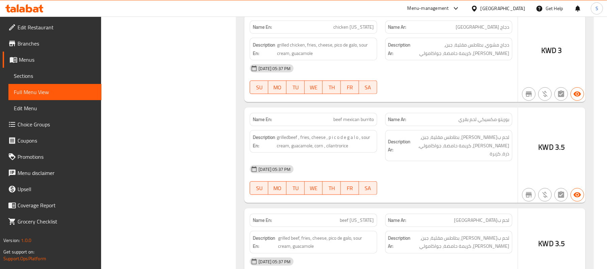
click at [480, 116] on span "بوريتو مكسيكي لحم بقري" at bounding box center [483, 119] width 51 height 7
click at [482, 135] on span "لحم بقري مشوي، بطاطس مقلية، جبن، بيكو دي جالو، كريمة حامضة، جواكامولي، ذرة، كزب…" at bounding box center [460, 145] width 97 height 25
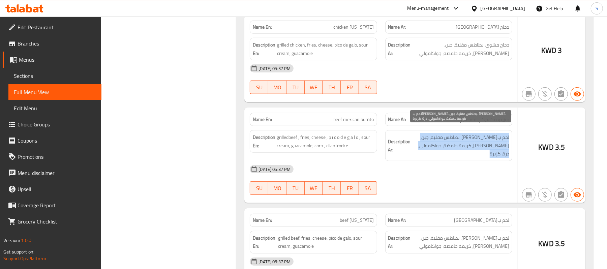
click at [482, 135] on span "لحم بقري مشوي، بطاطس مقلية، جبن، بيكو دي جالو، كريمة حامضة، جواكامولي، ذرة، كزب…" at bounding box center [460, 145] width 97 height 25
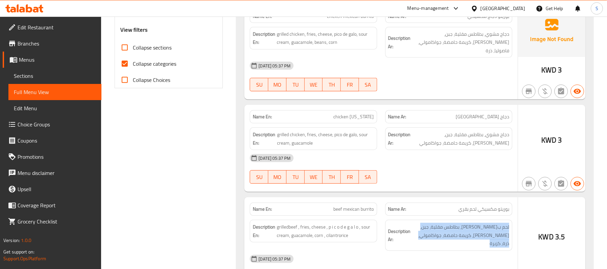
scroll to position [0, 0]
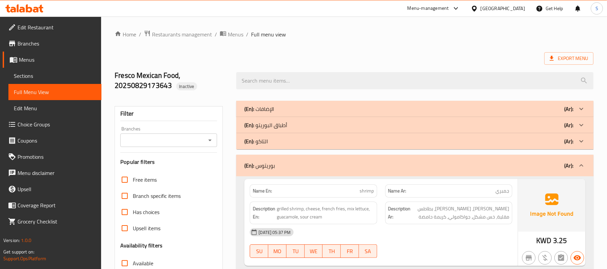
click at [511, 5] on div "[GEOGRAPHIC_DATA]" at bounding box center [503, 8] width 44 height 7
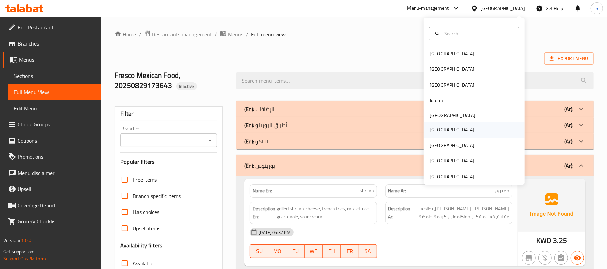
click at [439, 131] on div "[GEOGRAPHIC_DATA]" at bounding box center [451, 130] width 55 height 16
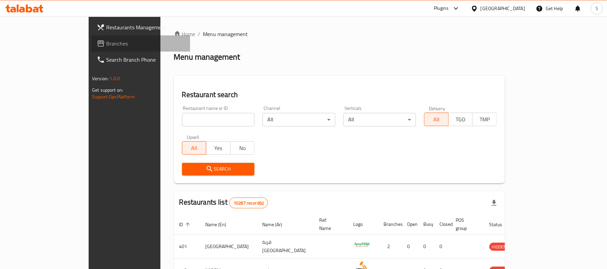
click at [91, 35] on link "Branches" at bounding box center [140, 43] width 99 height 16
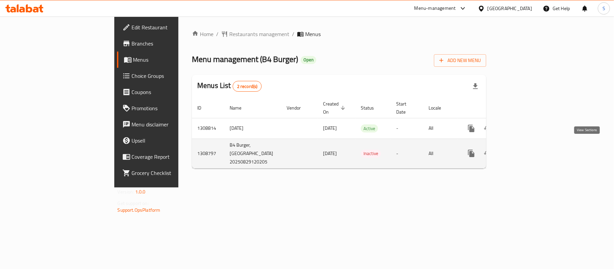
click at [524, 150] on icon "enhanced table" at bounding box center [520, 153] width 8 height 8
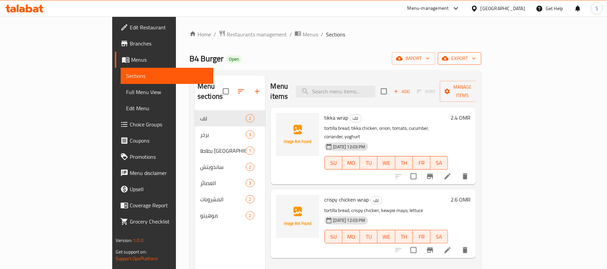
click at [476, 61] on span "export" at bounding box center [459, 58] width 33 height 8
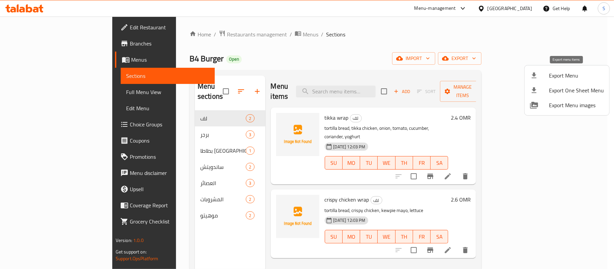
click at [556, 73] on span "Export Menu" at bounding box center [576, 75] width 55 height 8
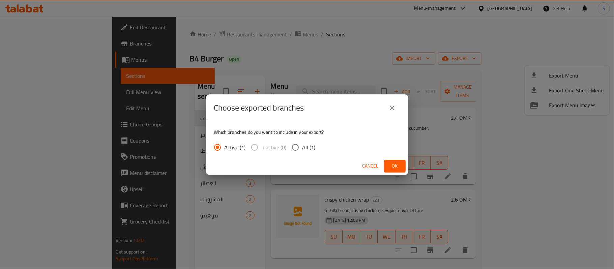
click at [301, 148] on input "All (1)" at bounding box center [295, 147] width 14 height 14
radio input "true"
click at [391, 162] on span "Ok" at bounding box center [394, 166] width 11 height 8
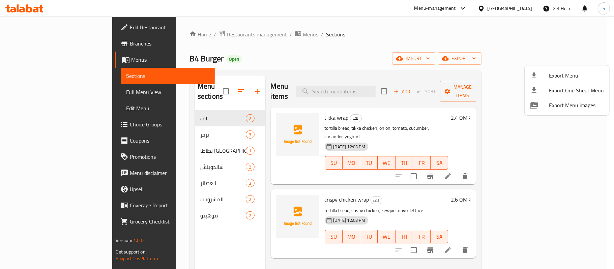
click at [315, 52] on div at bounding box center [307, 134] width 614 height 269
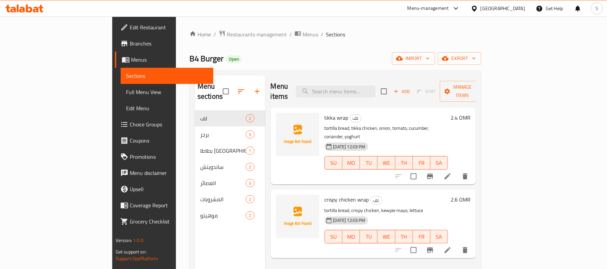
click at [130, 30] on span "Edit Restaurant" at bounding box center [169, 27] width 79 height 8
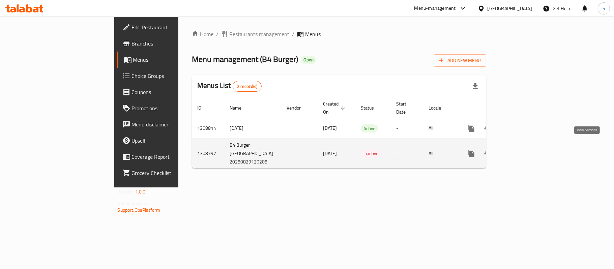
click at [524, 149] on icon "enhanced table" at bounding box center [520, 153] width 8 height 8
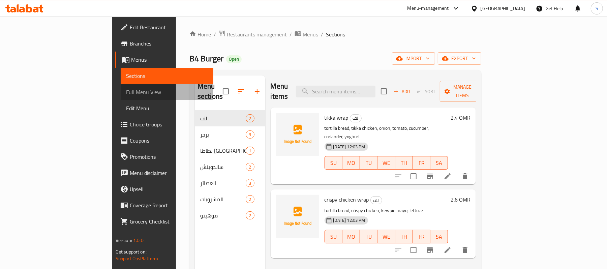
click at [126, 89] on span "Full Menu View" at bounding box center [167, 92] width 82 height 8
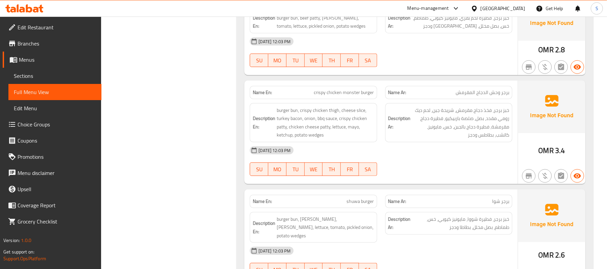
scroll to position [405, 0]
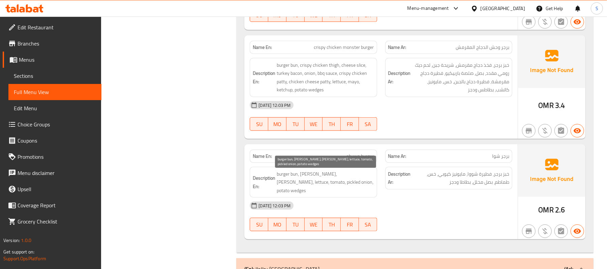
click at [333, 187] on span "burger bun, [PERSON_NAME], [PERSON_NAME], lettuce, tomato, pickled onion, potat…" at bounding box center [325, 182] width 97 height 25
click at [356, 160] on span "shuwa burger" at bounding box center [360, 156] width 27 height 7
copy span "shuwa burger"
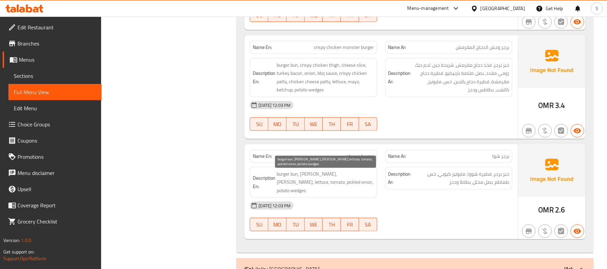
click at [335, 185] on span "burger bun, [PERSON_NAME], [PERSON_NAME], lettuce, tomato, pickled onion, potat…" at bounding box center [325, 182] width 97 height 25
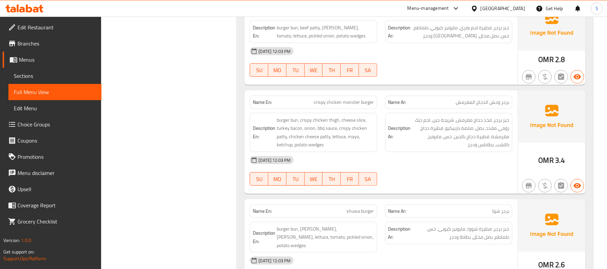
scroll to position [359, 0]
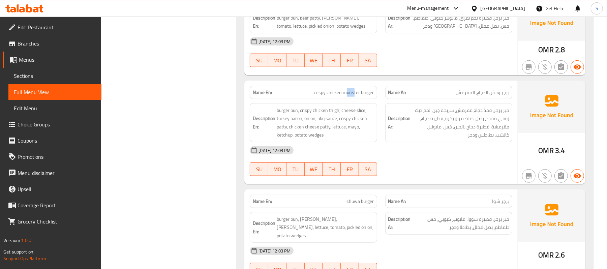
drag, startPoint x: 347, startPoint y: 95, endPoint x: 355, endPoint y: 94, distance: 7.8
click at [355, 94] on span "crispy chicken monster burger" at bounding box center [344, 92] width 60 height 7
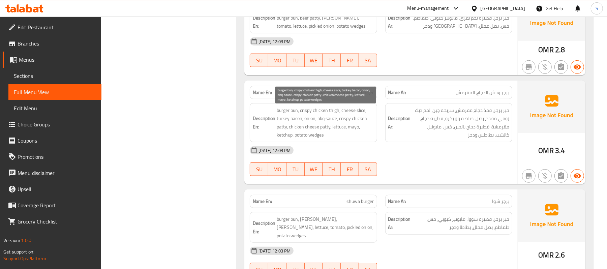
click at [340, 123] on span "burger bun, crispy chicken thigh, cheese slice, turkey bacon, onion, bbq sauce,…" at bounding box center [325, 122] width 97 height 33
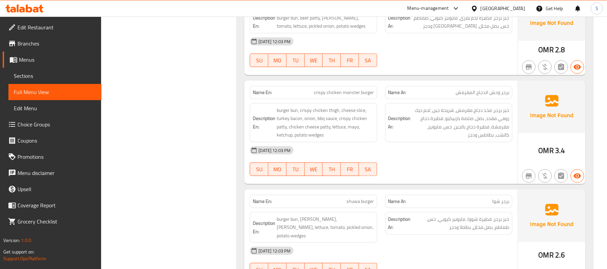
click at [336, 141] on div "Description En: burger bun, crispy chicken thigh, cheese slice, turkey bacon, o…" at bounding box center [313, 122] width 127 height 39
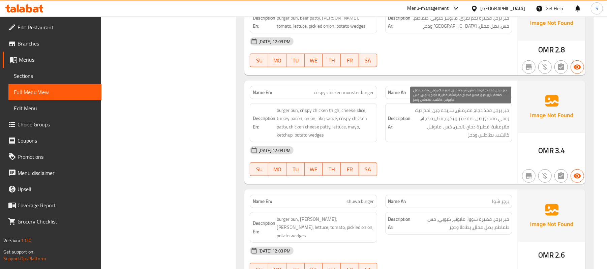
click at [467, 116] on span "خبز برجر، فخذ دجاج مقرمش، شريحة جبن، لحم ديك رومي مقدد، بصل، صلصة باربيكيو، فطي…" at bounding box center [460, 122] width 97 height 33
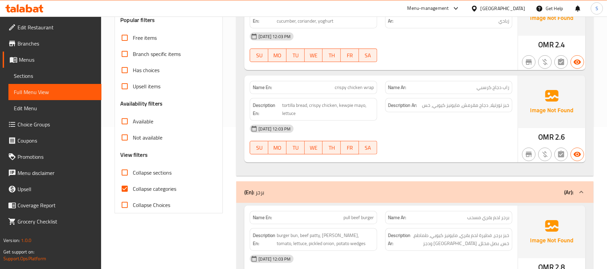
scroll to position [90, 0]
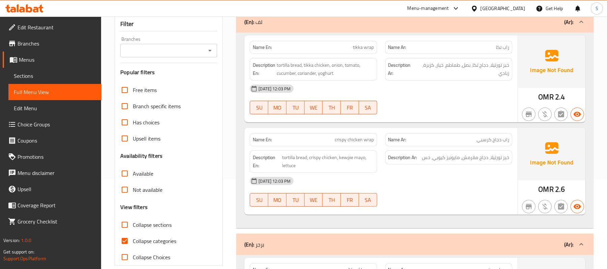
click at [273, 246] on div "(En): برجر (Ar):" at bounding box center [408, 244] width 329 height 8
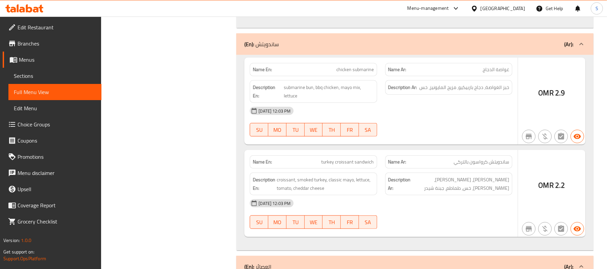
scroll to position [449, 0]
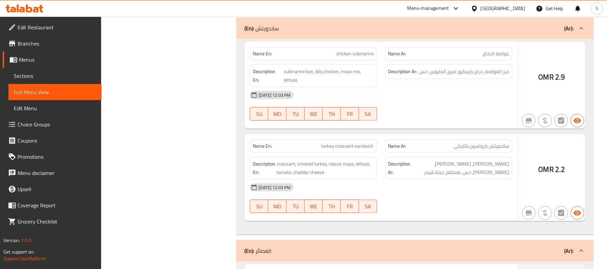
click at [507, 56] on span "غواصة الدجاج" at bounding box center [496, 53] width 27 height 7
click at [361, 50] on div "Name En: chicken submarine" at bounding box center [313, 53] width 127 height 13
click at [350, 56] on span "chicken submarine" at bounding box center [355, 53] width 37 height 7
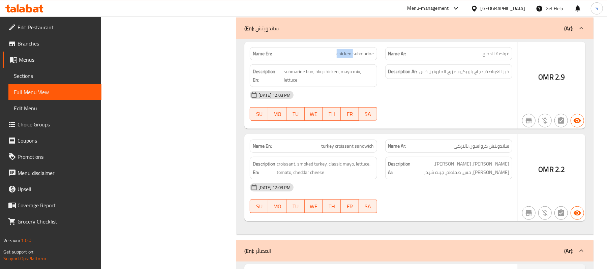
click at [350, 56] on span "chicken submarine" at bounding box center [355, 53] width 37 height 7
copy span "chicken submarine"
click at [382, 34] on div "(En): ساندويتش (Ar):" at bounding box center [414, 29] width 357 height 22
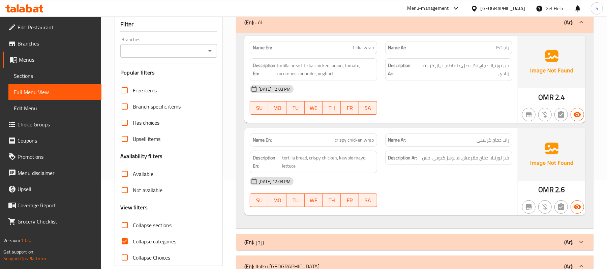
scroll to position [90, 0]
click at [340, 21] on div "(En): لف (Ar):" at bounding box center [408, 22] width 329 height 8
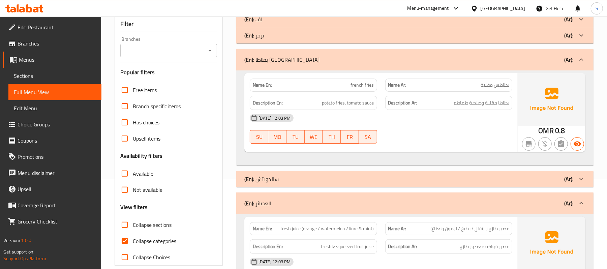
drag, startPoint x: 332, startPoint y: 61, endPoint x: 332, endPoint y: 65, distance: 4.0
click at [332, 61] on div "(En): بطاطا مقلية (Ar):" at bounding box center [408, 60] width 329 height 8
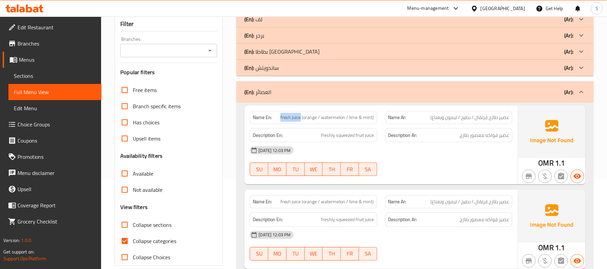
drag, startPoint x: 280, startPoint y: 117, endPoint x: 301, endPoint y: 118, distance: 20.3
click at [301, 118] on p "Name En: fresh juice (orange / watermelon / lime & mint)" at bounding box center [313, 117] width 121 height 7
copy span "fresh juice"
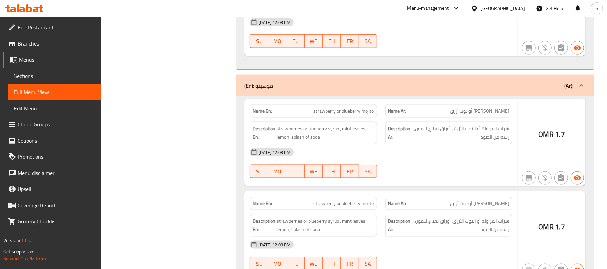
scroll to position [629, 0]
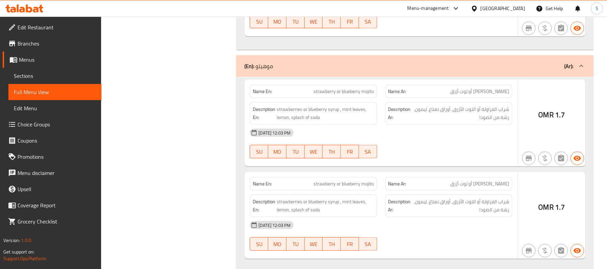
click at [360, 92] on span "strawberry or blueberry mojito" at bounding box center [344, 91] width 60 height 7
copy span "strawberry or blueberry mojito"
click at [343, 94] on span "strawberry or blueberry mojito" at bounding box center [344, 91] width 60 height 7
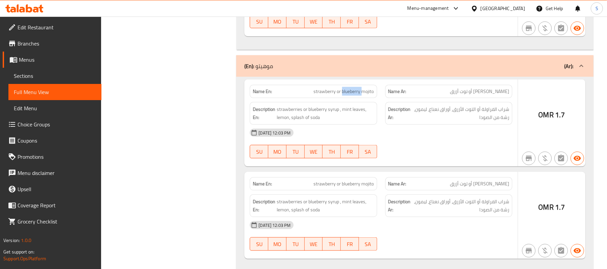
click at [343, 94] on span "strawberry or blueberry mojito" at bounding box center [344, 91] width 60 height 7
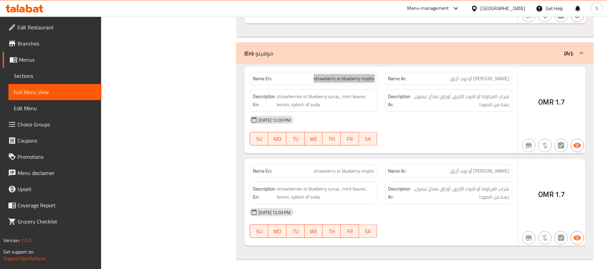
scroll to position [649, 0]
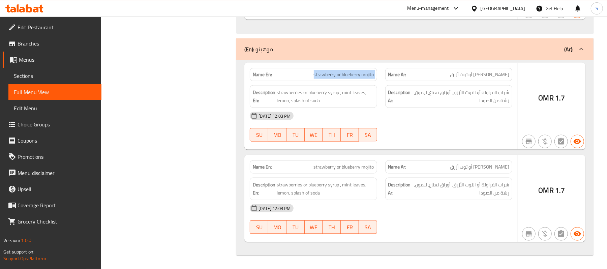
click at [346, 53] on div "(En): موهيتو (Ar):" at bounding box center [414, 49] width 357 height 22
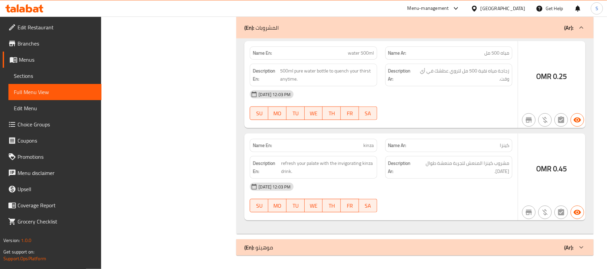
scroll to position [447, 0]
click at [370, 145] on span "kinza" at bounding box center [369, 145] width 10 height 7
copy span "kinza"
click at [362, 50] on span "water 500ml" at bounding box center [361, 53] width 26 height 7
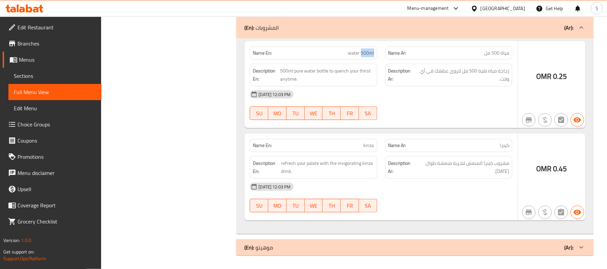
click at [362, 50] on span "water 500ml" at bounding box center [361, 53] width 26 height 7
copy span "water 500ml"
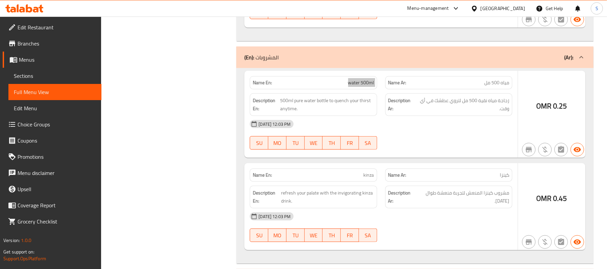
scroll to position [402, 0]
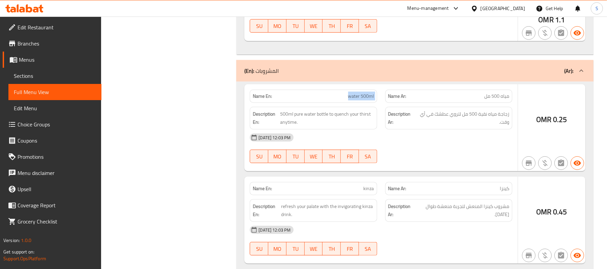
click at [360, 75] on div "(En): المشروبات (Ar):" at bounding box center [408, 71] width 329 height 8
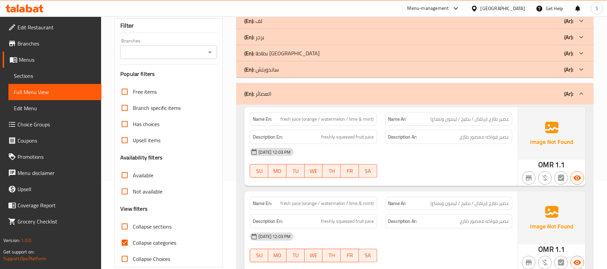
scroll to position [60, 0]
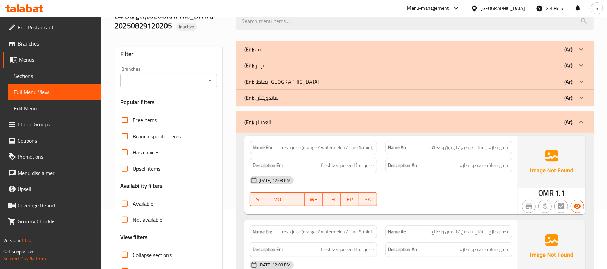
click at [314, 117] on div "(En): العصائر (Ar):" at bounding box center [414, 122] width 357 height 22
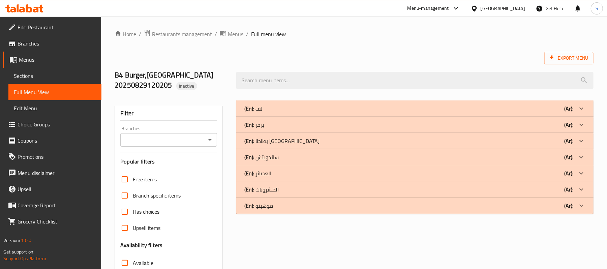
scroll to position [0, 0]
click at [481, 9] on div at bounding box center [476, 8] width 10 height 7
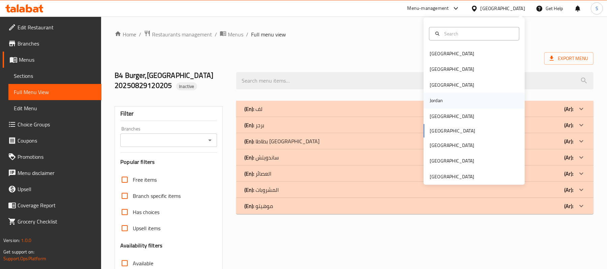
click at [442, 98] on div "Jordan" at bounding box center [474, 101] width 101 height 16
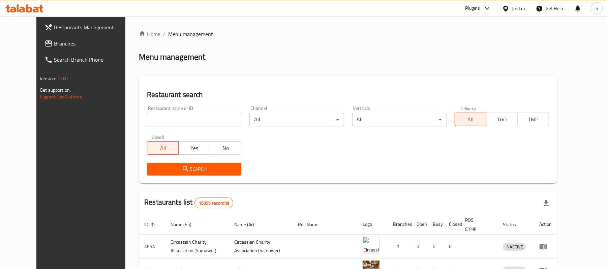
click at [54, 47] on span "Branches" at bounding box center [93, 43] width 79 height 8
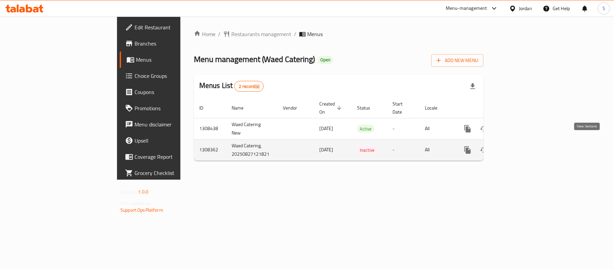
click at [520, 146] on icon "enhanced table" at bounding box center [516, 150] width 8 height 8
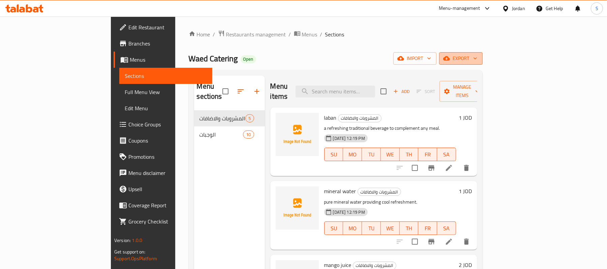
click at [477, 60] on span "export" at bounding box center [461, 58] width 33 height 8
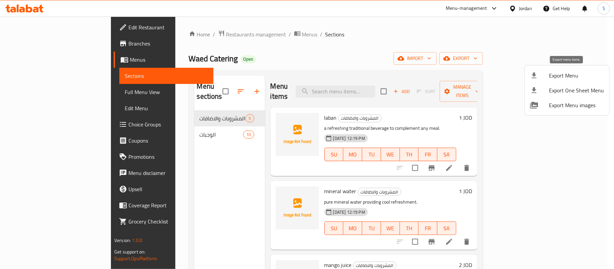
click at [562, 75] on span "Export Menu" at bounding box center [576, 75] width 55 height 8
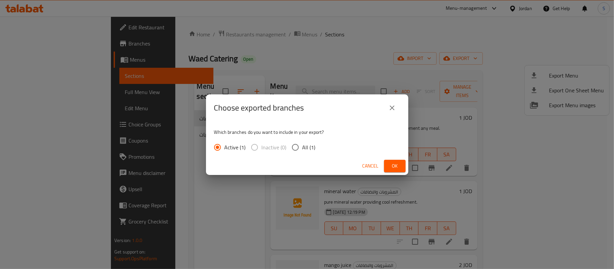
click at [301, 151] on input "All (1)" at bounding box center [295, 147] width 14 height 14
radio input "true"
click at [406, 166] on div "Cancel Ok" at bounding box center [307, 166] width 202 height 18
click at [398, 166] on span "Ok" at bounding box center [394, 166] width 11 height 8
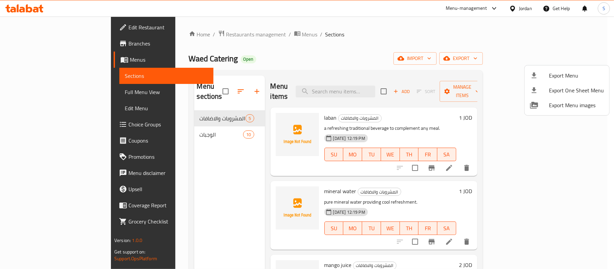
click at [47, 92] on div at bounding box center [307, 134] width 614 height 269
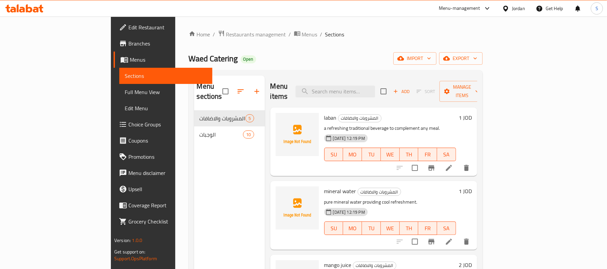
click at [125, 93] on span "Full Menu View" at bounding box center [166, 92] width 82 height 8
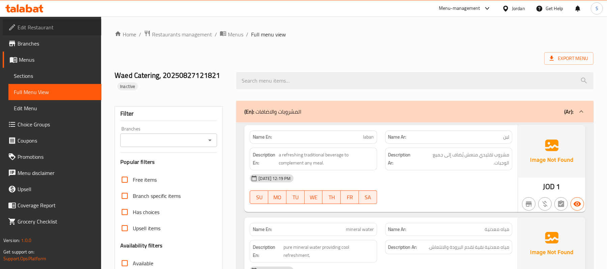
click at [53, 26] on span "Edit Restaurant" at bounding box center [57, 27] width 79 height 8
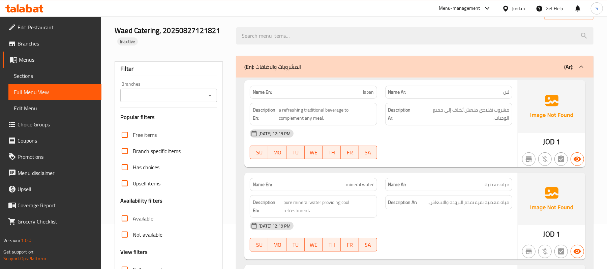
click at [364, 95] on span "laban" at bounding box center [368, 92] width 11 height 7
copy span "laban"
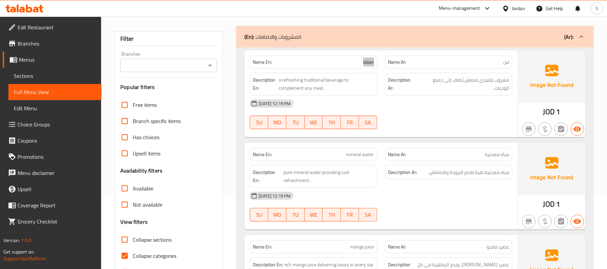
scroll to position [90, 0]
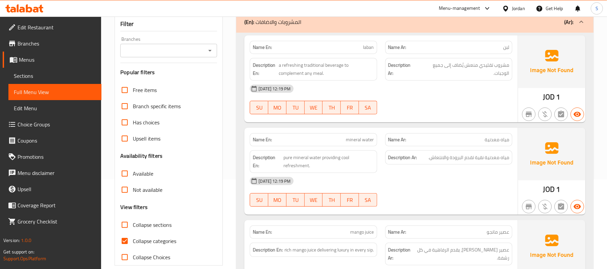
click at [354, 142] on span "mineral water" at bounding box center [360, 139] width 28 height 7
copy span "mineral water"
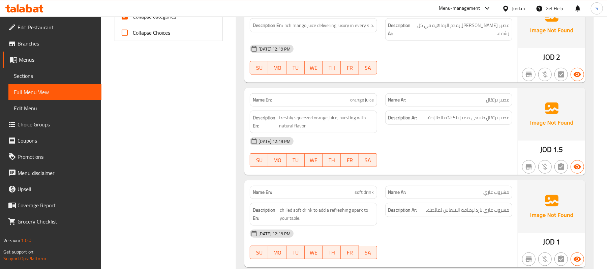
scroll to position [315, 0]
click at [365, 188] on span "soft drink" at bounding box center [364, 191] width 19 height 7
copy span "soft drink"
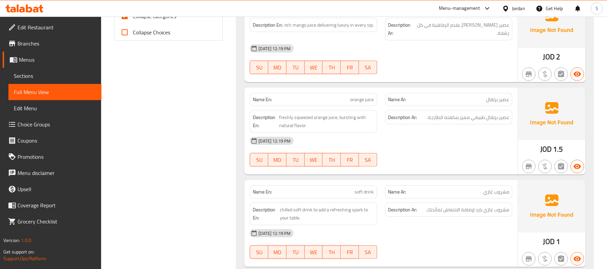
click at [361, 96] on span "orange juice" at bounding box center [363, 99] width 24 height 7
copy span "orange juice"
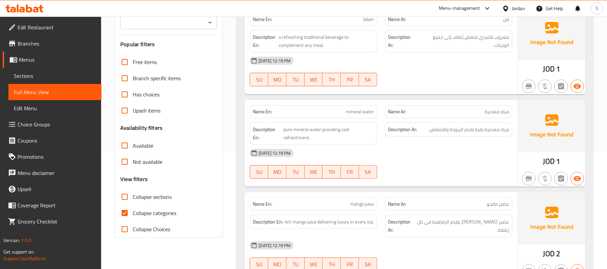
scroll to position [180, 0]
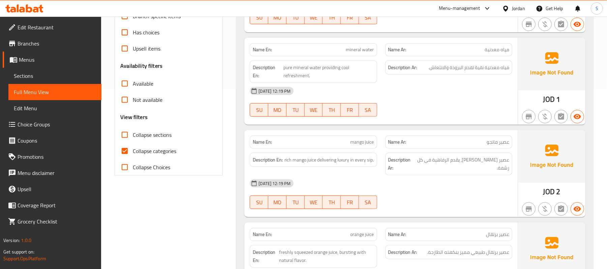
click at [363, 146] on span "mango juice" at bounding box center [363, 142] width 24 height 7
copy span "mango juice"
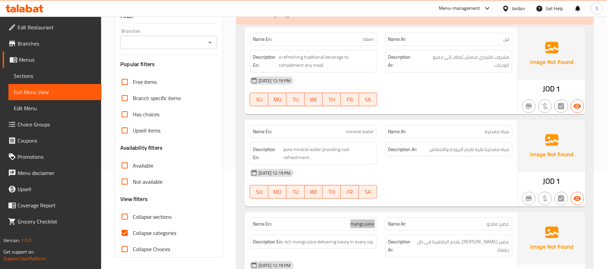
scroll to position [0, 0]
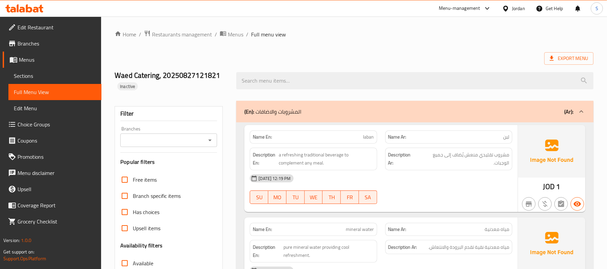
click at [362, 116] on div "(En): المشروبات والاضافات (Ar):" at bounding box center [414, 112] width 357 height 22
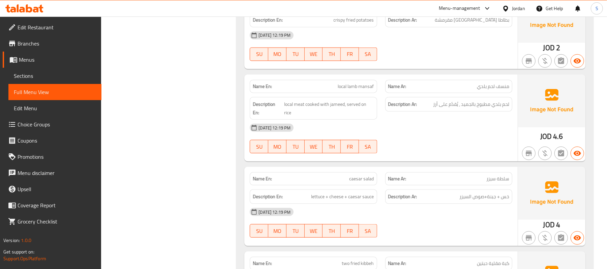
scroll to position [539, 0]
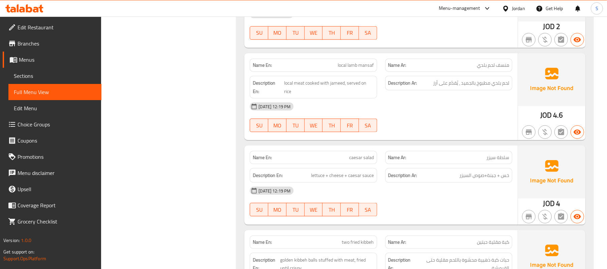
click at [495, 71] on div "Name Ar: منسف لحم بلدي" at bounding box center [448, 65] width 127 height 13
copy span "منسف لحم بلدي"
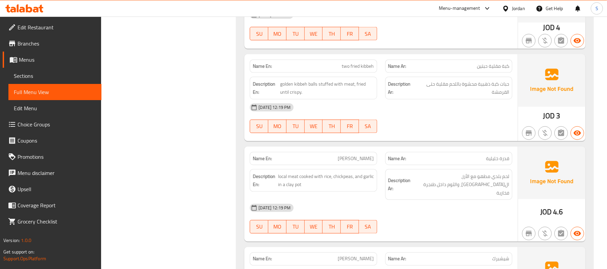
scroll to position [719, 0]
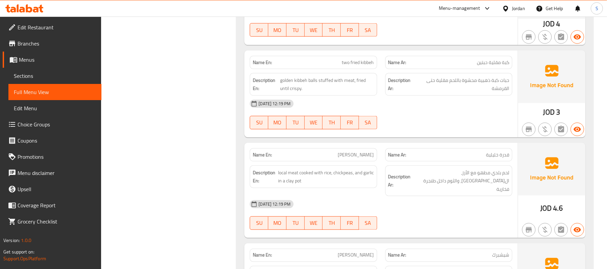
click at [359, 158] on span "qudra khaliliah" at bounding box center [356, 154] width 36 height 7
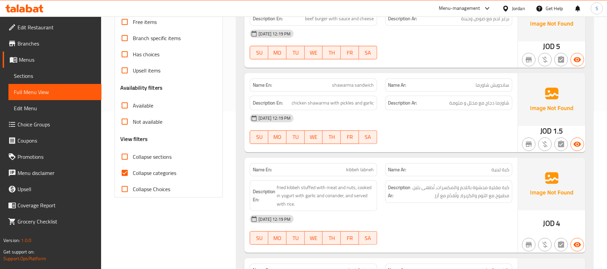
scroll to position [173, 0]
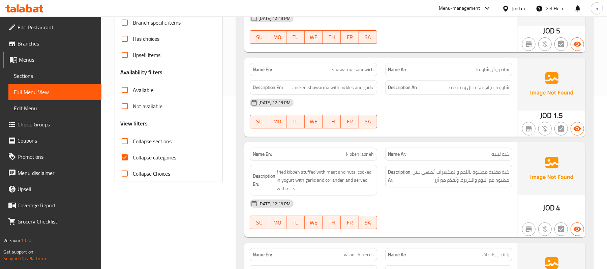
click at [505, 153] on span "كبة لبنية" at bounding box center [501, 154] width 18 height 7
copy span "كبة لبنية"
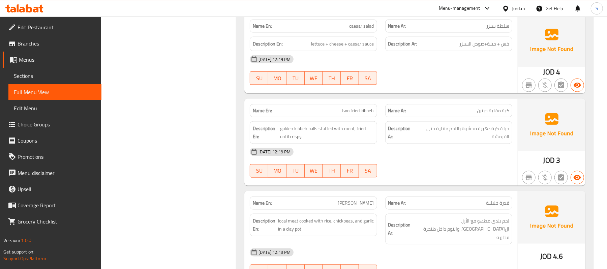
scroll to position [674, 0]
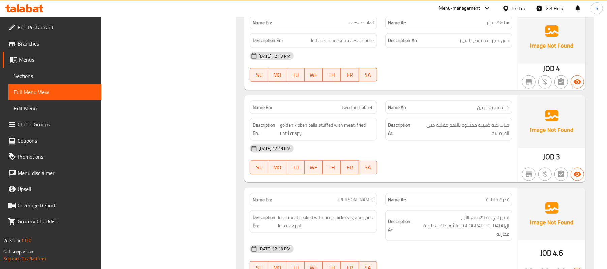
click at [359, 111] on span "two fried kibbeh" at bounding box center [358, 107] width 32 height 7
copy span "two fried kibbeh"
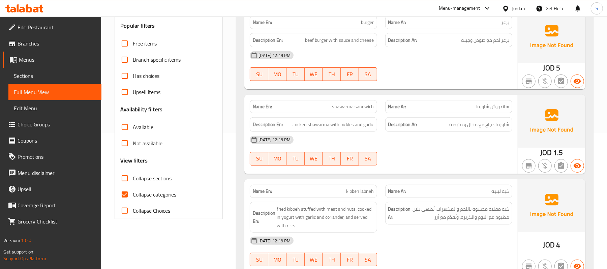
scroll to position [84, 0]
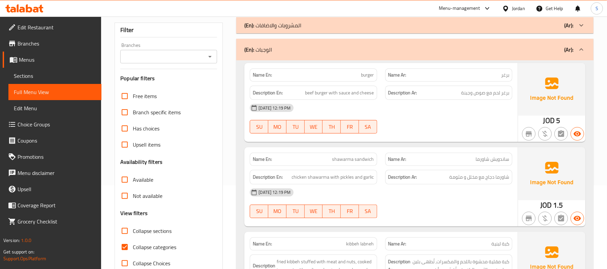
click at [359, 156] on span "shawarma sandwich" at bounding box center [353, 159] width 42 height 7
copy span "shawarma sandwich"
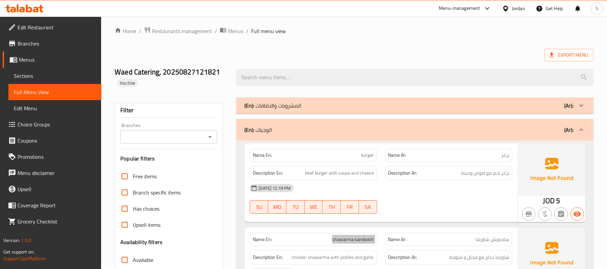
scroll to position [0, 0]
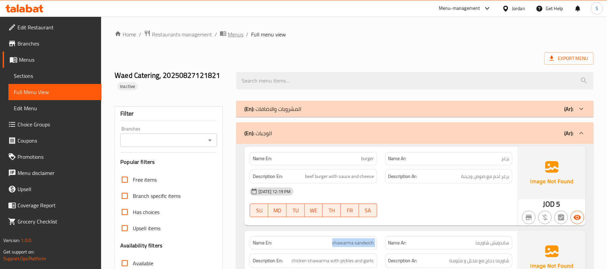
click at [231, 34] on span "Menus" at bounding box center [236, 34] width 16 height 8
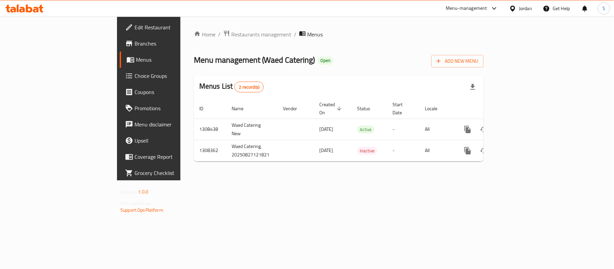
click at [525, 11] on div "Jordan" at bounding box center [525, 8] width 13 height 7
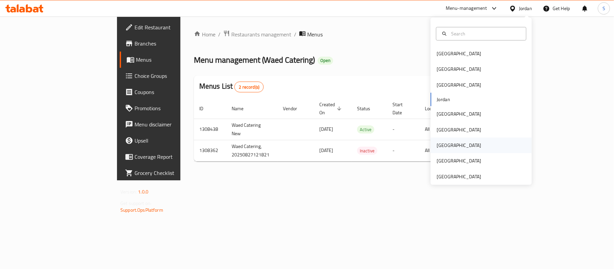
click at [449, 147] on div "[GEOGRAPHIC_DATA]" at bounding box center [480, 146] width 101 height 16
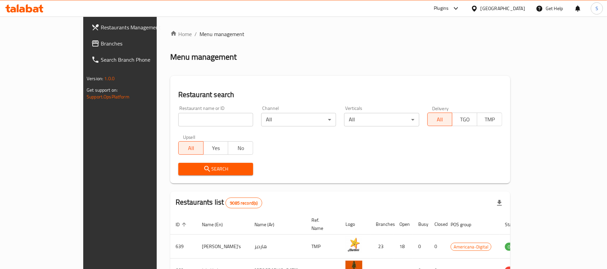
click at [101, 46] on span "Branches" at bounding box center [140, 43] width 79 height 8
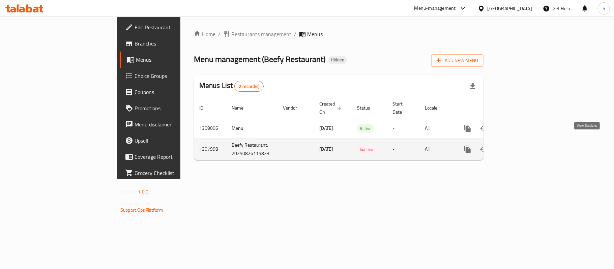
click at [520, 146] on icon "enhanced table" at bounding box center [516, 149] width 8 height 8
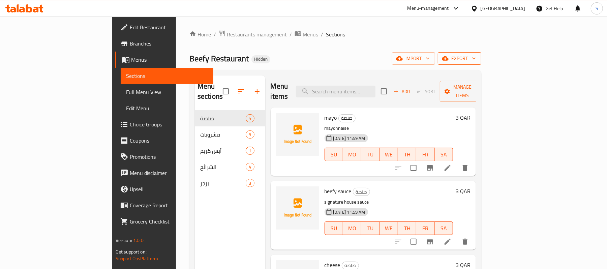
click at [476, 59] on span "export" at bounding box center [459, 58] width 33 height 8
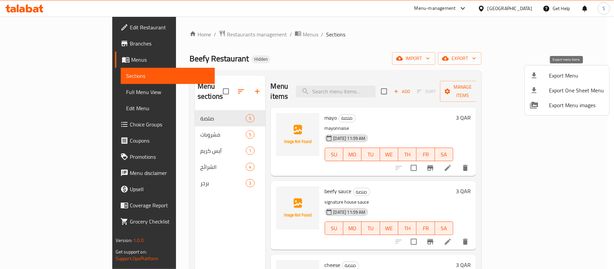
click at [559, 73] on span "Export Menu" at bounding box center [576, 75] width 55 height 8
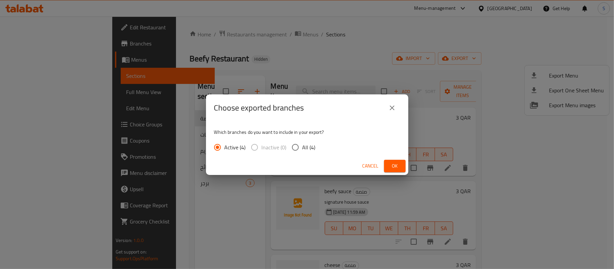
click at [297, 150] on input "All (4)" at bounding box center [295, 147] width 14 height 14
radio input "true"
click at [394, 164] on span "Ok" at bounding box center [394, 166] width 11 height 8
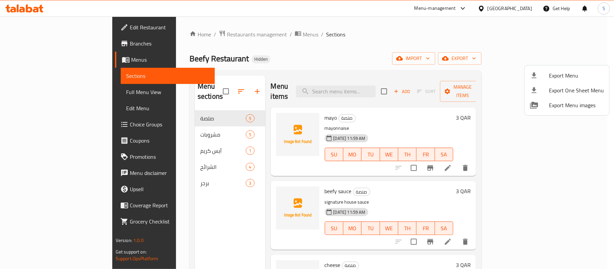
click at [36, 26] on div at bounding box center [307, 134] width 614 height 269
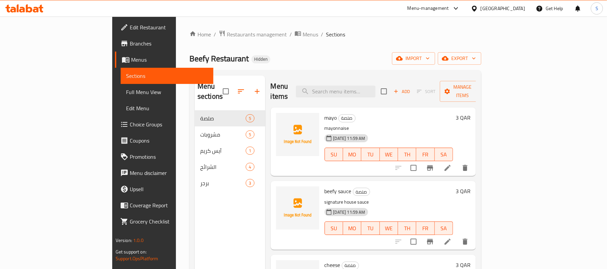
click at [130, 26] on span "Edit Restaurant" at bounding box center [169, 27] width 79 height 8
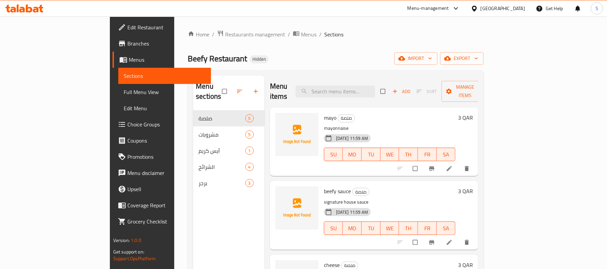
drag, startPoint x: 32, startPoint y: 89, endPoint x: 79, endPoint y: 125, distance: 59.0
click at [124, 89] on span "Full Menu View" at bounding box center [165, 92] width 82 height 8
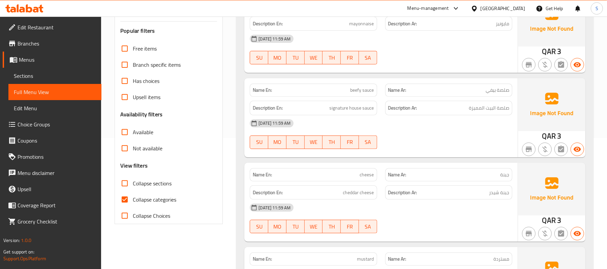
scroll to position [135, 0]
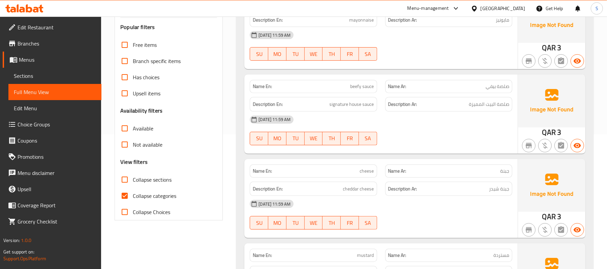
click at [127, 196] on input "Collapse categories" at bounding box center [125, 196] width 16 height 16
checkbox input "false"
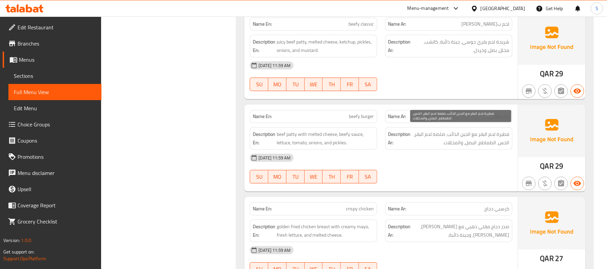
scroll to position [1573, 0]
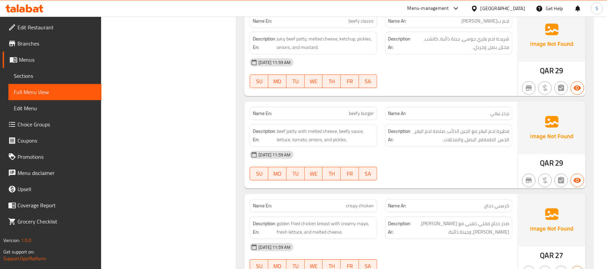
click at [354, 110] on span "beefy burger" at bounding box center [361, 113] width 25 height 7
copy span "beefy burger"
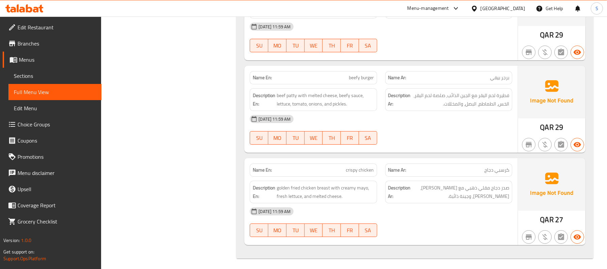
click at [352, 168] on span "crispy chicken" at bounding box center [360, 170] width 28 height 7
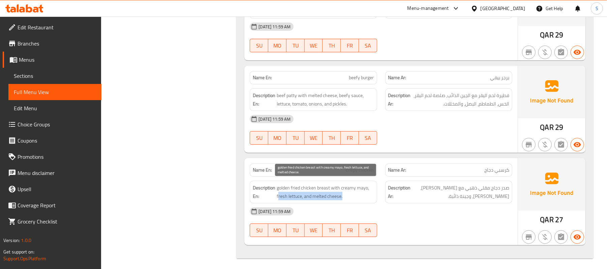
drag, startPoint x: 278, startPoint y: 196, endPoint x: 345, endPoint y: 196, distance: 66.7
click at [345, 196] on span "golden fried chicken breast with creamy mayo, fresh lettuce, and melted cheese." at bounding box center [325, 192] width 97 height 17
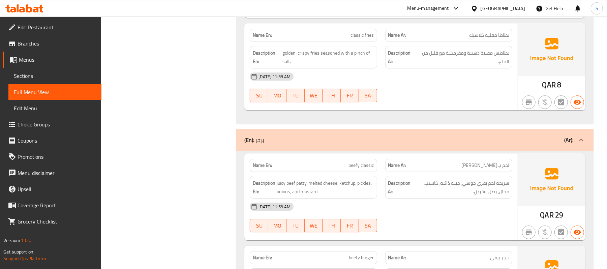
click at [301, 136] on div "(En): برجر (Ar):" at bounding box center [408, 140] width 329 height 8
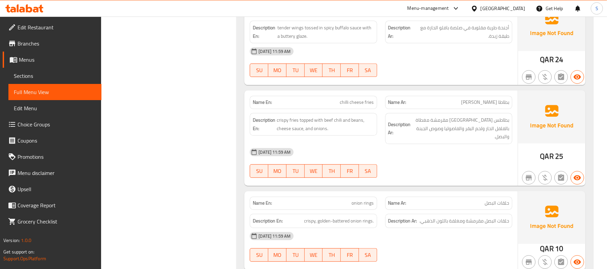
scroll to position [1179, 0]
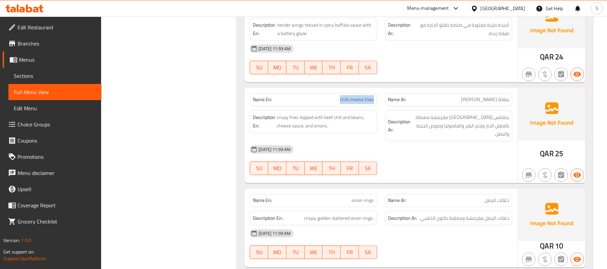
drag, startPoint x: 335, startPoint y: 101, endPoint x: 376, endPoint y: 99, distance: 40.5
click at [376, 99] on div "Name En: chilli cheese fries" at bounding box center [313, 99] width 127 height 13
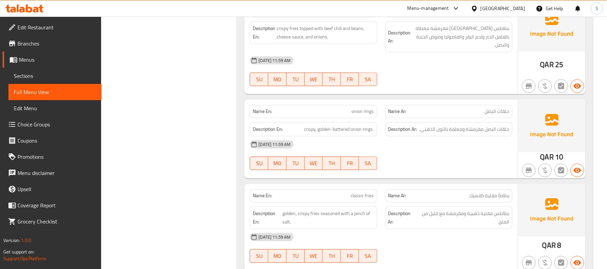
scroll to position [1269, 0]
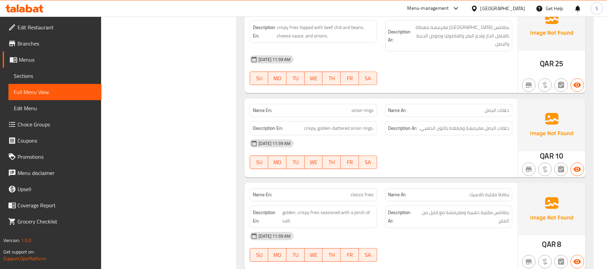
click at [358, 107] on span "onion rings" at bounding box center [363, 110] width 22 height 7
click at [337, 125] on span "crispy, golden-battered onion rings." at bounding box center [339, 128] width 70 height 8
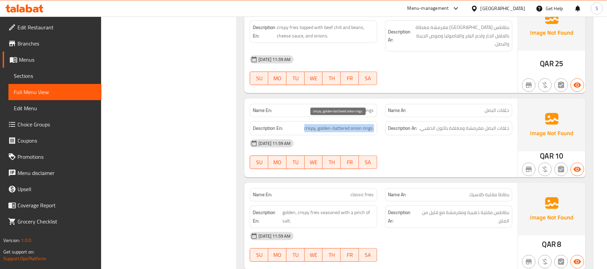
click at [337, 125] on span "crispy, golden-battered onion rings." at bounding box center [339, 128] width 70 height 8
copy span "crispy, golden-battered onion rings."
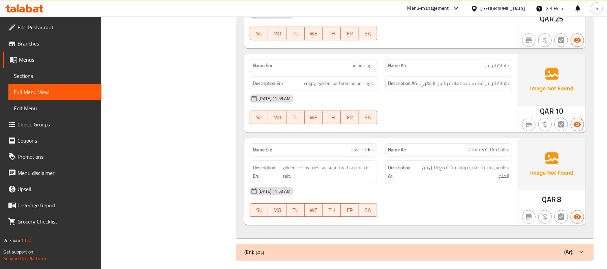
click at [355, 146] on span "classic fries" at bounding box center [362, 149] width 23 height 7
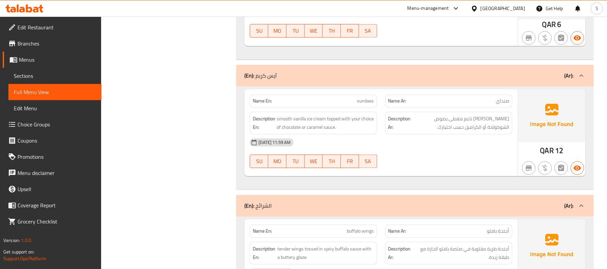
scroll to position [955, 0]
click at [308, 204] on div "(En): الشرائح (Ar):" at bounding box center [414, 207] width 357 height 22
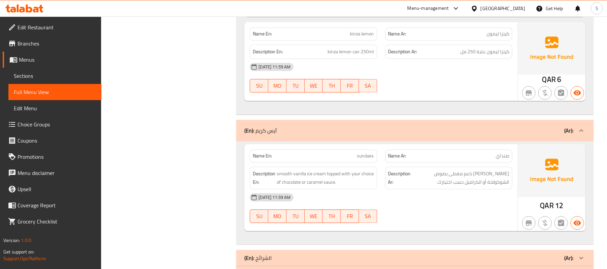
scroll to position [885, 0]
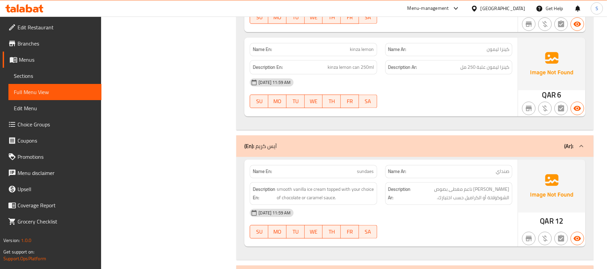
click at [356, 174] on p "Name En: sundaes" at bounding box center [313, 171] width 121 height 7
copy span "sundaes"
click at [278, 144] on div "(En): آيس كريم (Ar):" at bounding box center [414, 147] width 357 height 22
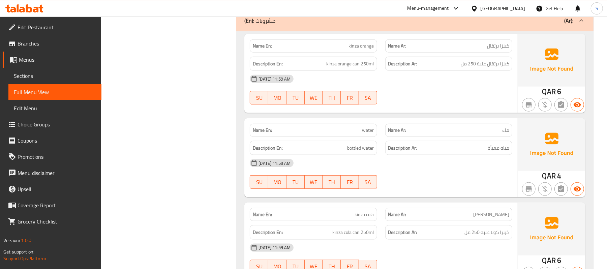
scroll to position [500, 0]
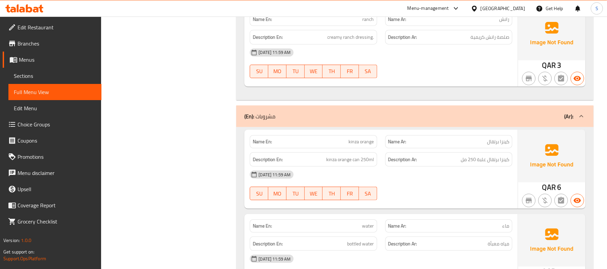
click at [312, 117] on div "(En): مشروبات (Ar):" at bounding box center [408, 116] width 329 height 8
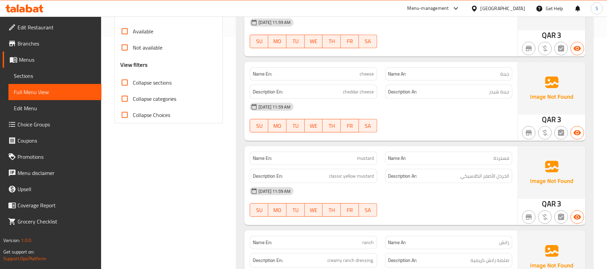
scroll to position [90, 0]
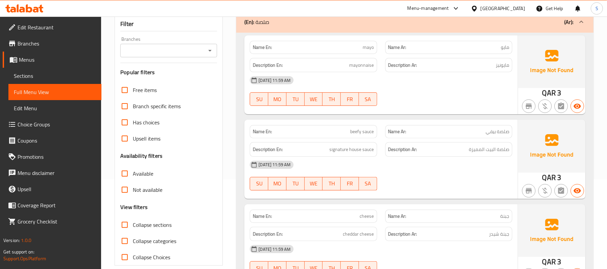
click at [366, 47] on span "mayo" at bounding box center [368, 47] width 11 height 7
click at [354, 68] on span "mayonnaise" at bounding box center [362, 65] width 25 height 8
click at [425, 85] on div "26-08-2025 11:59 AM" at bounding box center [381, 80] width 271 height 16
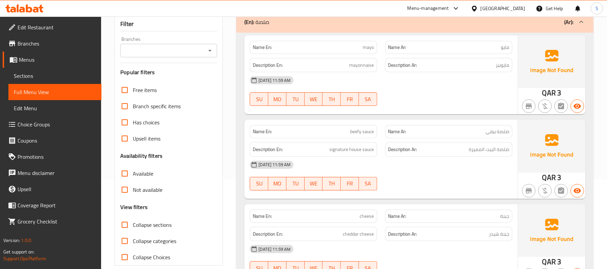
click at [456, 74] on div "26-08-2025 11:59 AM" at bounding box center [381, 80] width 271 height 16
click at [473, 66] on h6 "Description Ar: مايونيز" at bounding box center [448, 65] width 121 height 8
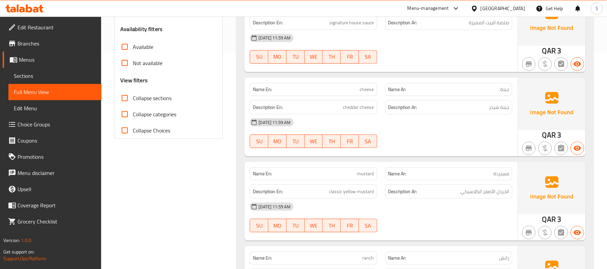
scroll to position [225, 0]
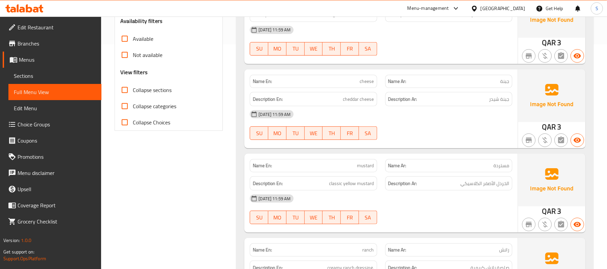
click at [21, 75] on span "Sections" at bounding box center [55, 76] width 82 height 8
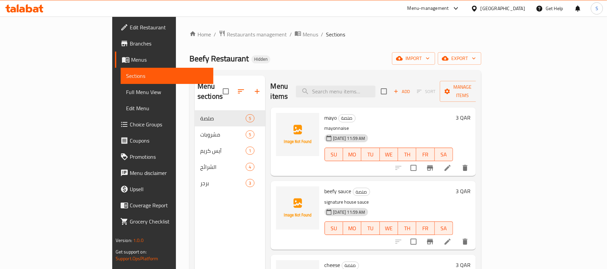
click at [516, 11] on div "Qatar" at bounding box center [503, 8] width 44 height 7
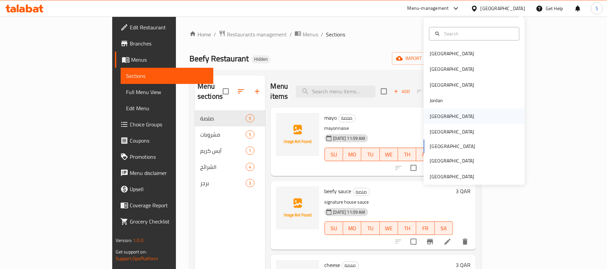
click at [439, 114] on div "[GEOGRAPHIC_DATA]" at bounding box center [451, 117] width 55 height 16
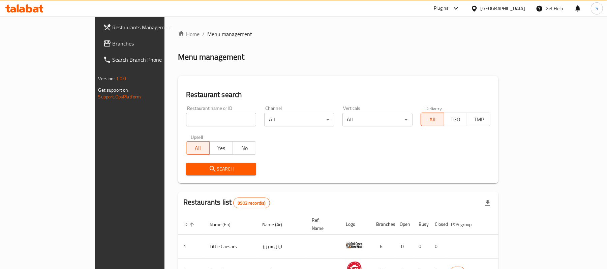
click at [113, 43] on span "Branches" at bounding box center [152, 43] width 79 height 8
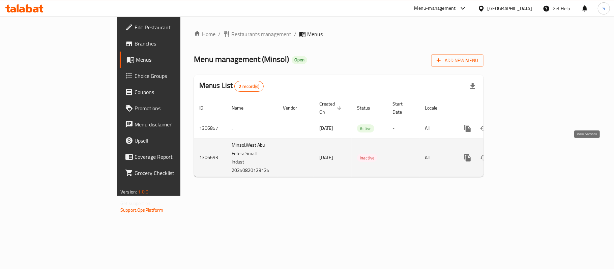
click at [520, 154] on icon "enhanced table" at bounding box center [516, 158] width 8 height 8
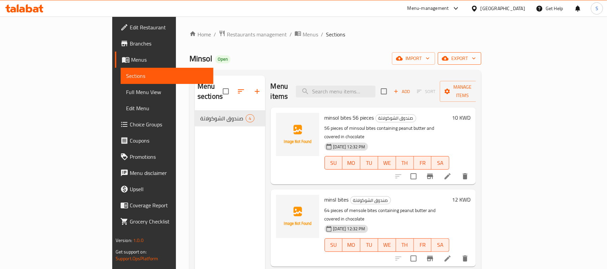
click at [476, 60] on span "export" at bounding box center [459, 58] width 33 height 8
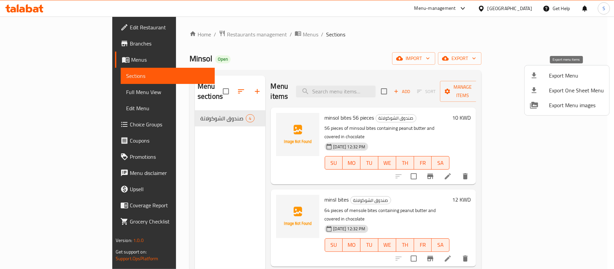
click at [558, 73] on span "Export Menu" at bounding box center [576, 75] width 55 height 8
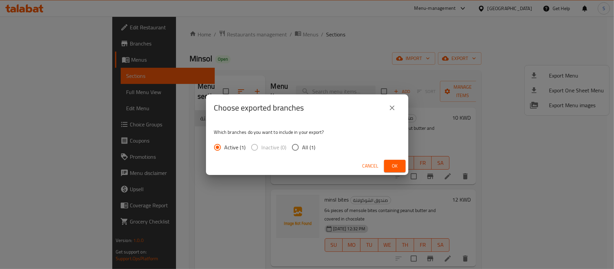
click at [290, 144] on input "All (1)" at bounding box center [295, 147] width 14 height 14
radio input "true"
click at [390, 164] on span "Ok" at bounding box center [394, 166] width 11 height 8
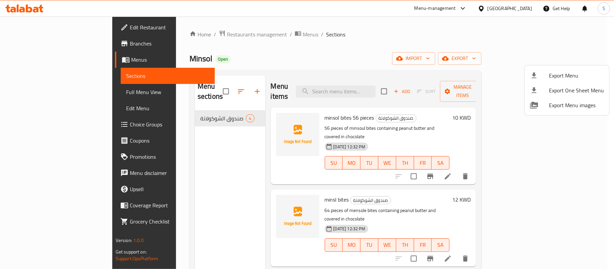
click at [36, 26] on div at bounding box center [307, 134] width 614 height 269
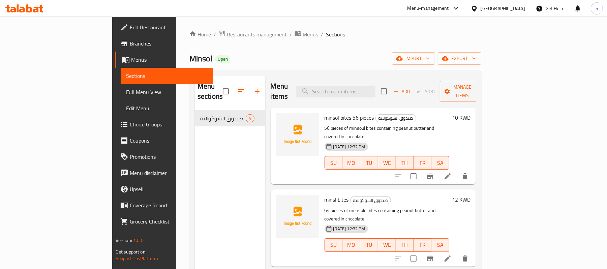
click at [130, 26] on span "Edit Restaurant" at bounding box center [169, 27] width 79 height 8
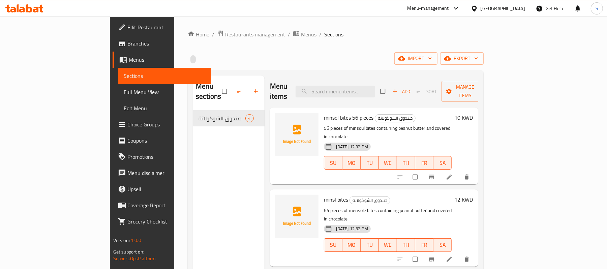
click at [124, 92] on span "Full Menu View" at bounding box center [165, 92] width 82 height 8
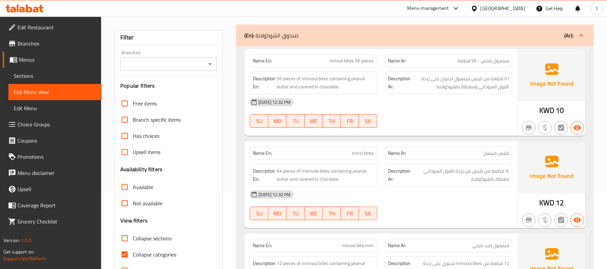
scroll to position [106, 0]
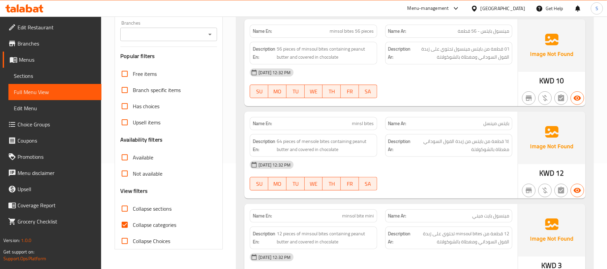
click at [363, 126] on span "minsl bites" at bounding box center [363, 123] width 22 height 7
copy span "minsl bites"
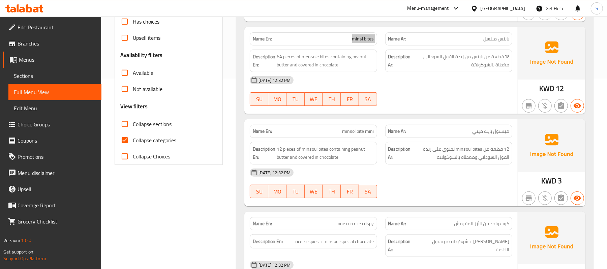
scroll to position [196, 0]
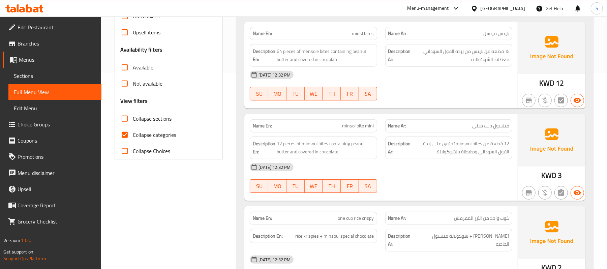
click at [352, 133] on div "Description En: 12 pieces of minsoul bites containing peanut butter and covered…" at bounding box center [313, 147] width 135 height 31
click at [354, 129] on span "minsol bite mini" at bounding box center [359, 125] width 32 height 7
click at [341, 147] on span "12 pieces of minsoul bites containing peanut butter and covered in chocolate" at bounding box center [325, 148] width 97 height 17
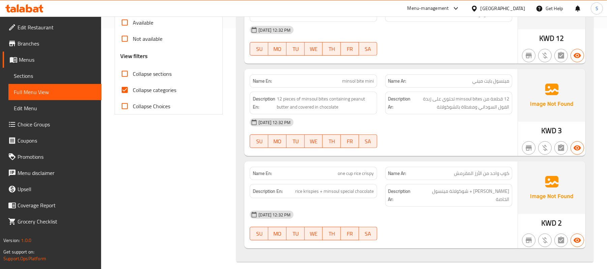
scroll to position [0, 0]
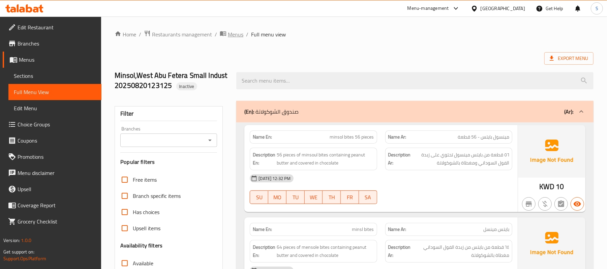
click at [226, 34] on icon "breadcrumb" at bounding box center [223, 33] width 7 height 7
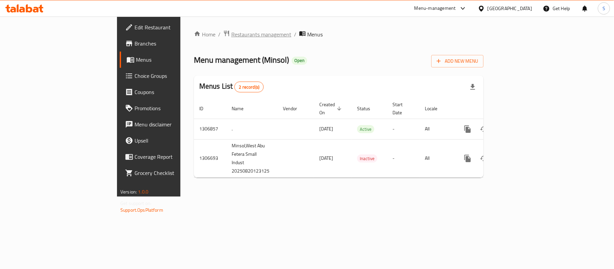
click at [231, 37] on span "Restaurants management" at bounding box center [261, 34] width 60 height 8
